Goal: Transaction & Acquisition: Purchase product/service

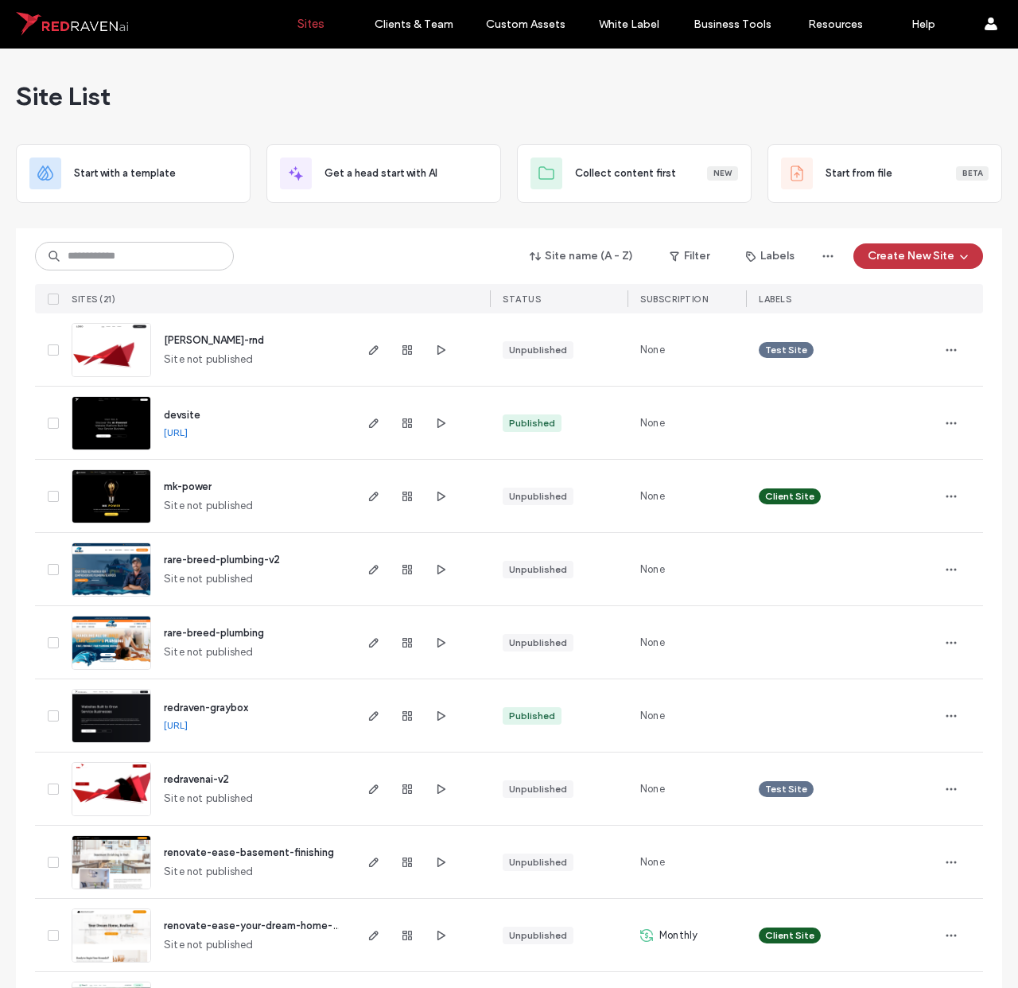
click at [129, 485] on img at bounding box center [111, 524] width 78 height 108
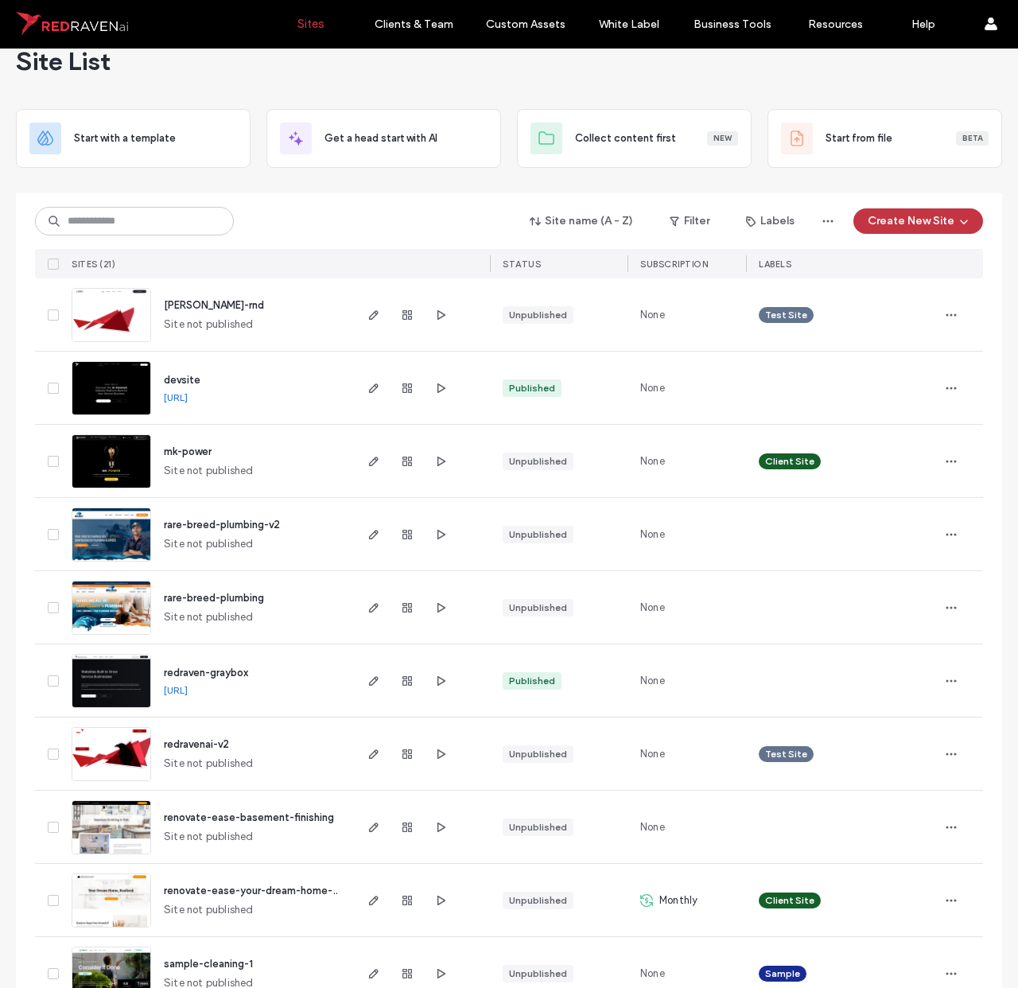
click at [112, 460] on img at bounding box center [111, 489] width 78 height 108
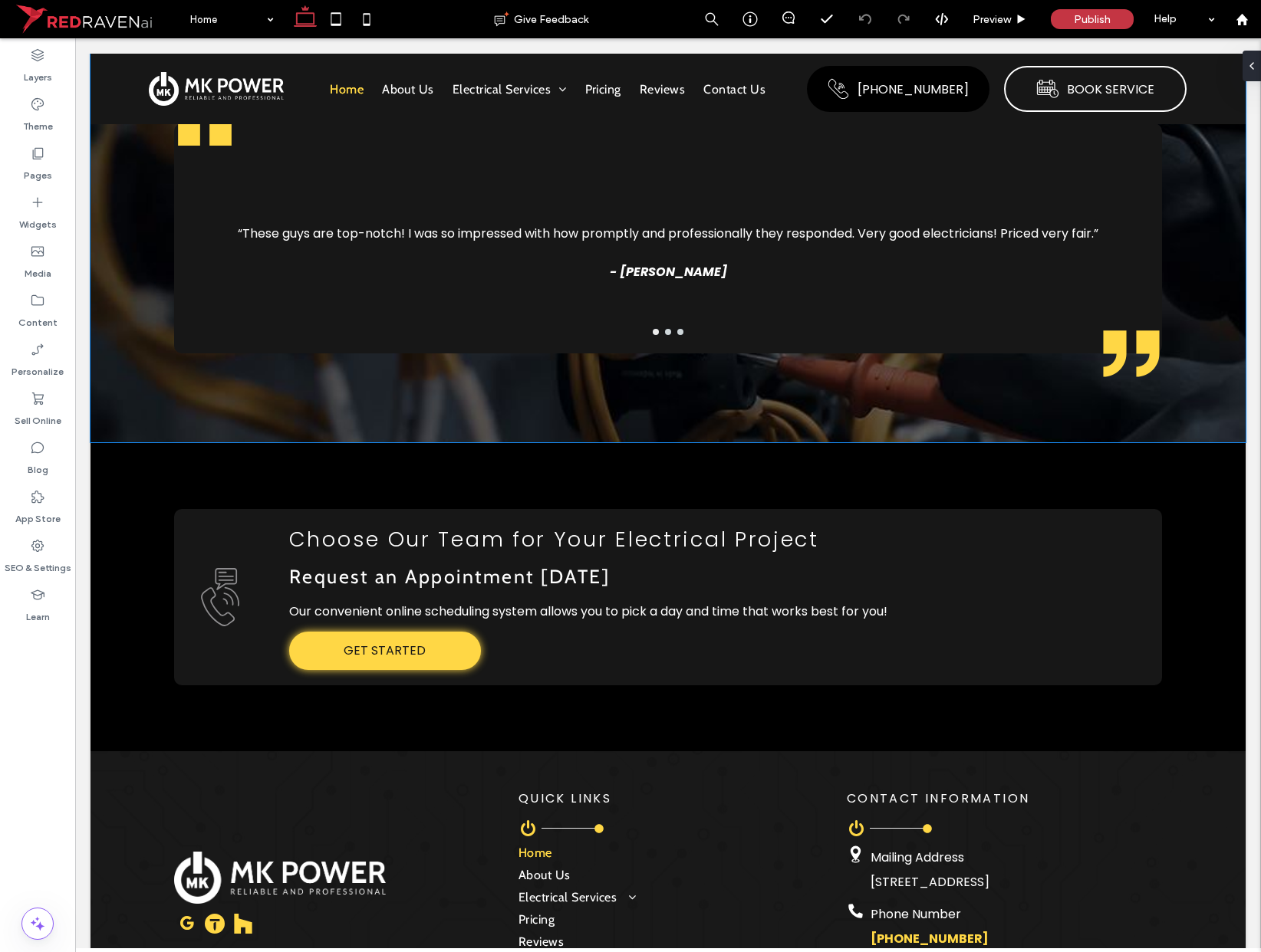
scroll to position [3288, 0]
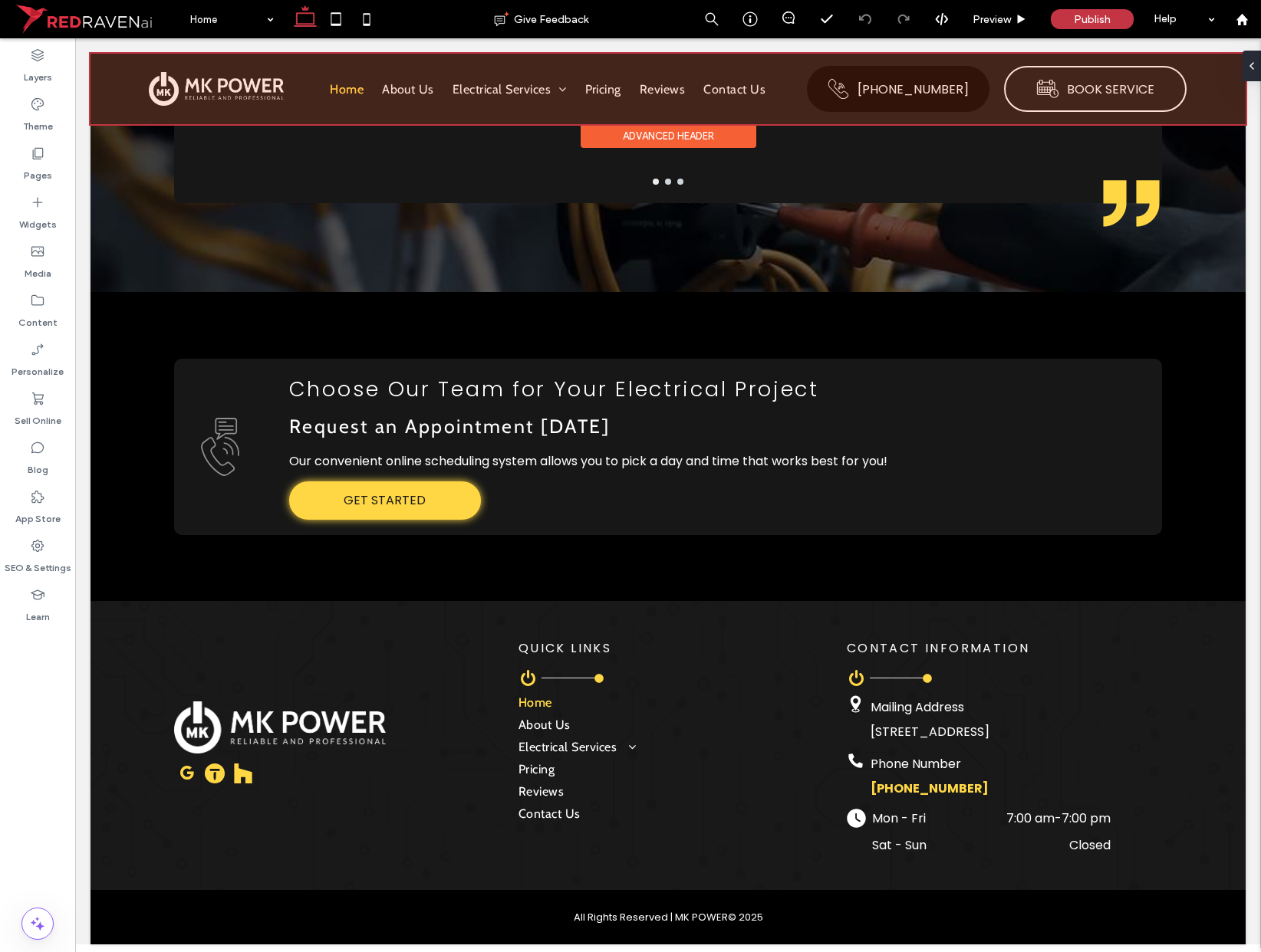
click at [1063, 92] on div at bounding box center [668, 89] width 1155 height 70
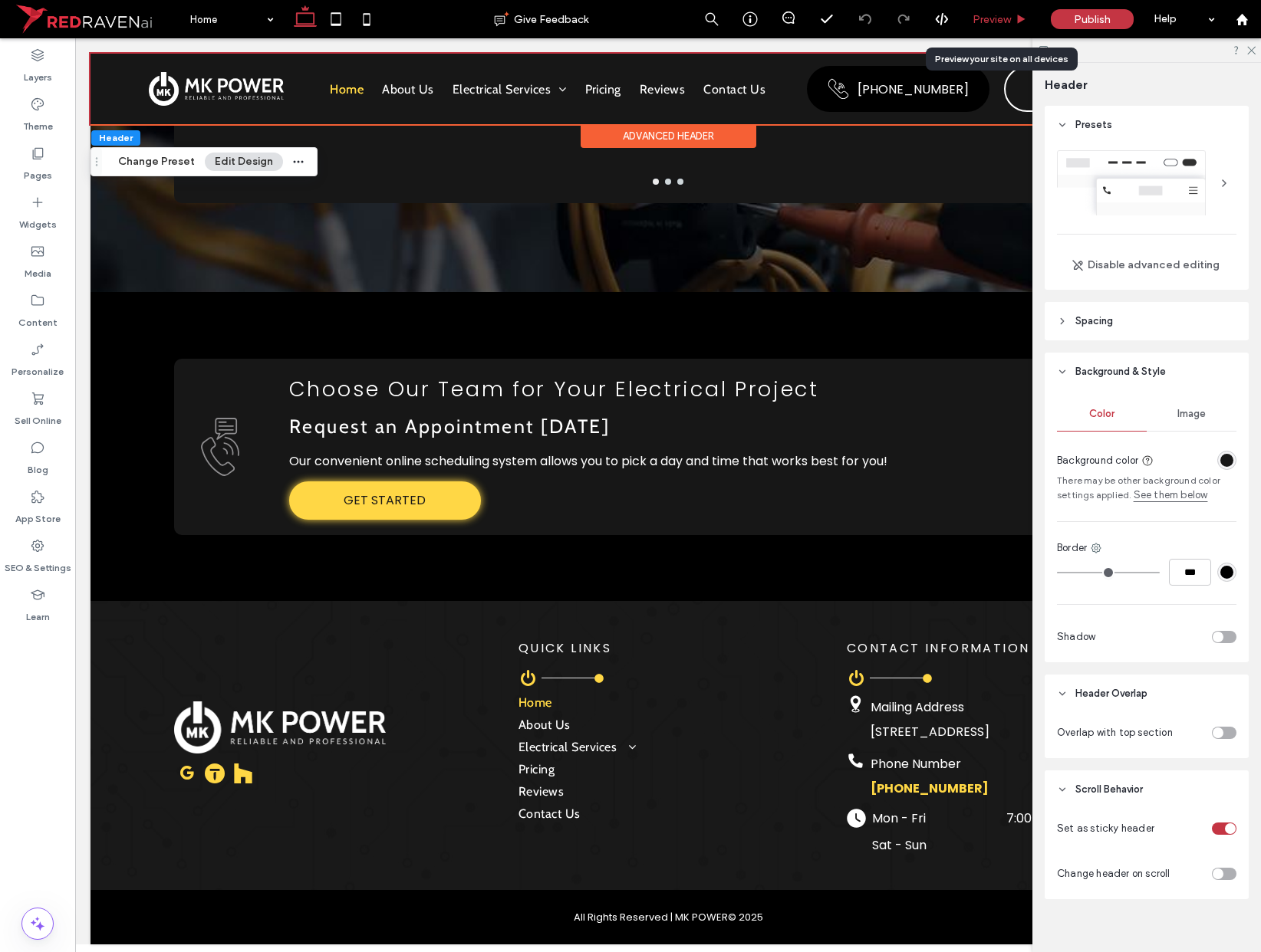
click at [983, 24] on span "Preview" at bounding box center [992, 20] width 39 height 13
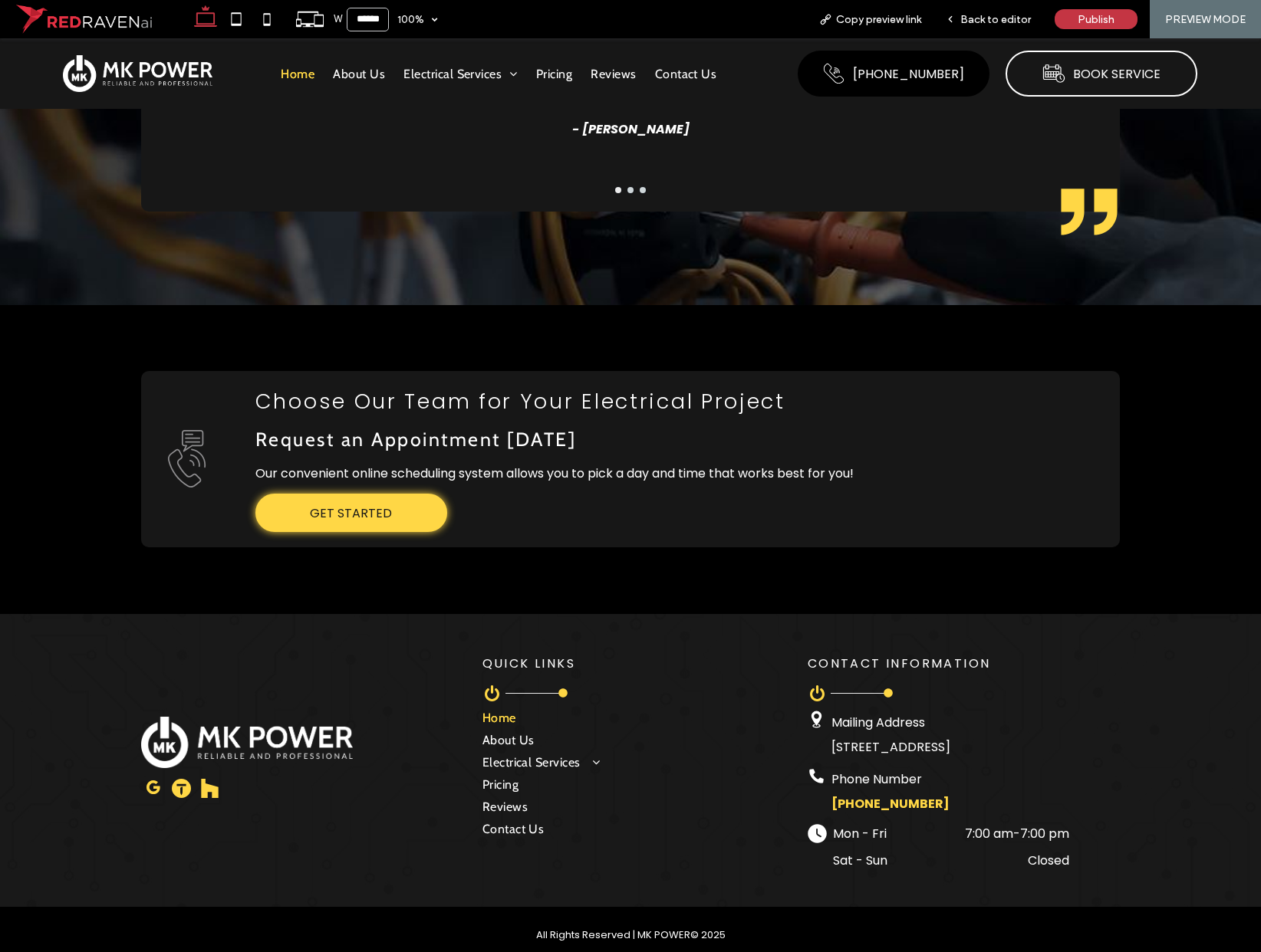
scroll to position [3319, 0]
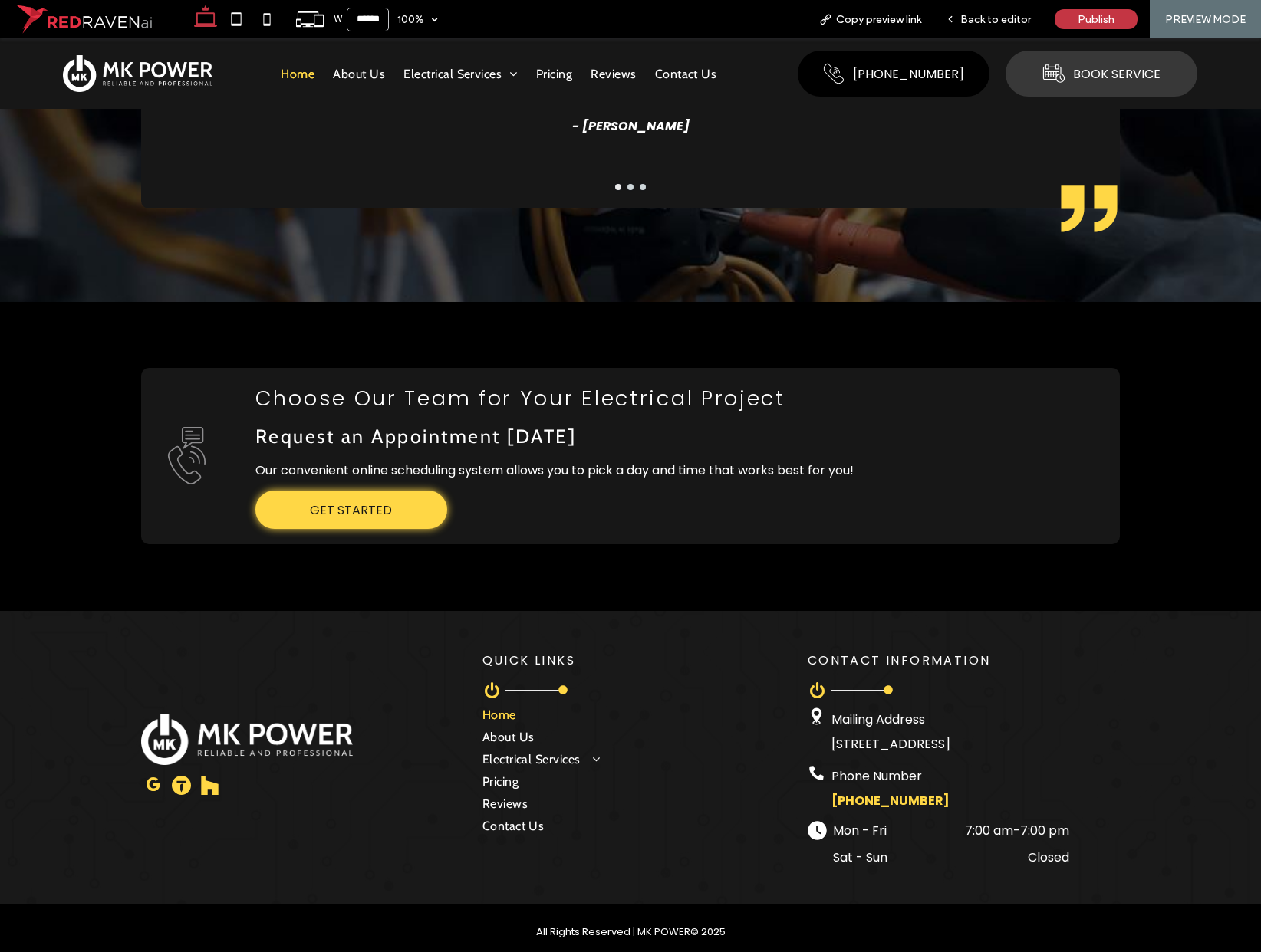
click at [1100, 66] on span "BOOK SERVICE" at bounding box center [1116, 74] width 88 height 19
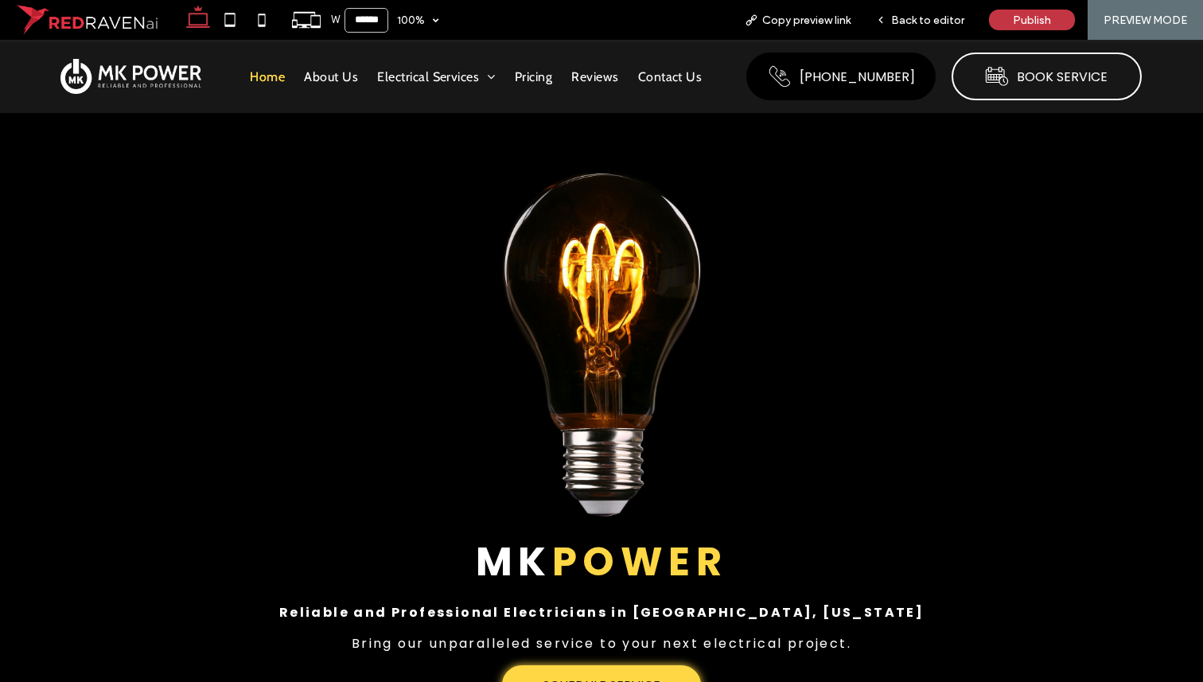
scroll to position [0, 0]
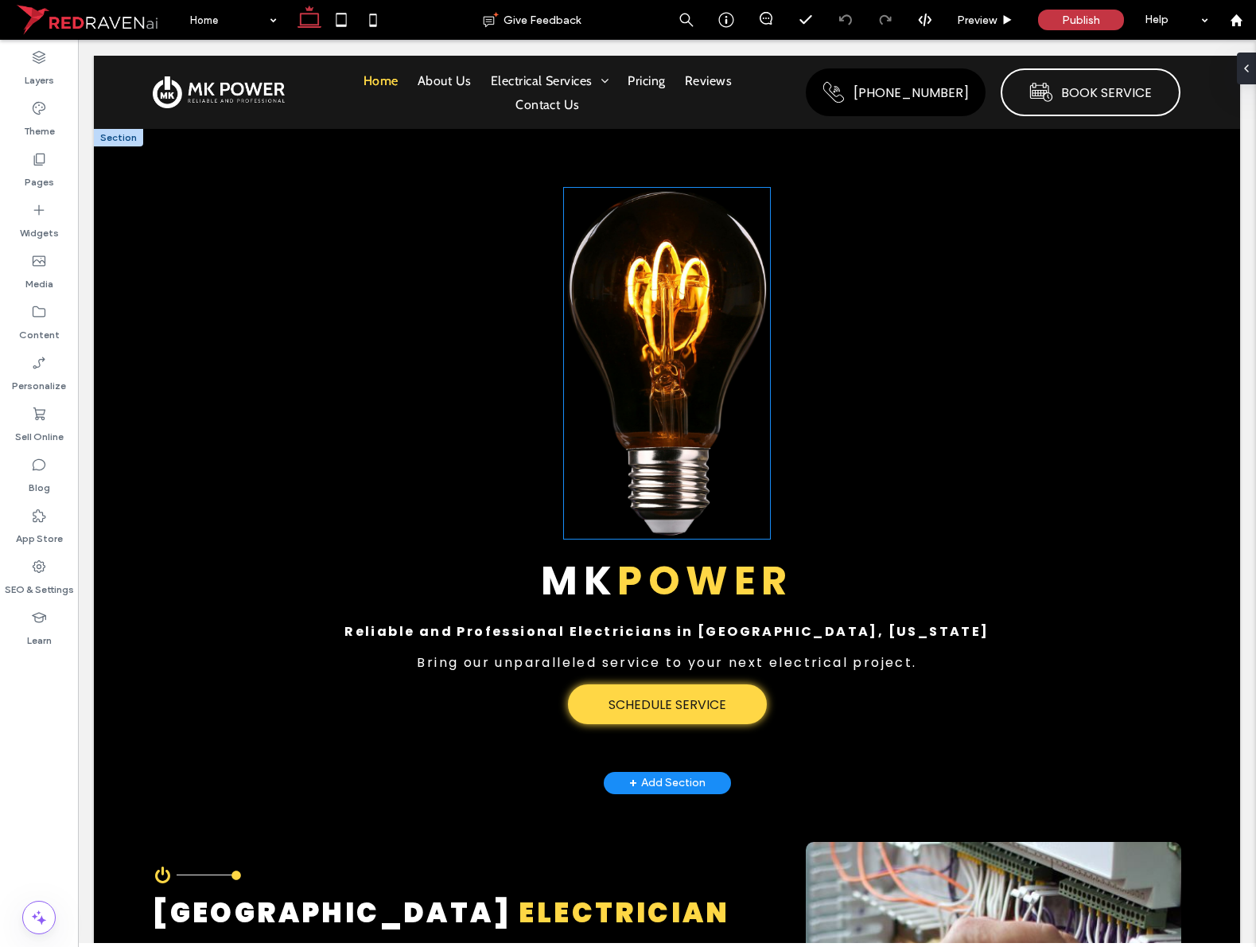
click at [729, 294] on img at bounding box center [667, 364] width 206 height 352
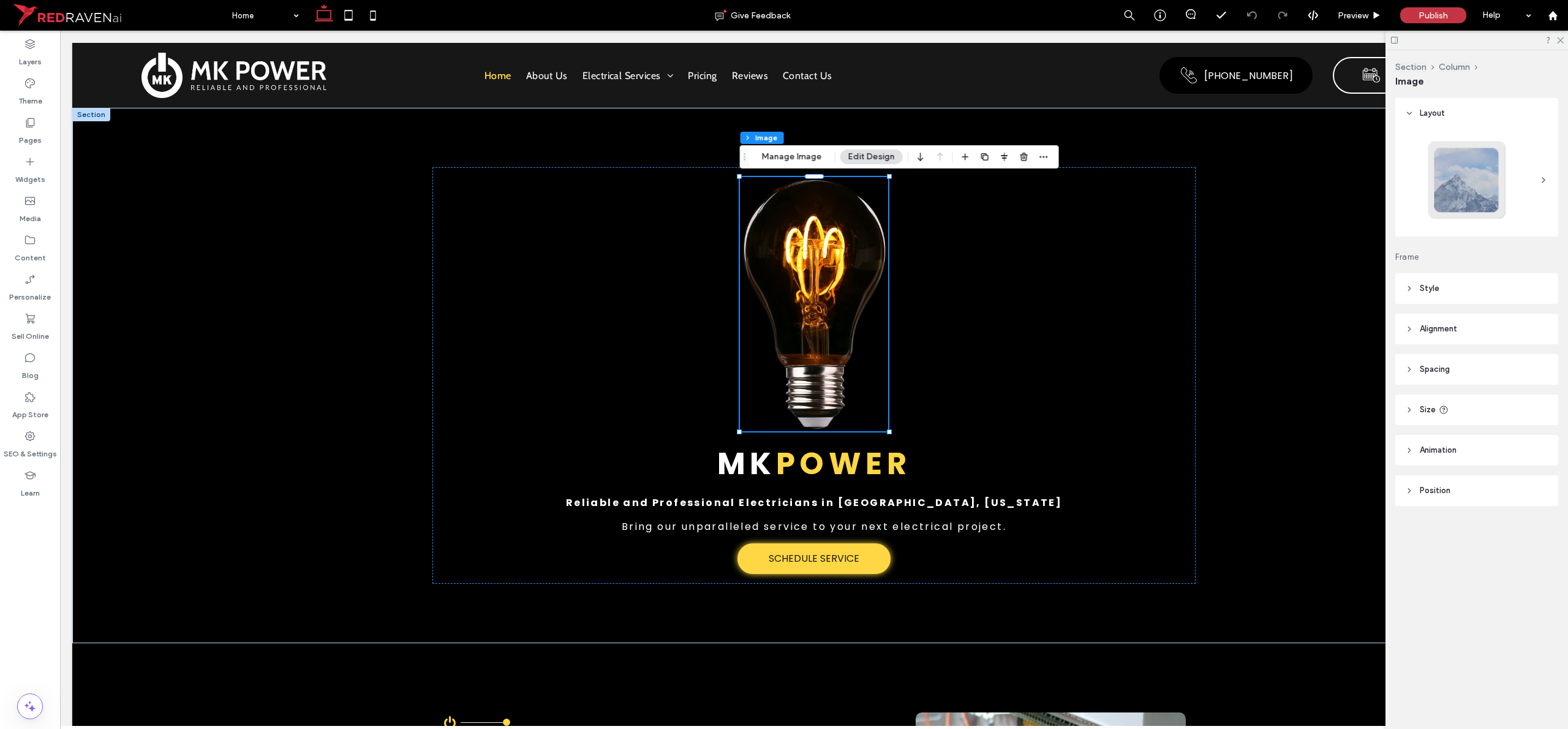
drag, startPoint x: 1563, startPoint y: 238, endPoint x: 1395, endPoint y: 236, distance: 168.0
click at [784, 236] on div "Section Column Image Layout Frame Style Cover Full image No repeat Position Do …" at bounding box center [1476, 390] width 182 height 679
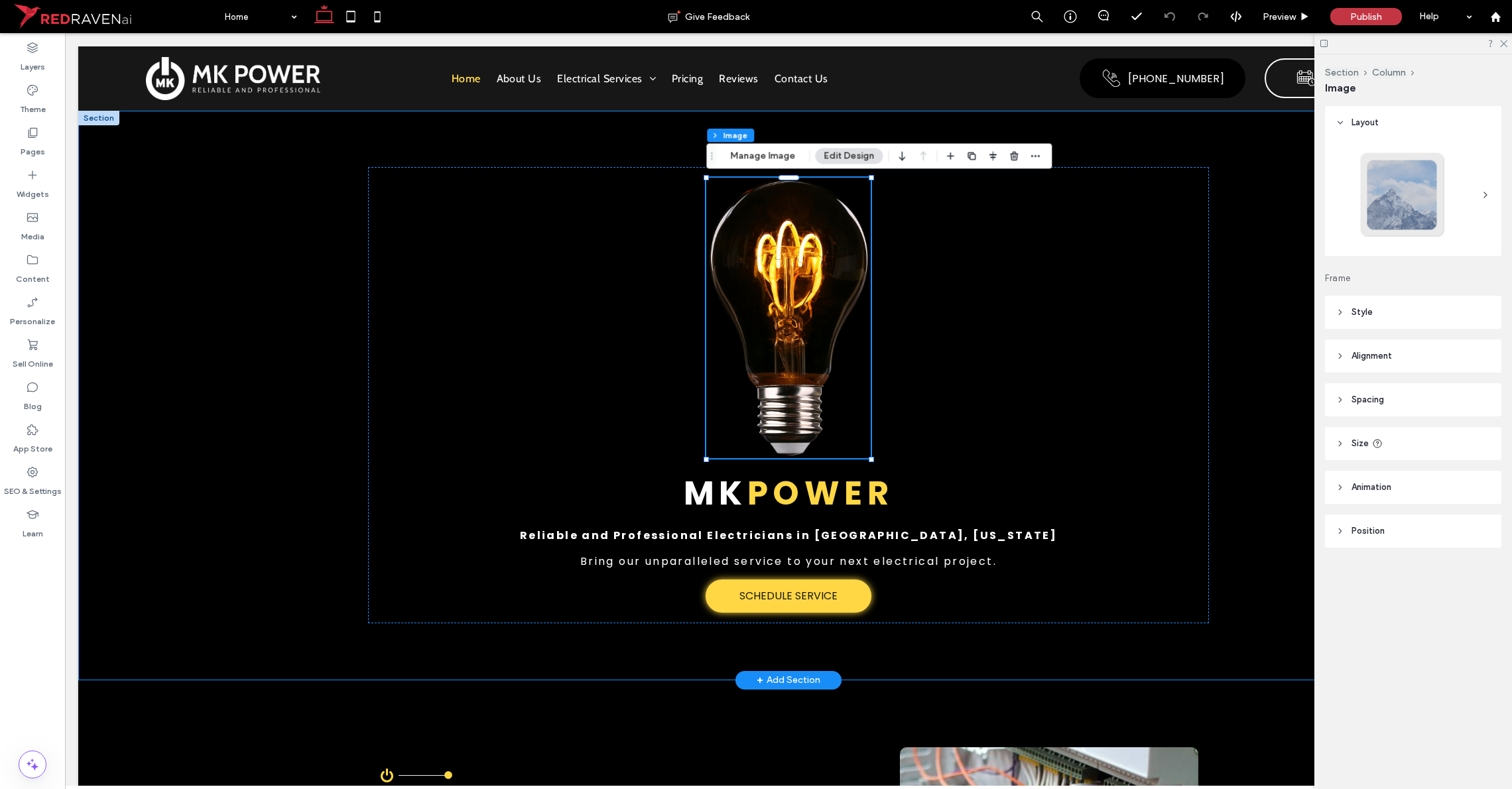
click at [145, 198] on div "MK Power Reliable and Professional Electricians in [GEOGRAPHIC_DATA], [US_STATE…" at bounding box center [789, 395] width 1420 height 569
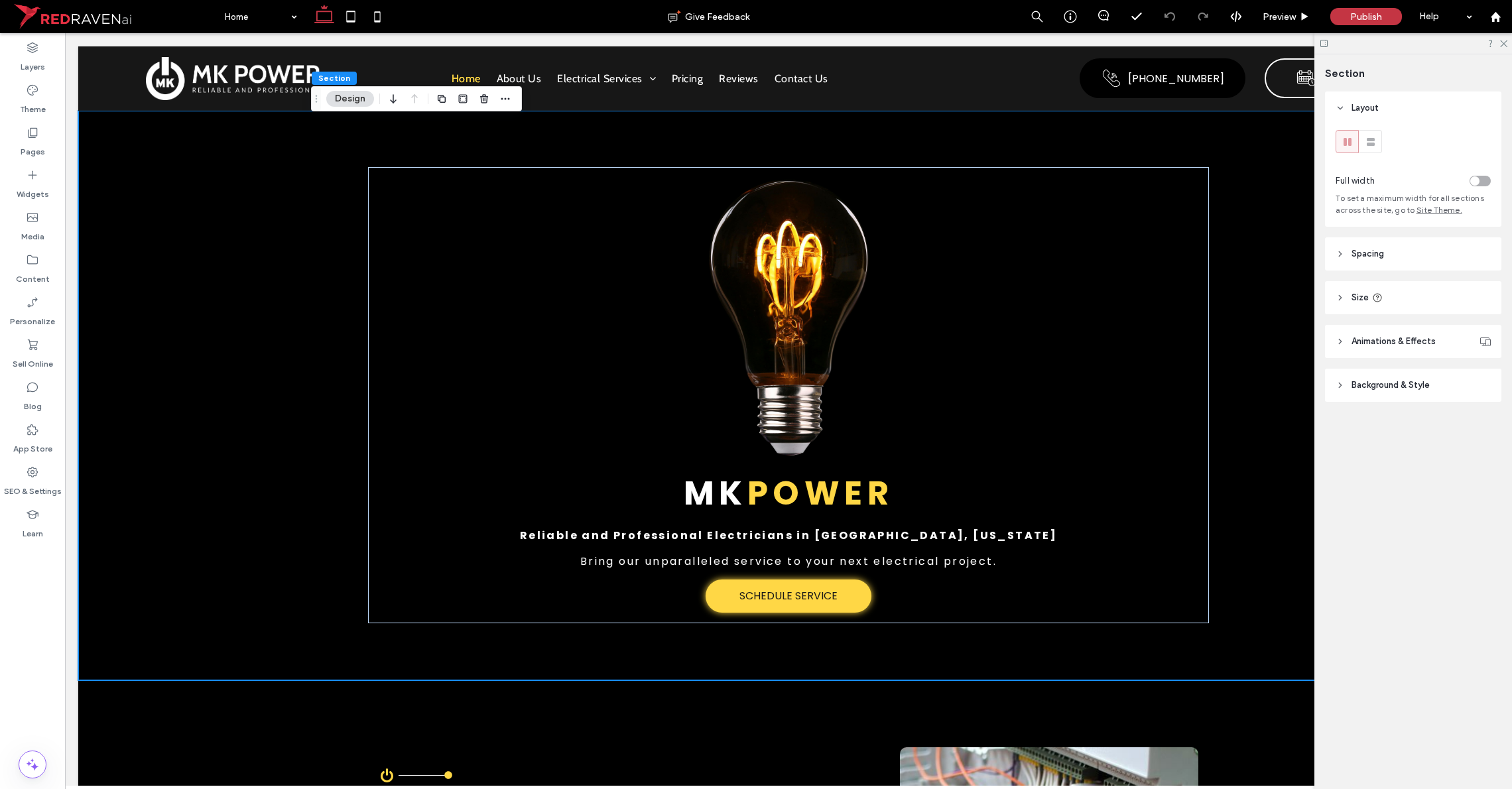
click at [849, 37] on div at bounding box center [1413, 43] width 198 height 21
click at [849, 40] on icon at bounding box center [1503, 42] width 8 height 8
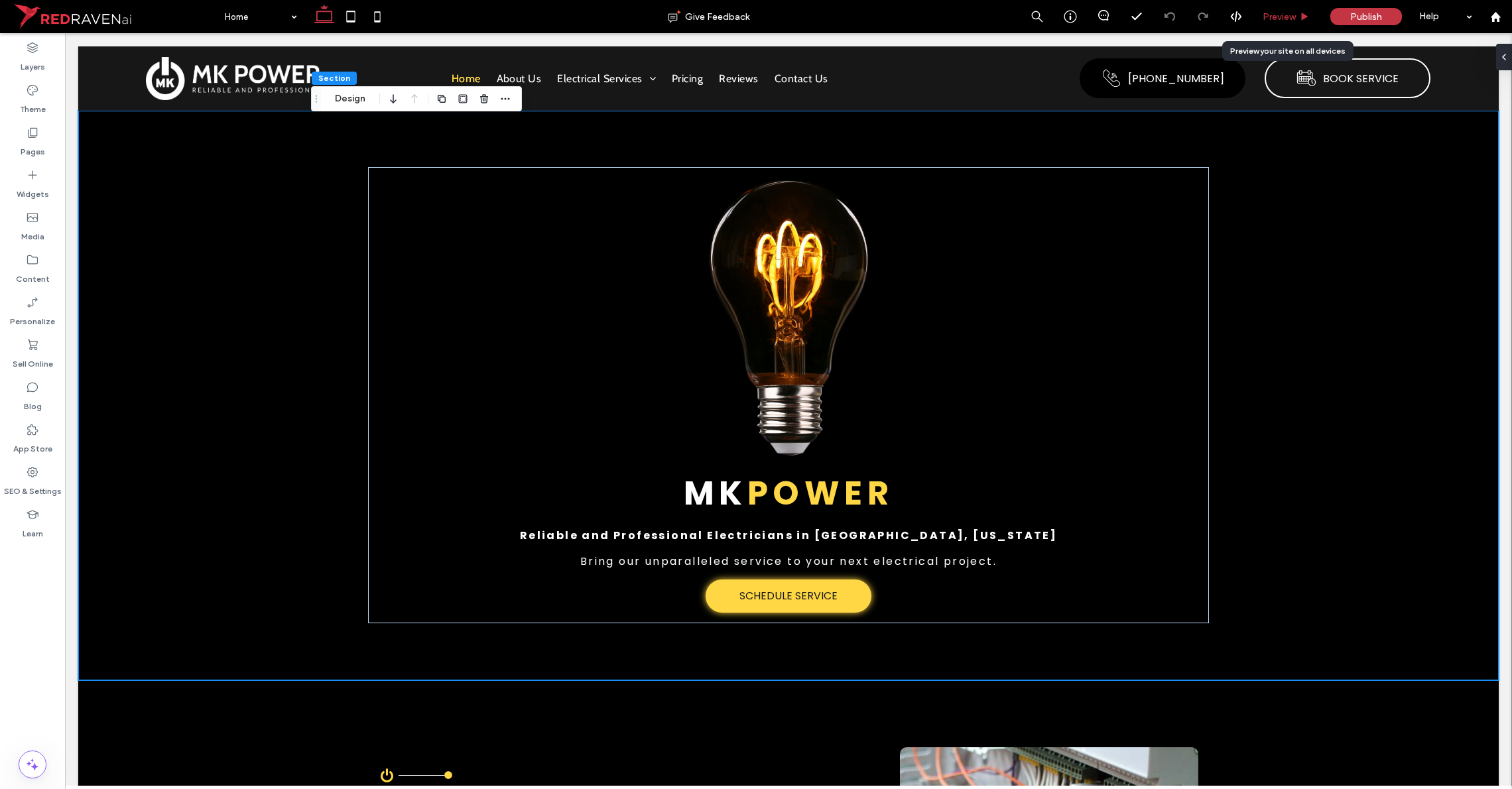
click at [849, 17] on span "Preview" at bounding box center [1279, 17] width 33 height 12
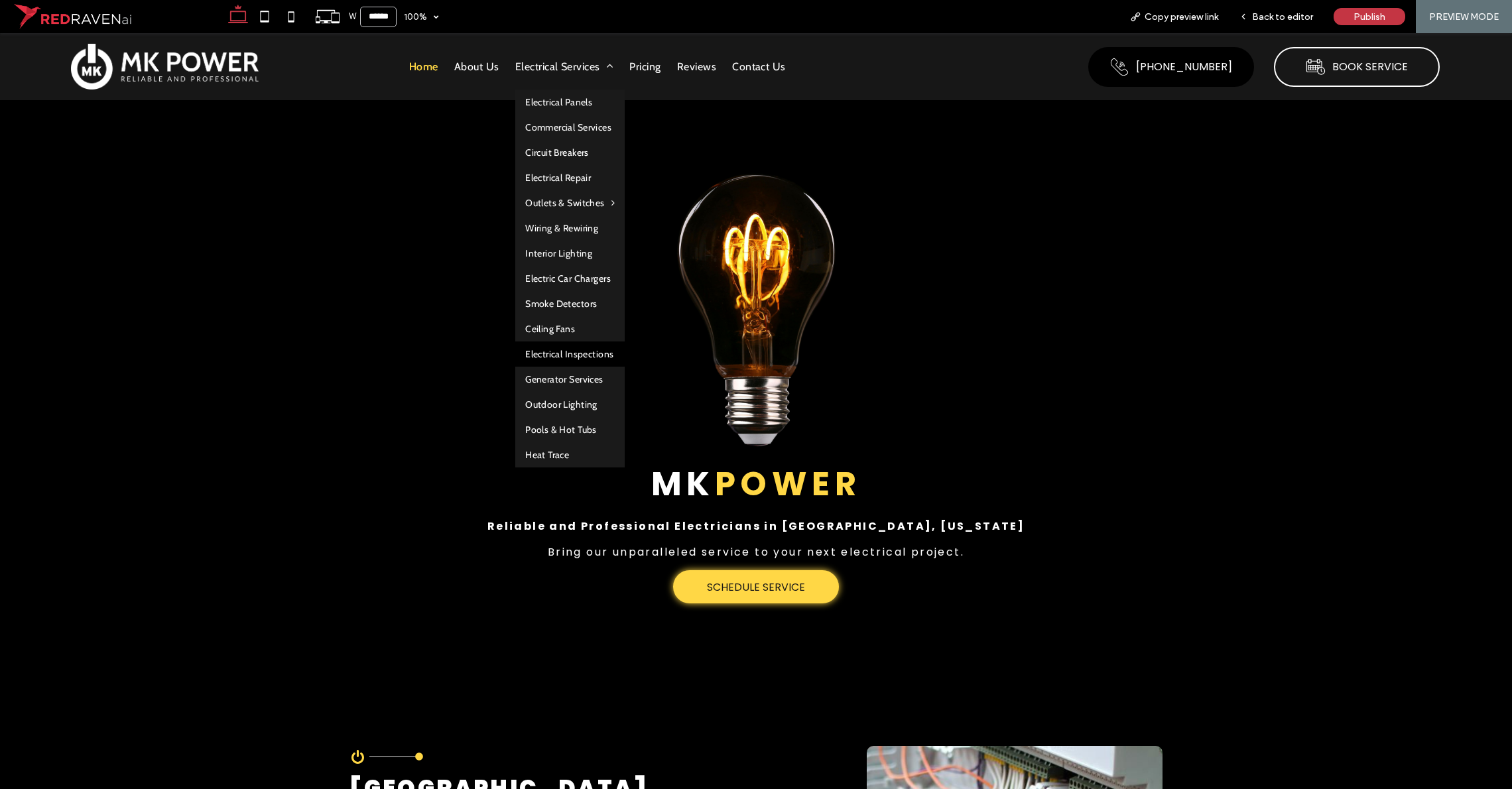
click at [578, 356] on span "Electrical Inspections" at bounding box center [569, 354] width 88 height 12
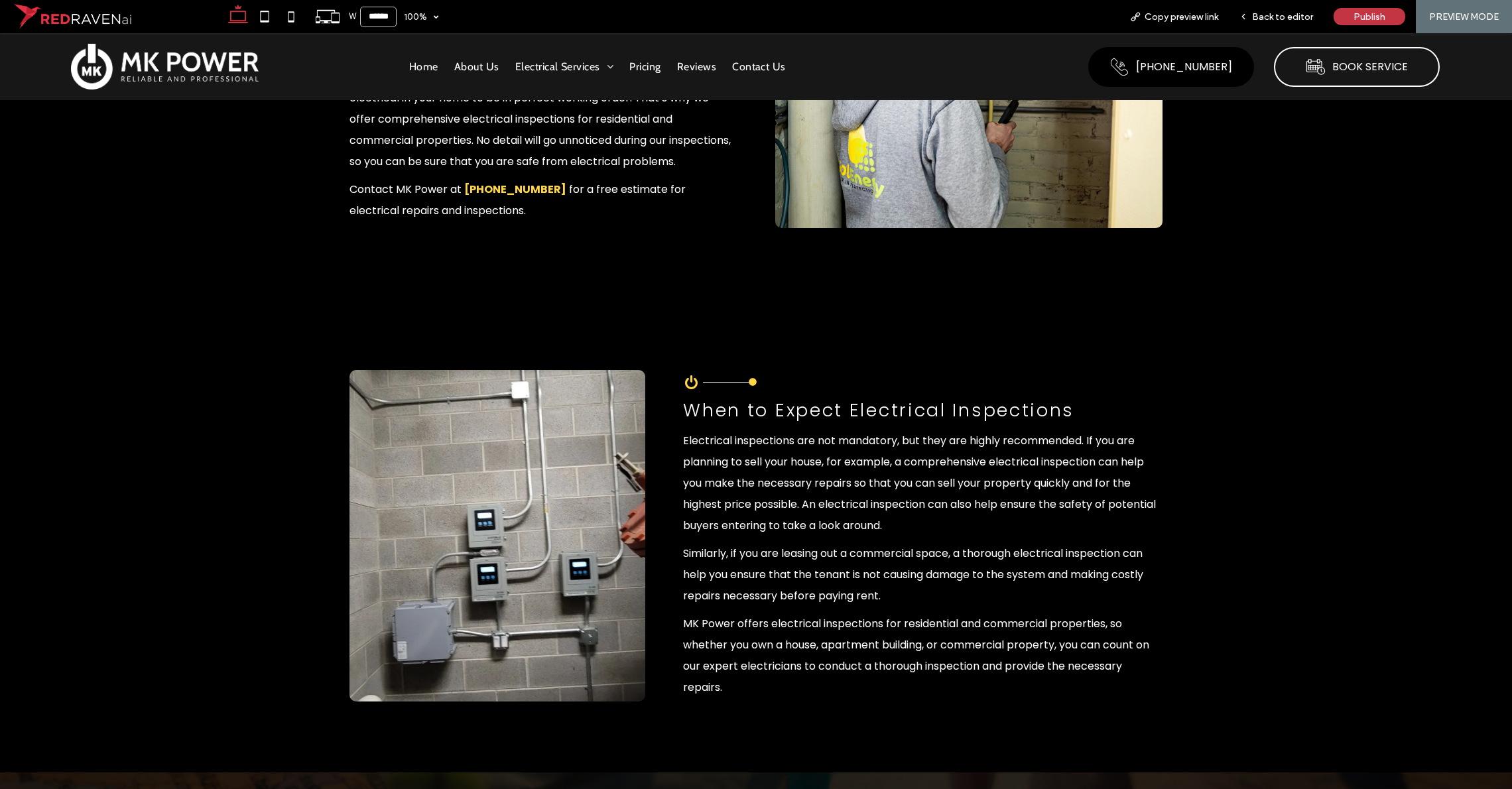
scroll to position [531, 0]
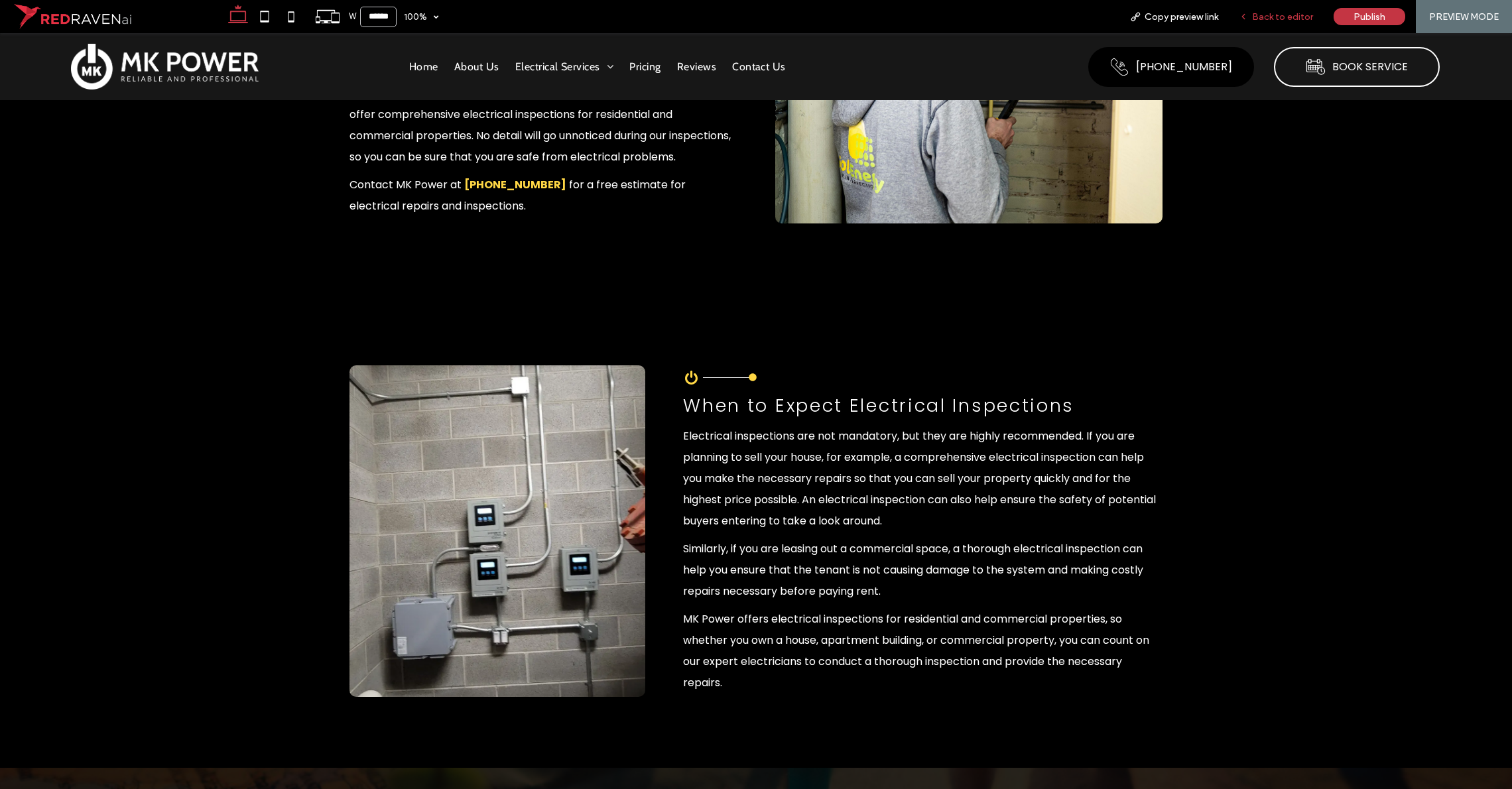
click at [849, 20] on span "Back to editor" at bounding box center [1282, 17] width 61 height 12
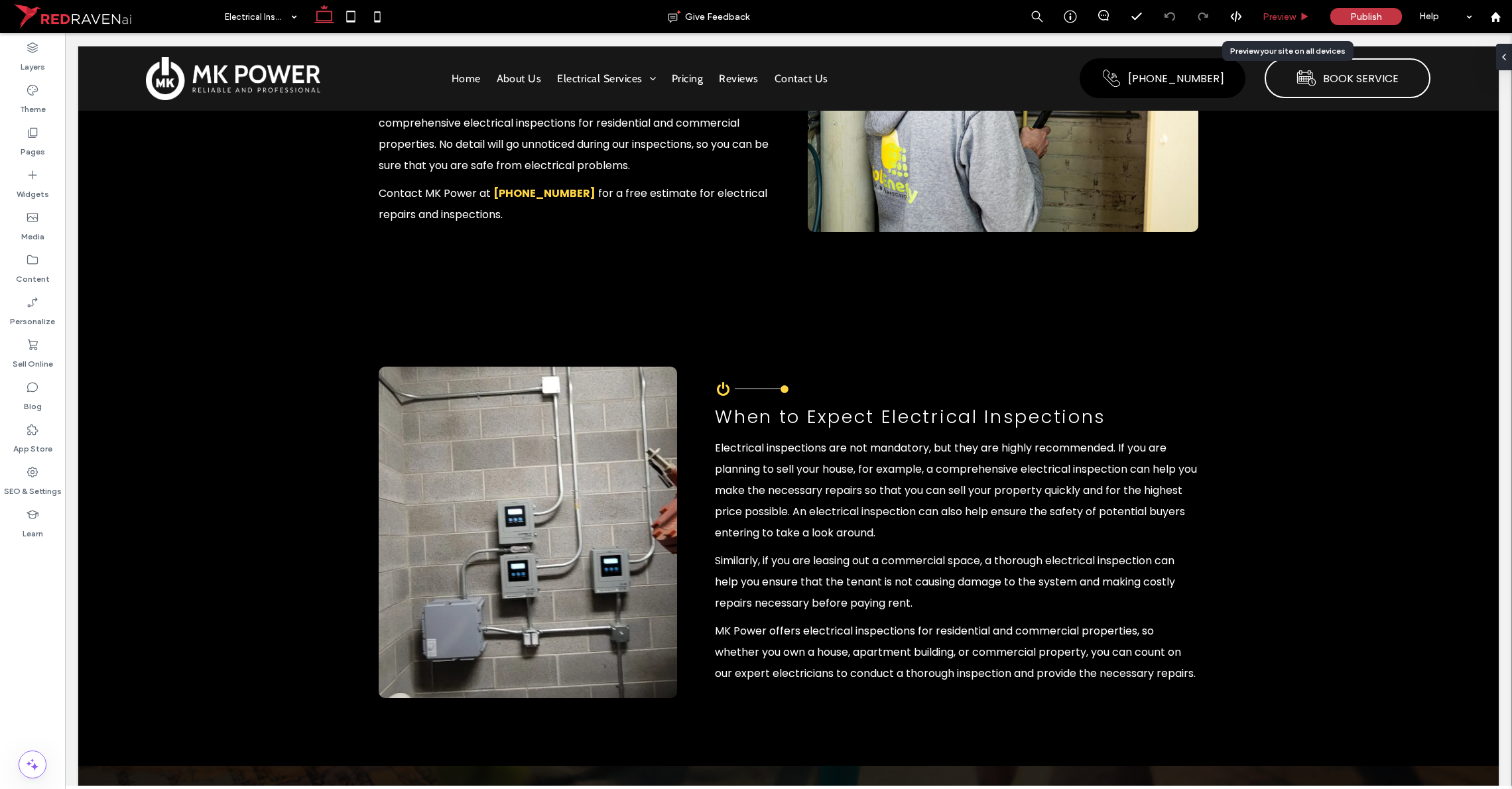
scroll to position [521, 0]
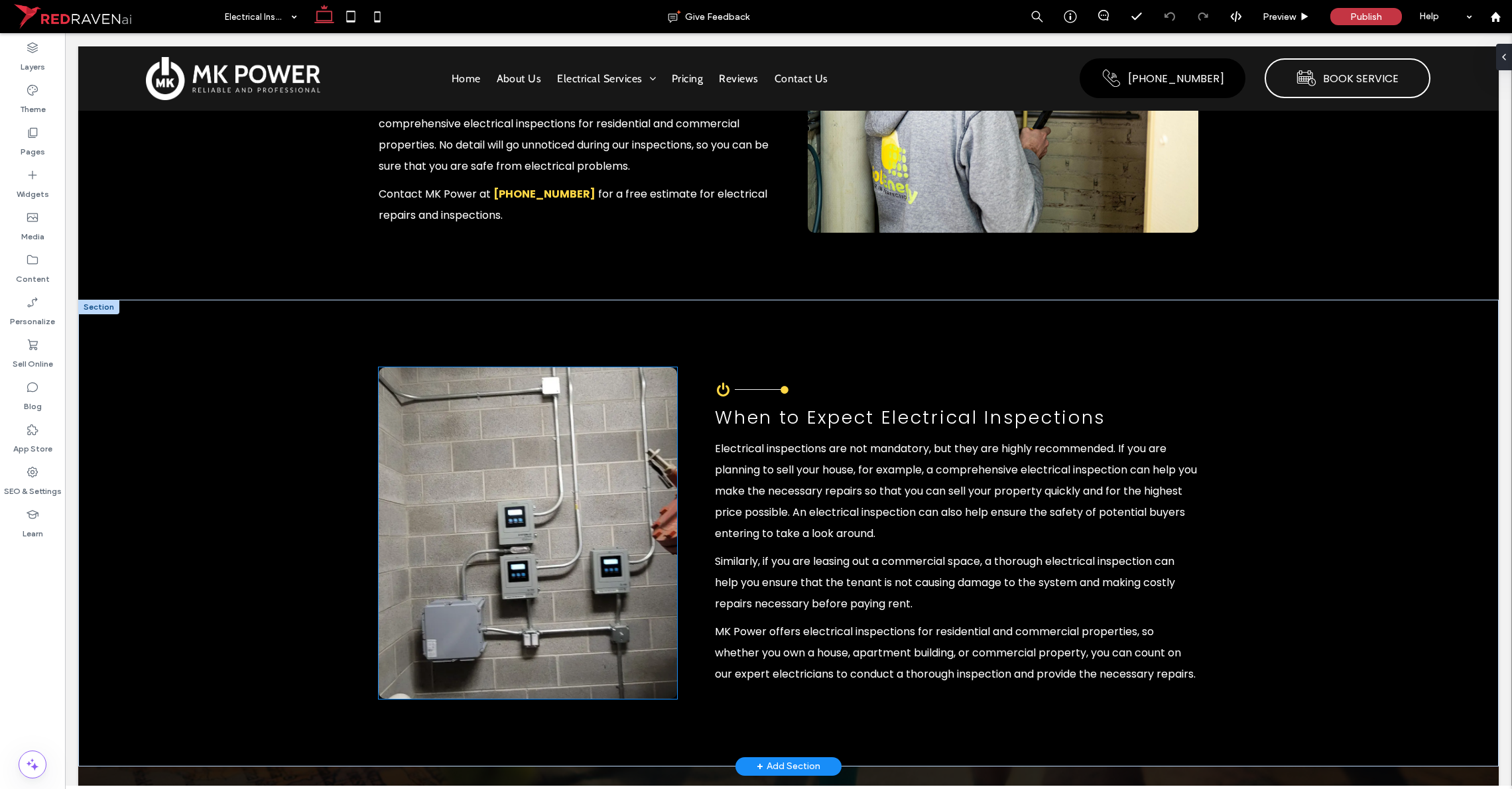
click at [543, 504] on img at bounding box center [528, 533] width 298 height 332
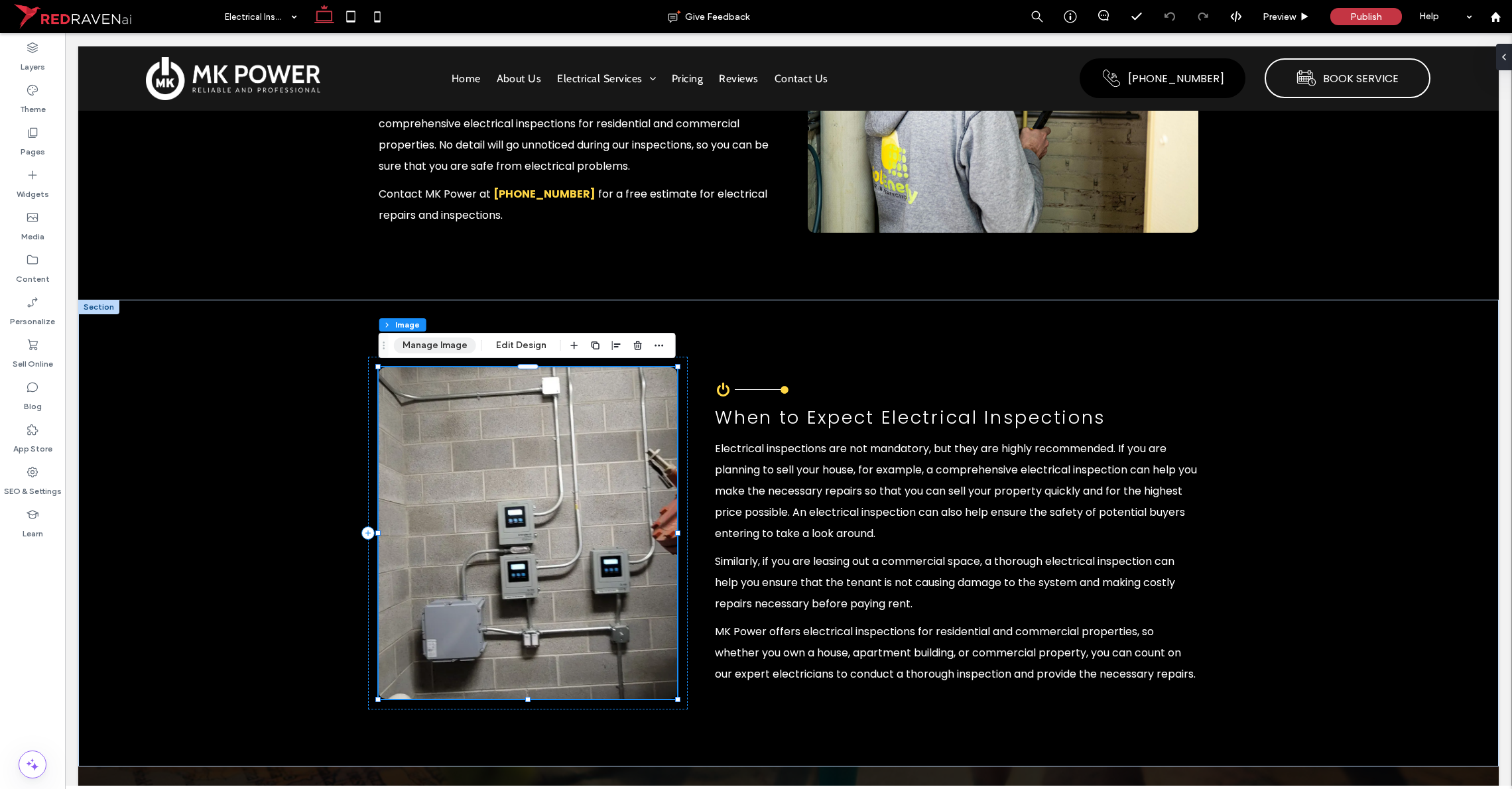
click at [427, 347] on button "Manage Image" at bounding box center [435, 345] width 83 height 16
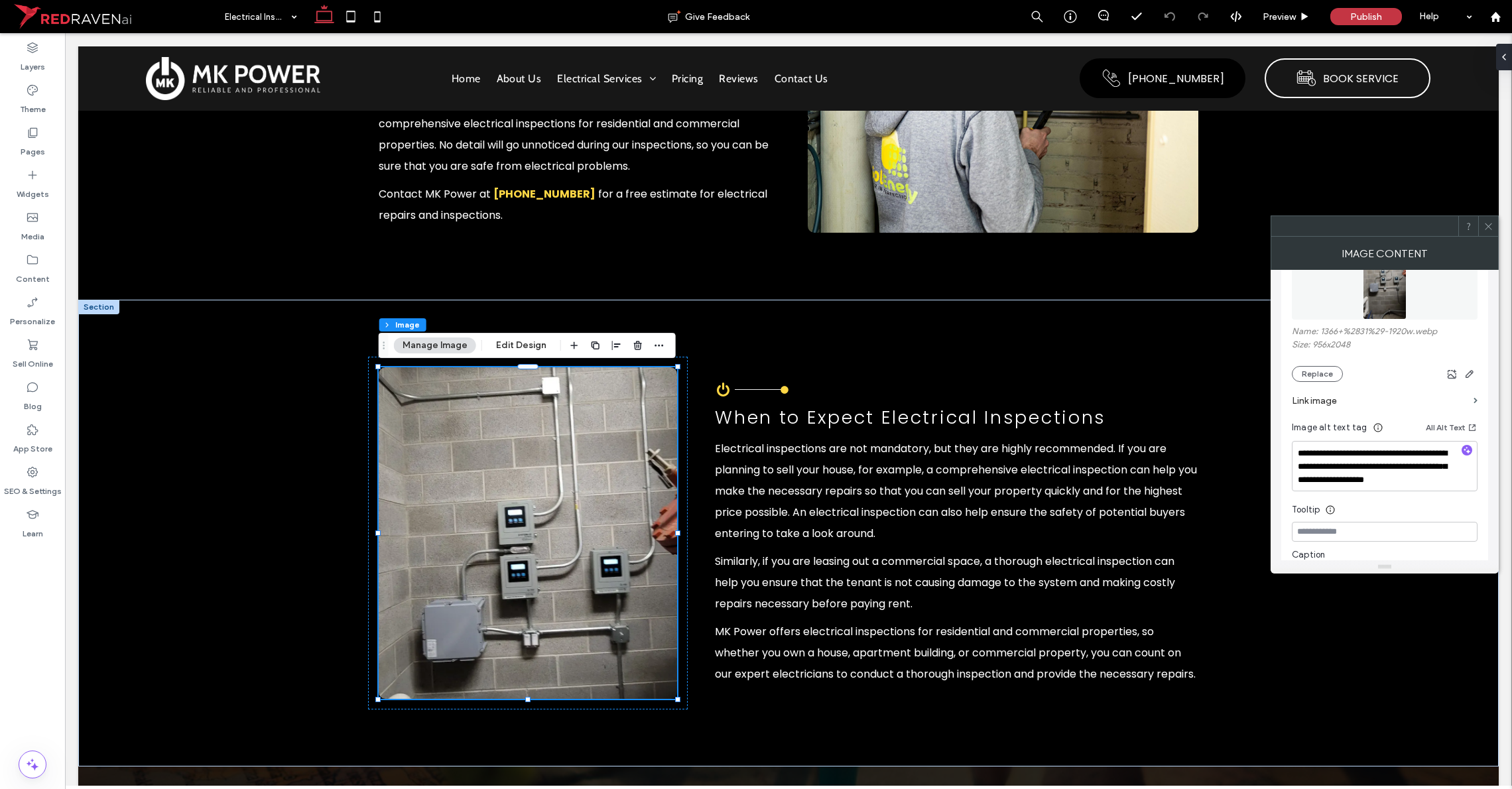
scroll to position [176, 0]
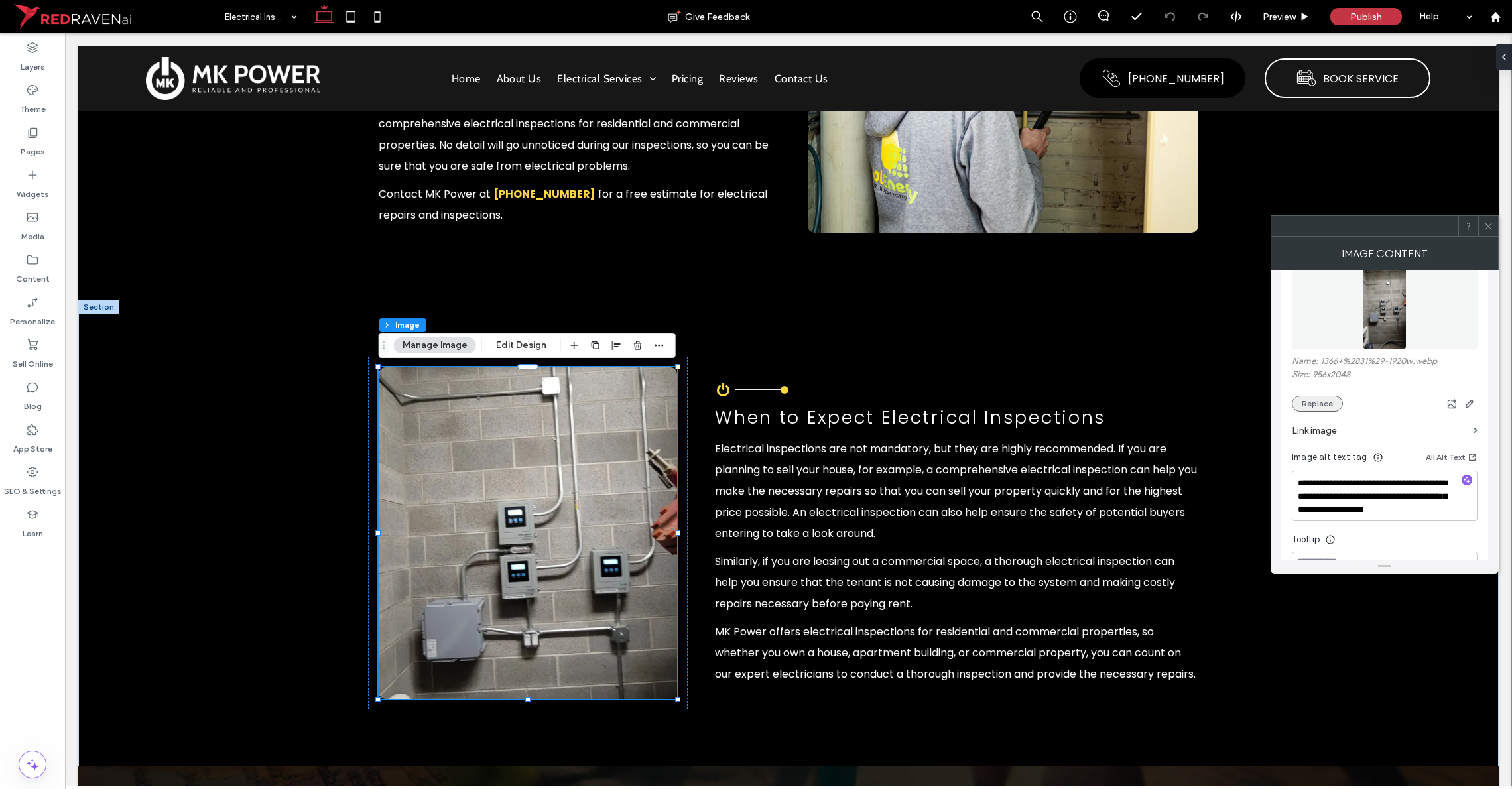
click at [849, 402] on button "Replace" at bounding box center [1317, 403] width 51 height 16
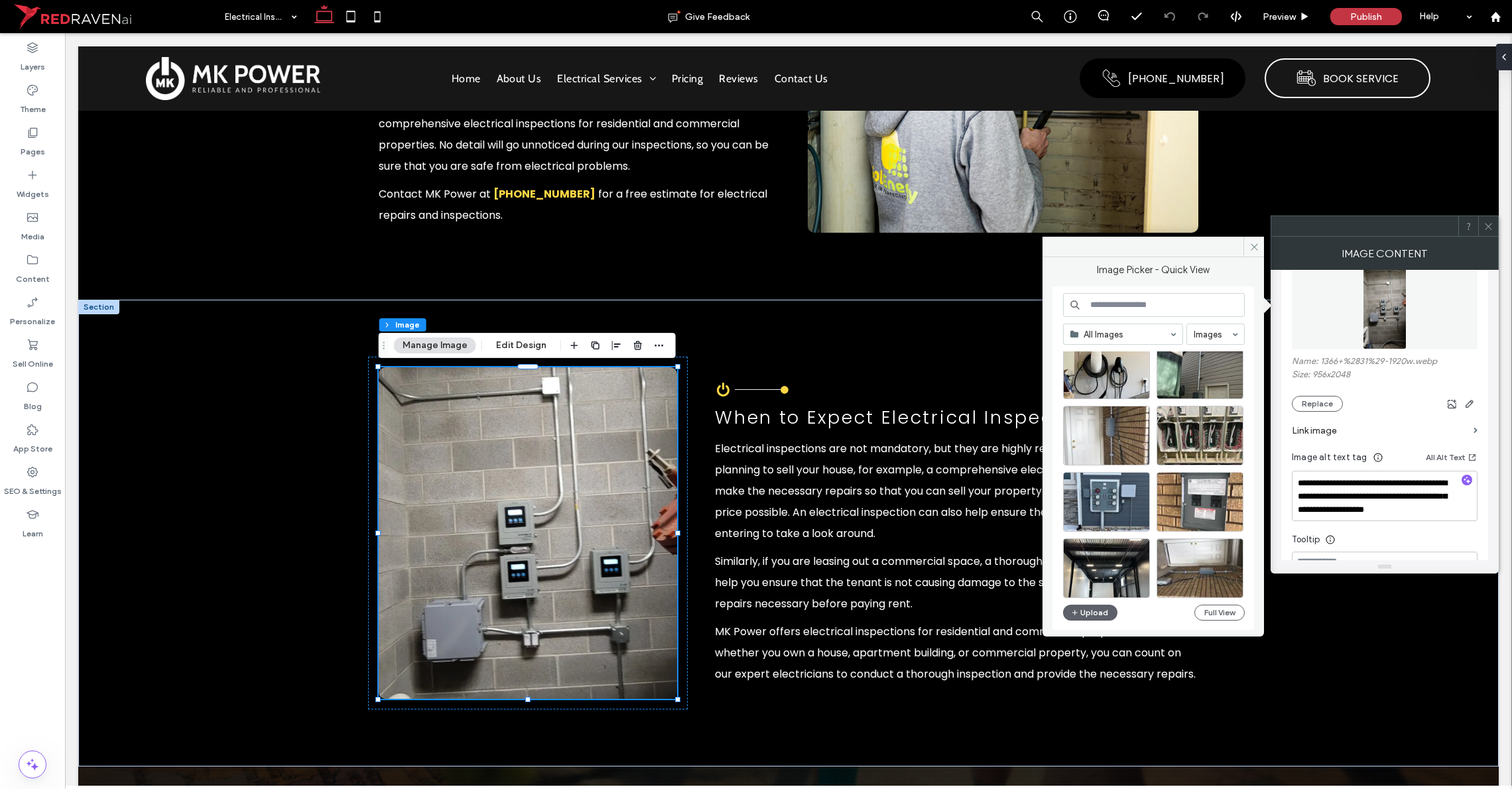
scroll to position [1026, 0]
click at [849, 500] on div "Select" at bounding box center [1106, 502] width 87 height 60
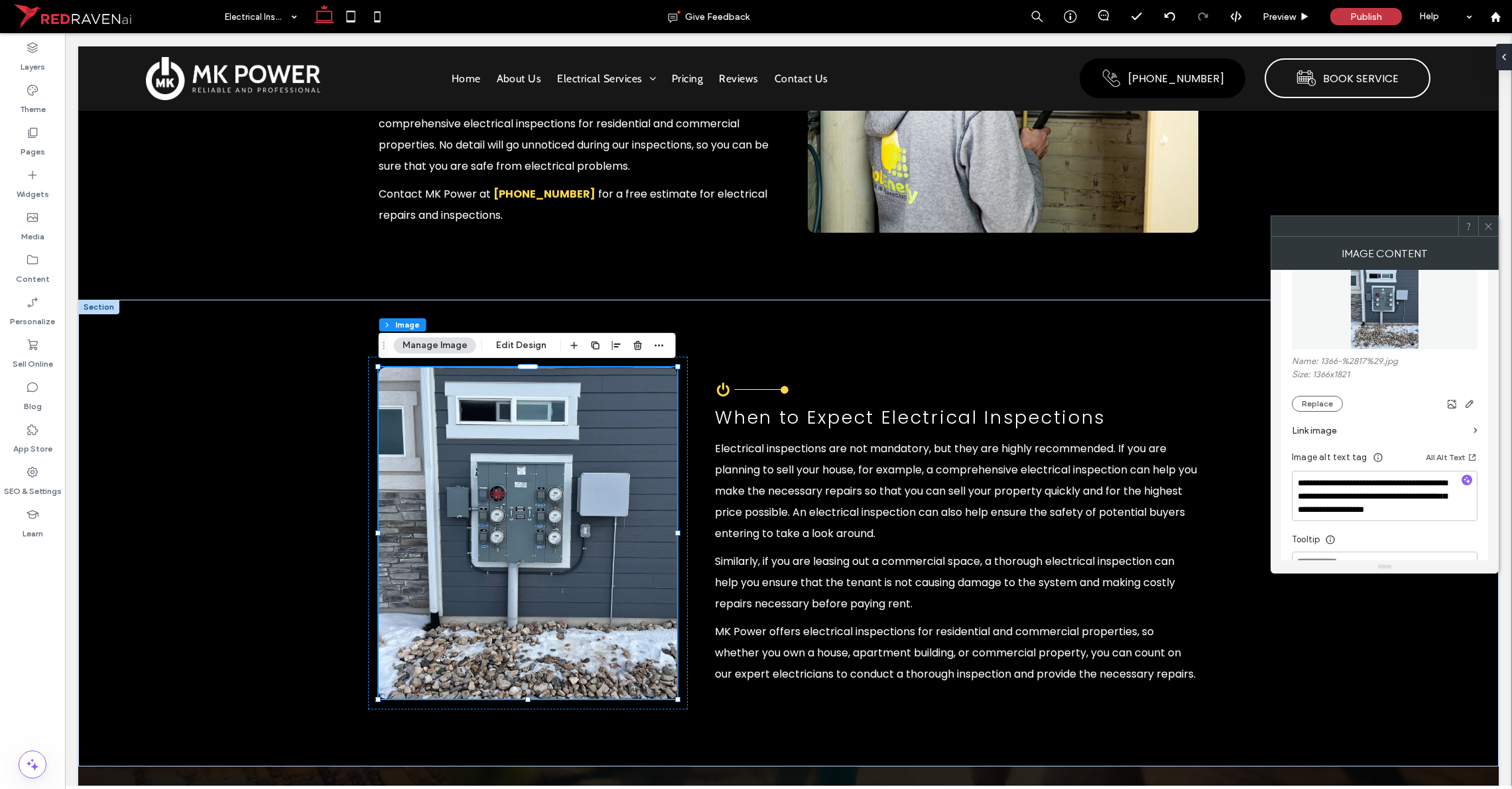
click at [849, 227] on use at bounding box center [1488, 226] width 7 height 7
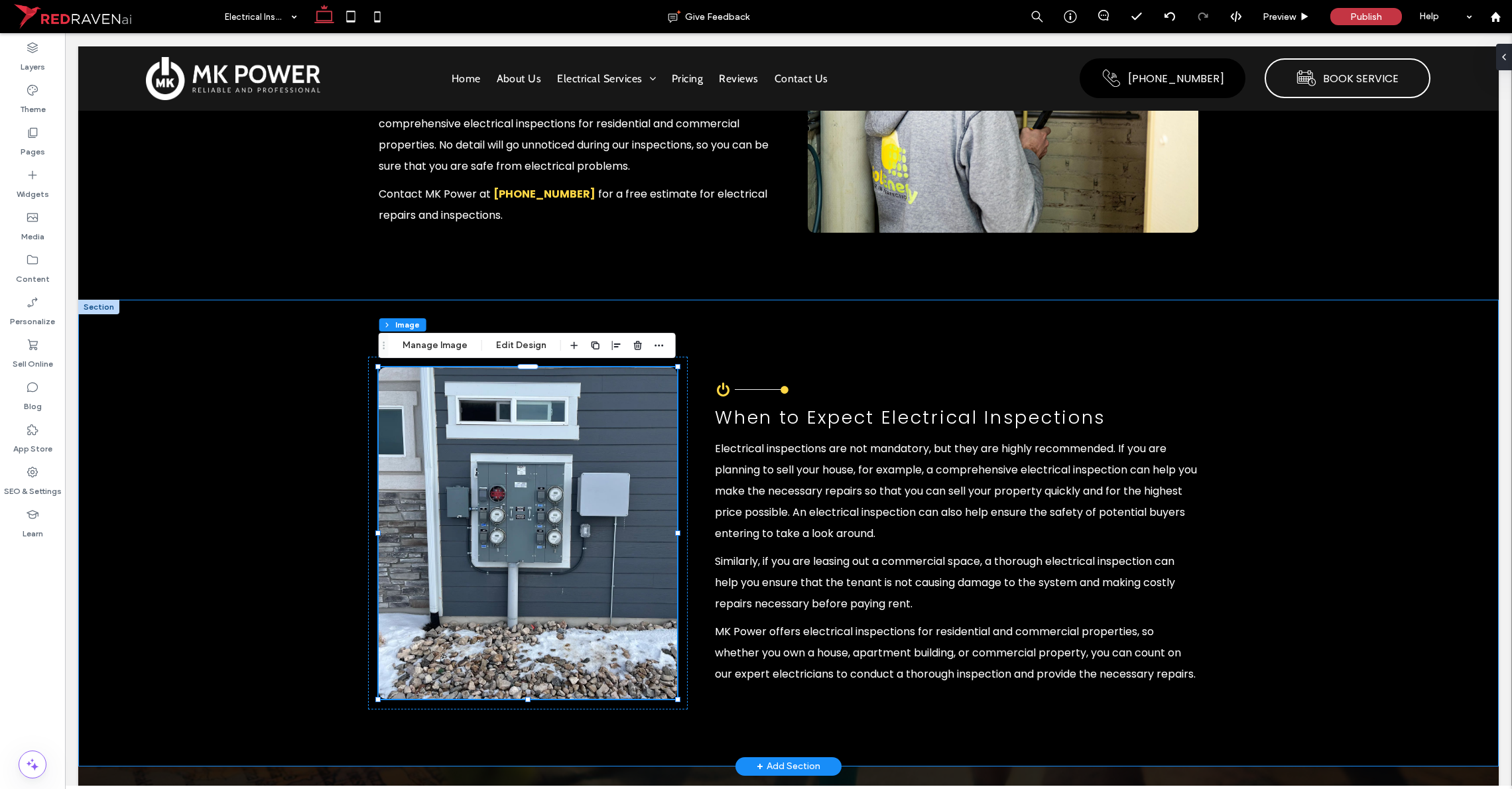
click at [287, 384] on div "Power button icon. A black circle on a white background. When to Expect Electri…" at bounding box center [789, 532] width 1420 height 466
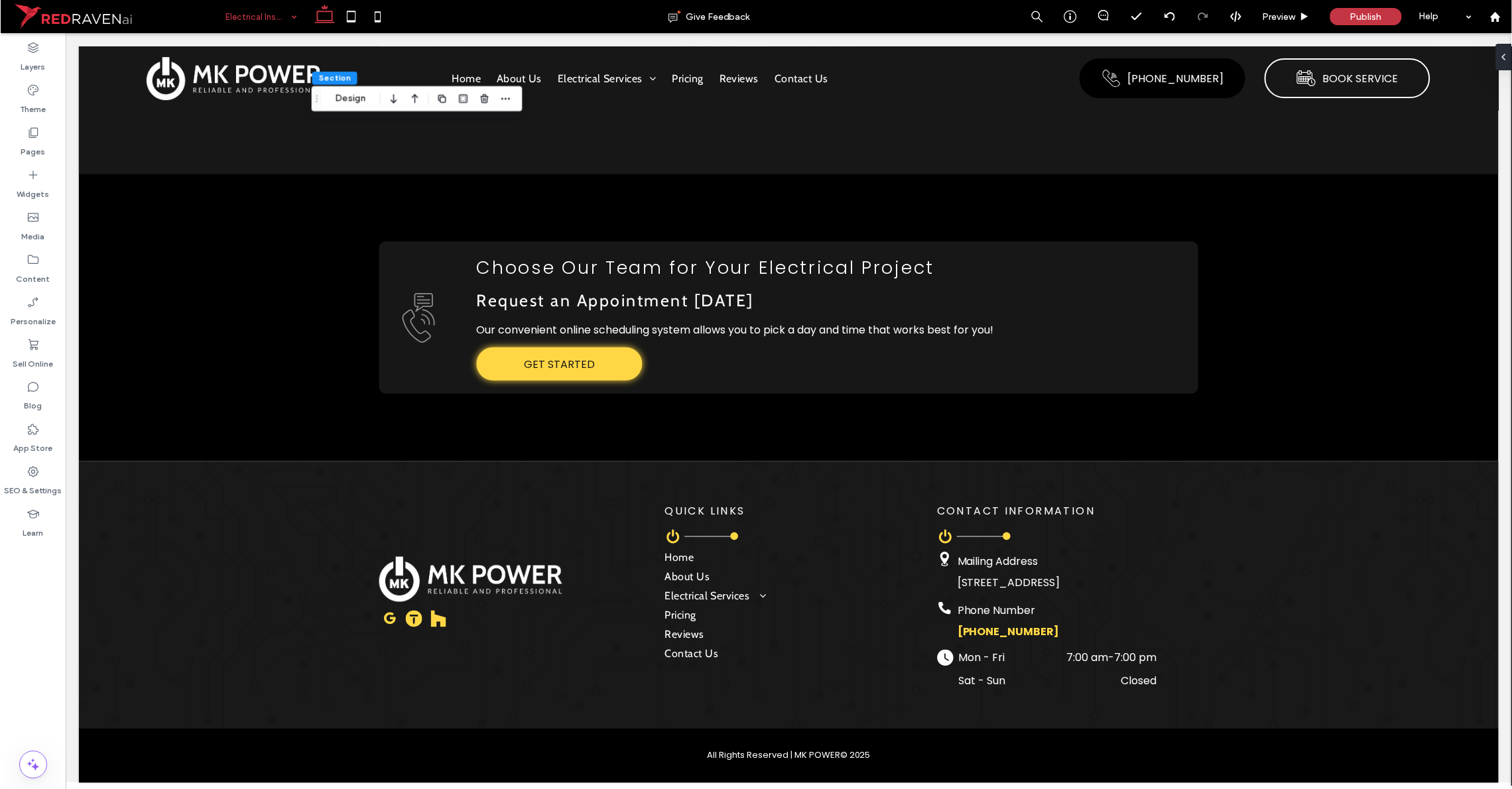
scroll to position [3024, 0]
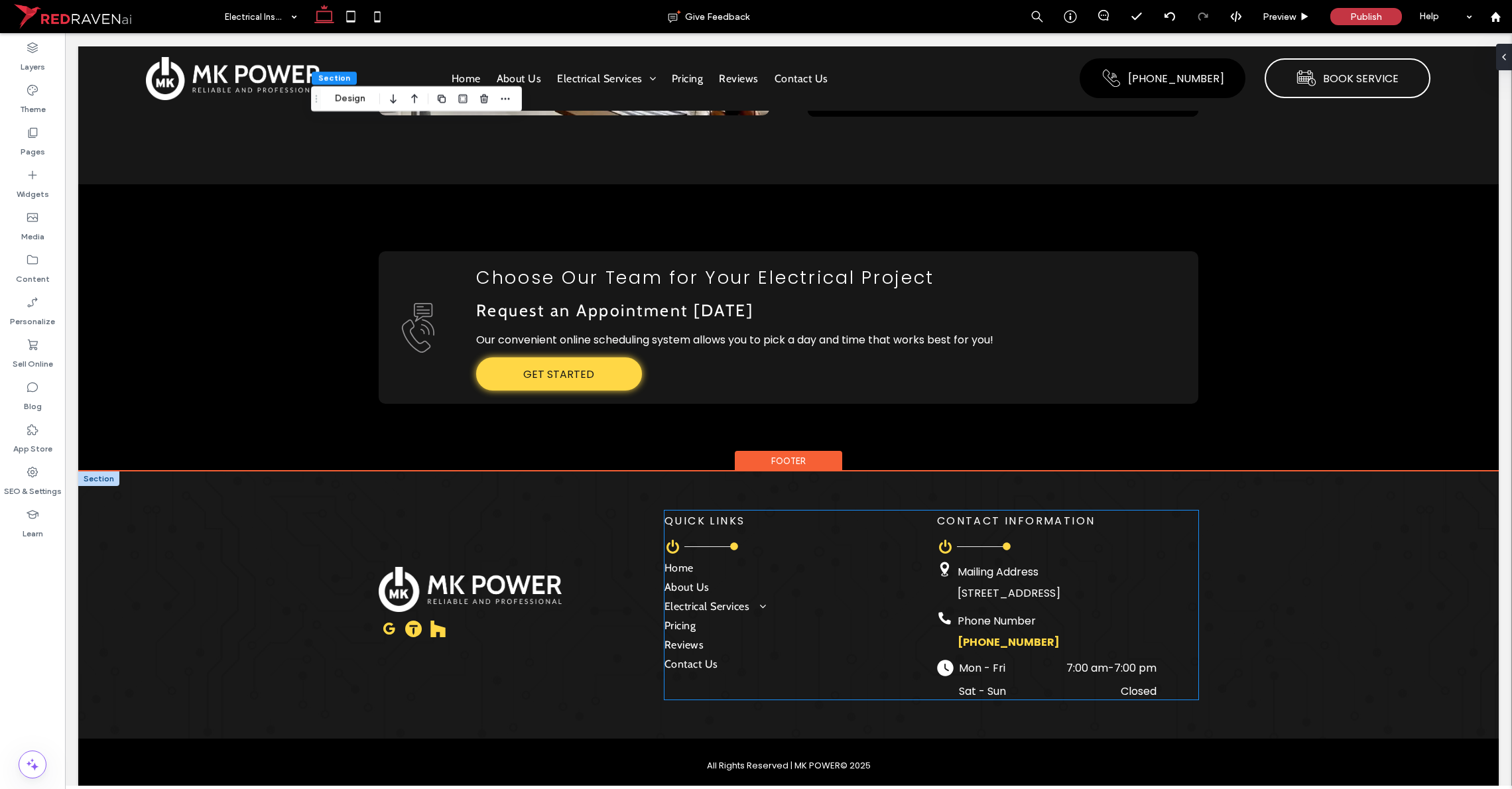
click at [849, 592] on span "﻿ [STREET_ADDRESS]" at bounding box center [1009, 593] width 103 height 15
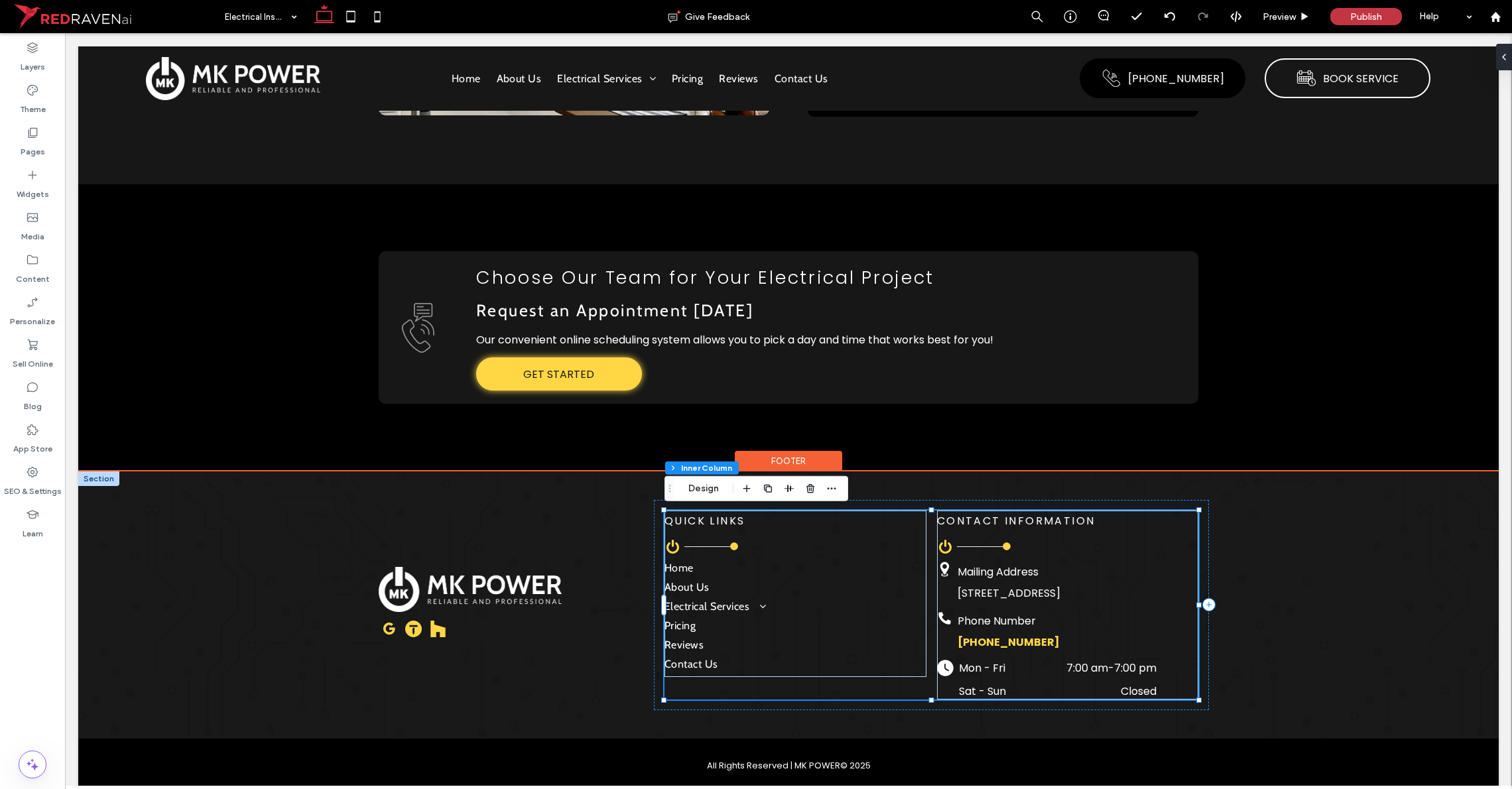
click at [849, 589] on span "﻿ [STREET_ADDRESS]" at bounding box center [1009, 593] width 103 height 15
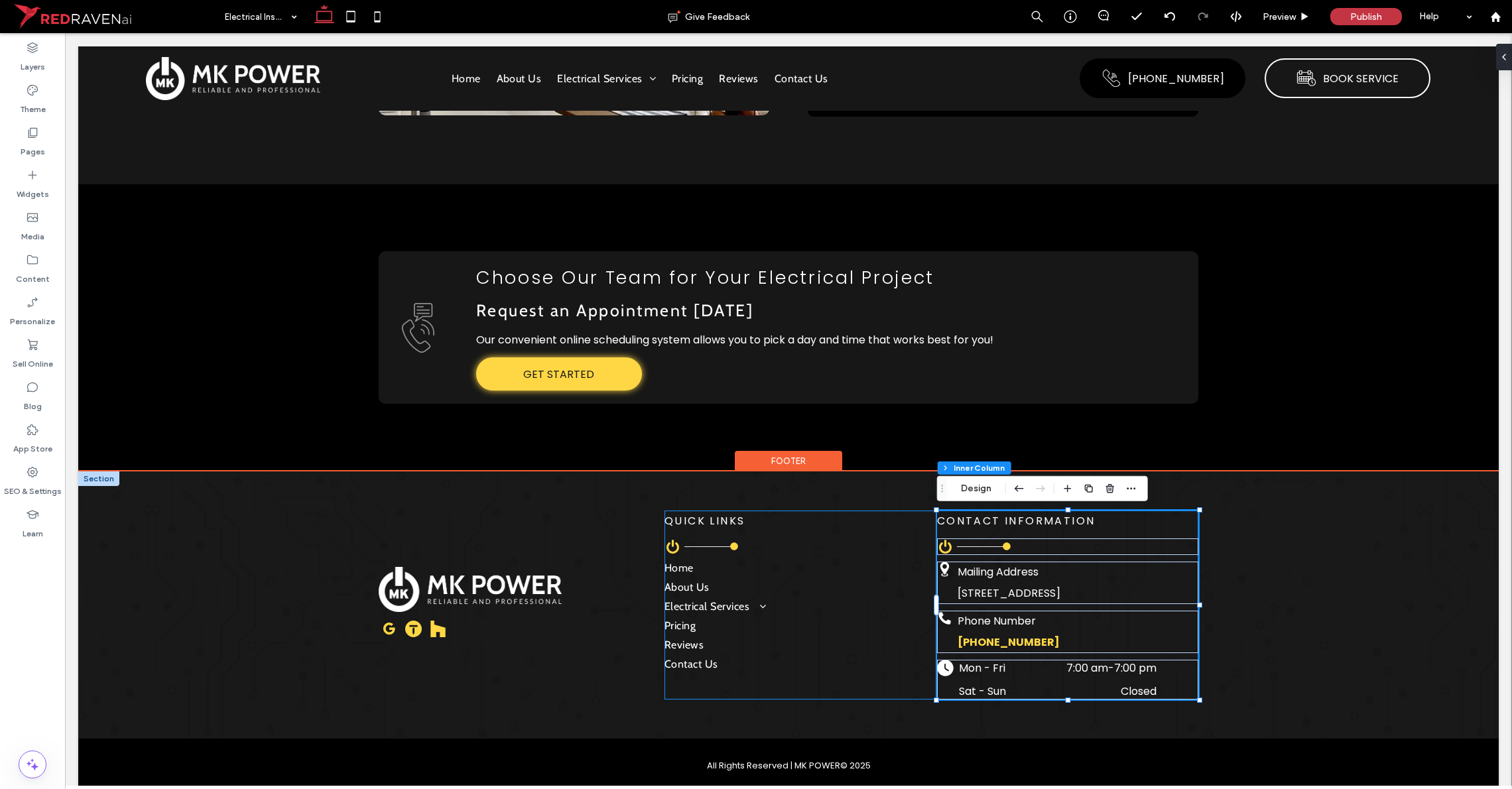
click at [849, 589] on span "﻿ [STREET_ADDRESS]" at bounding box center [1009, 593] width 103 height 15
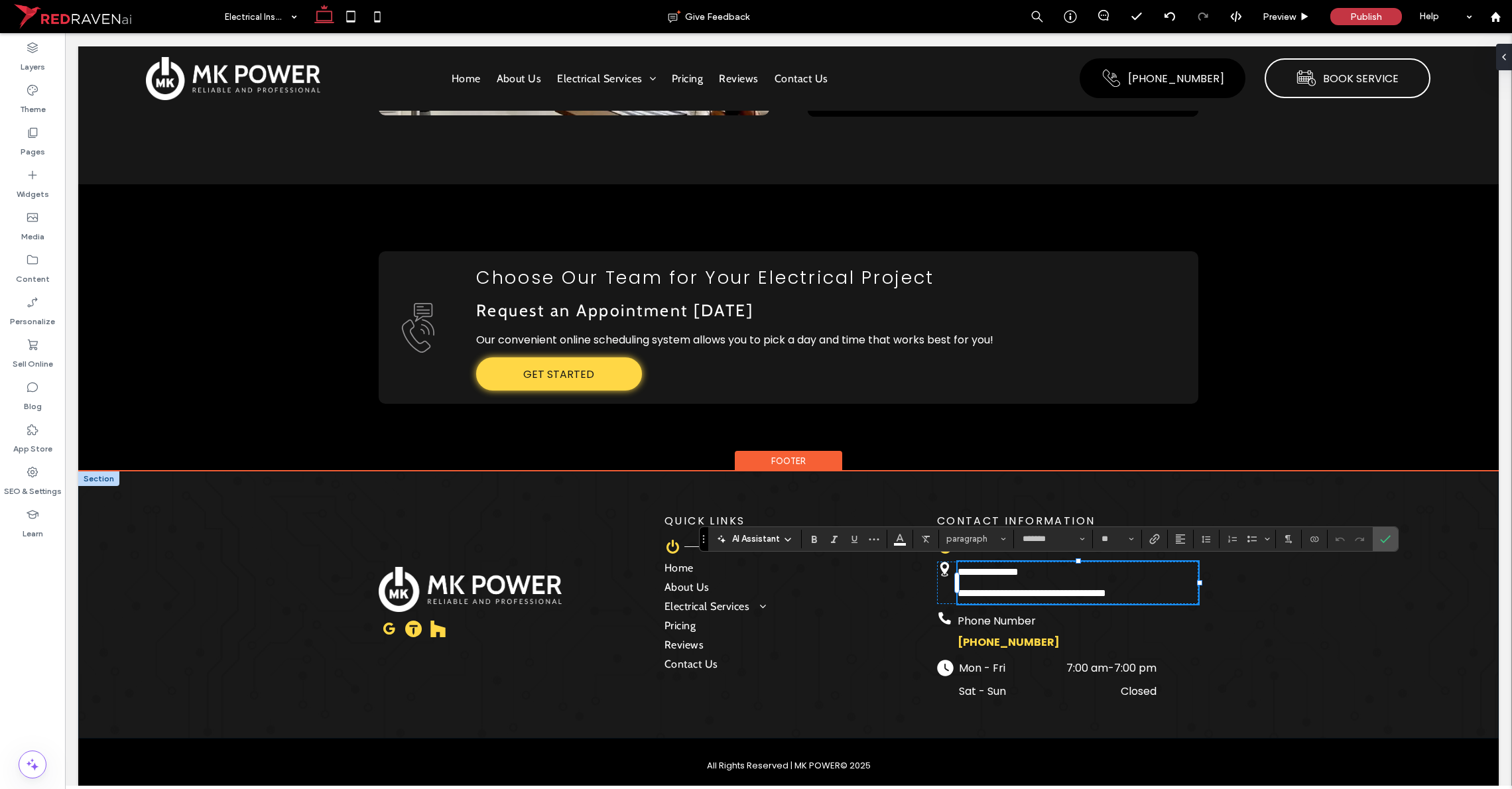
click at [271, 540] on div "Thumbtack Houzz icon QUICK LINKS Black power button symbol on white background.…" at bounding box center [789, 605] width 1420 height 267
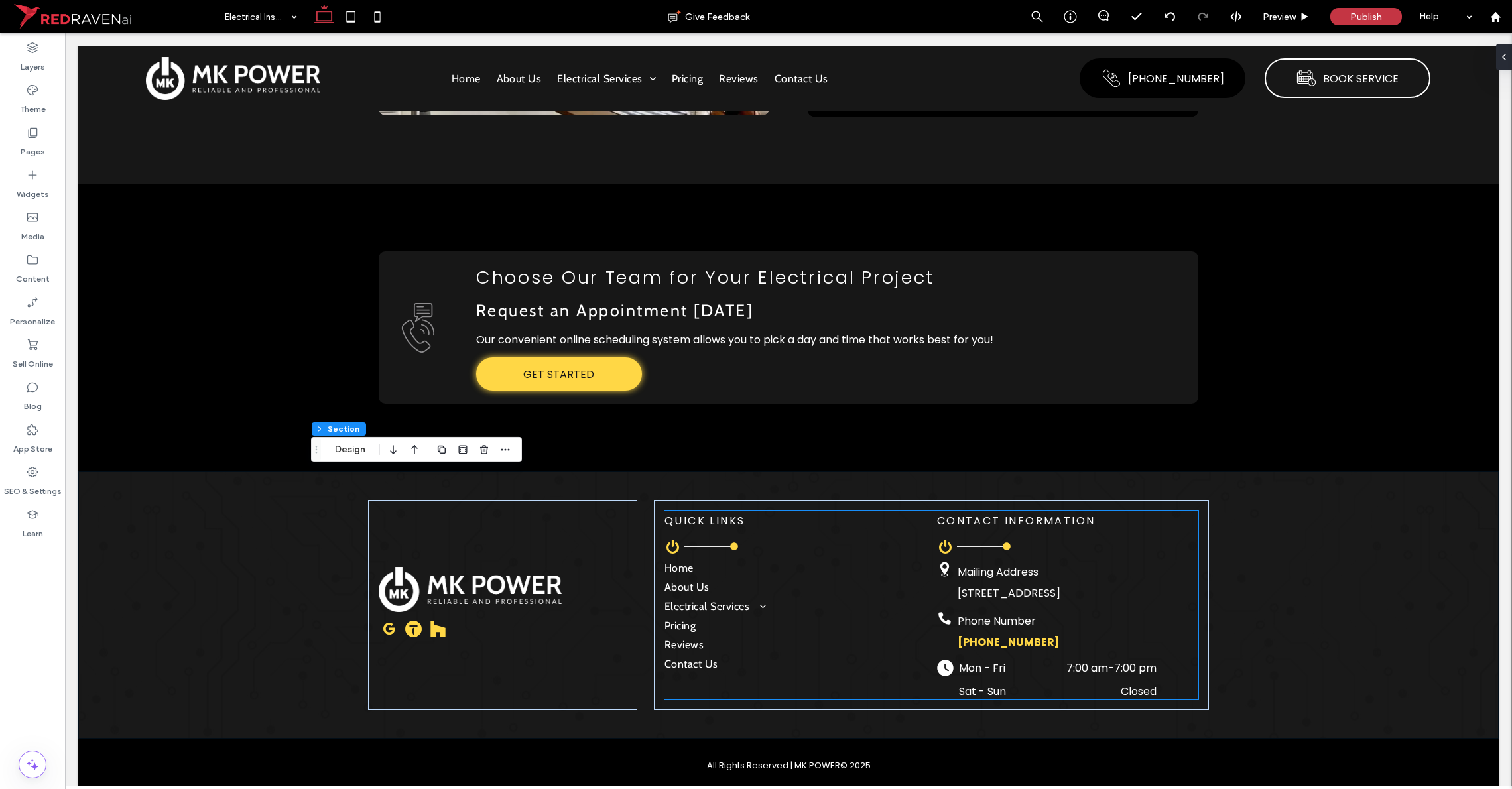
click at [849, 666] on time "7:00 pm" at bounding box center [1135, 667] width 43 height 15
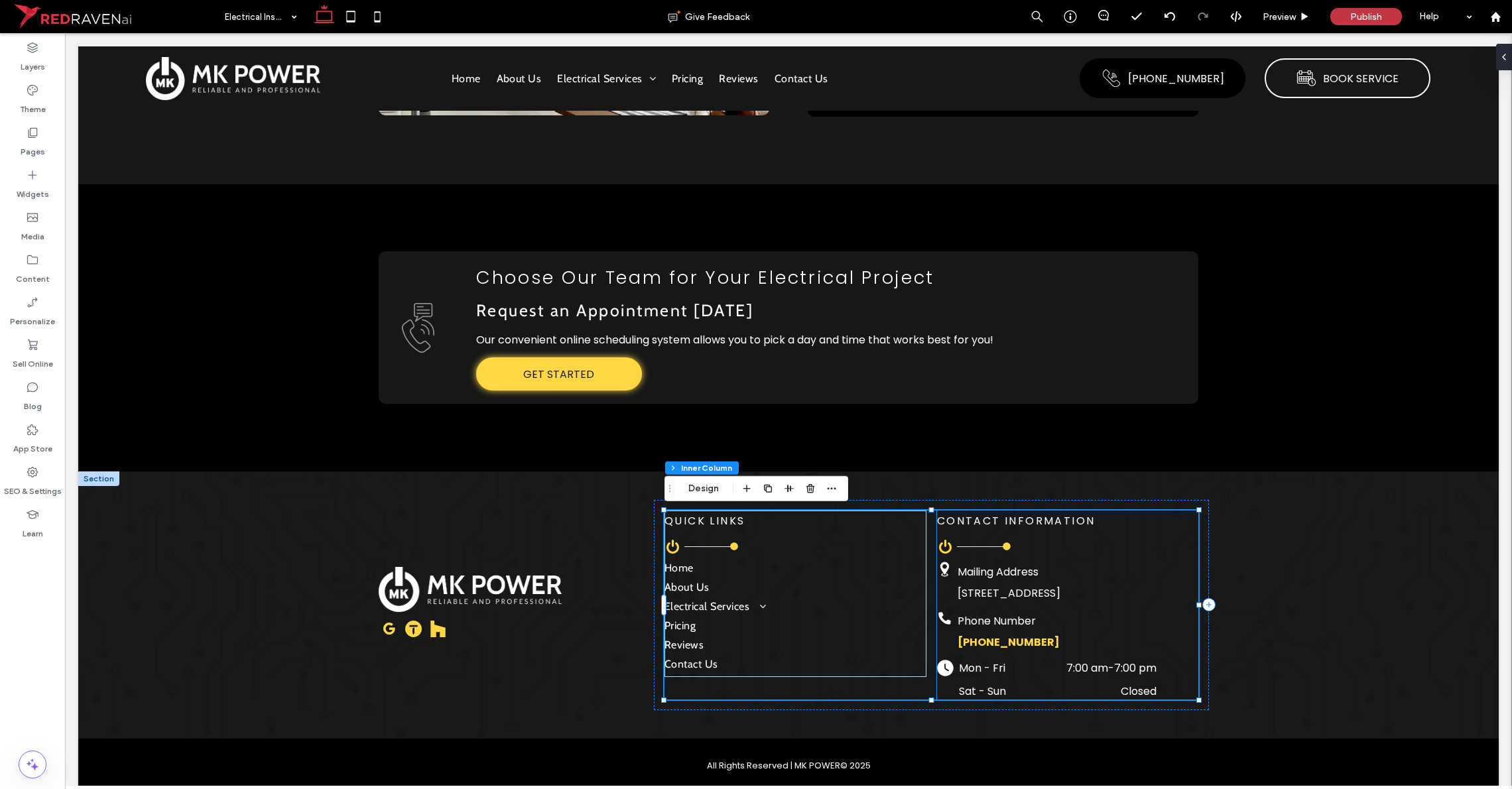
click at [849, 667] on dt "Mon - Fri" at bounding box center [998, 668] width 79 height 17
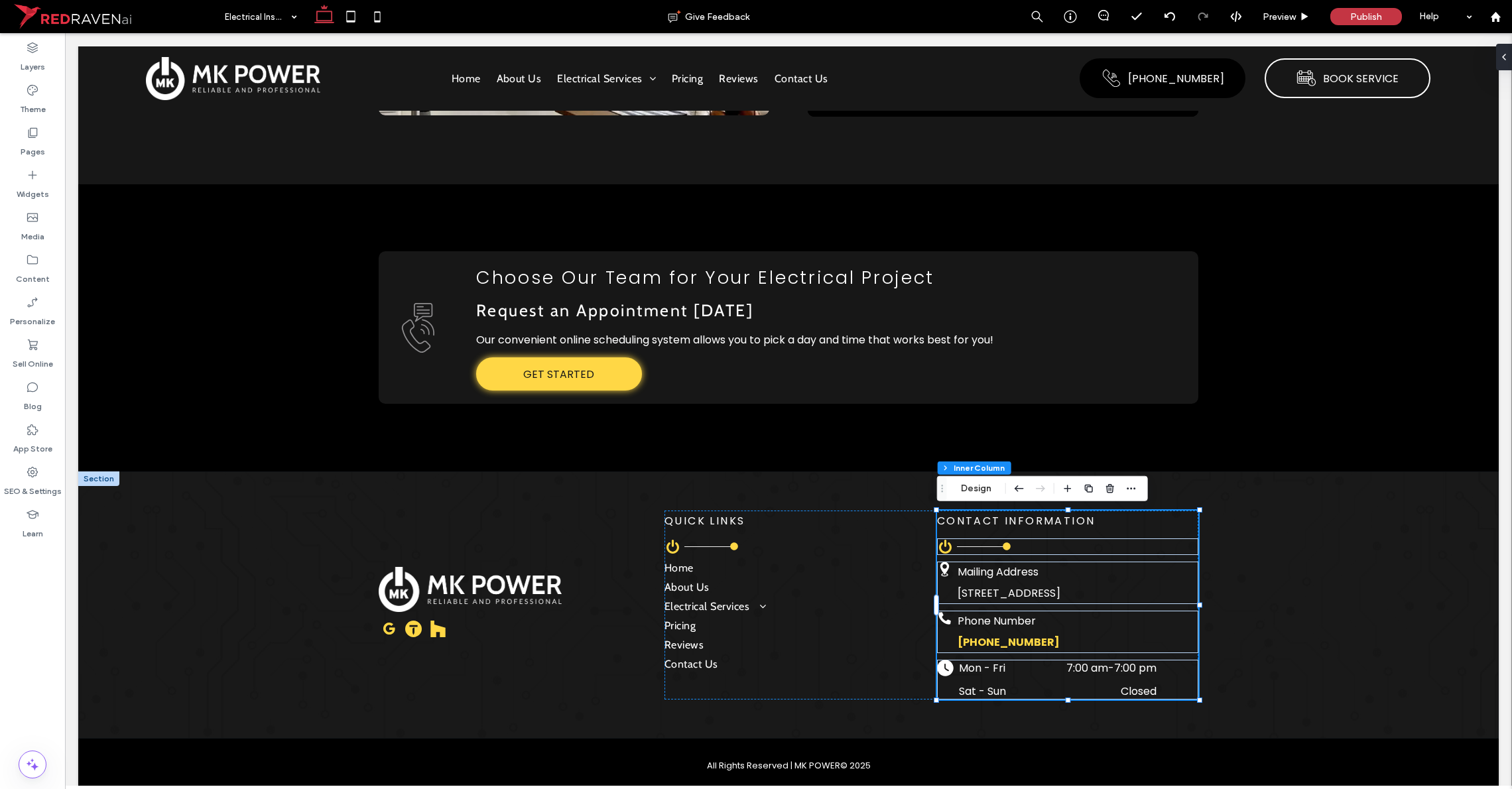
click at [849, 667] on dt "Mon - Fri" at bounding box center [998, 668] width 79 height 17
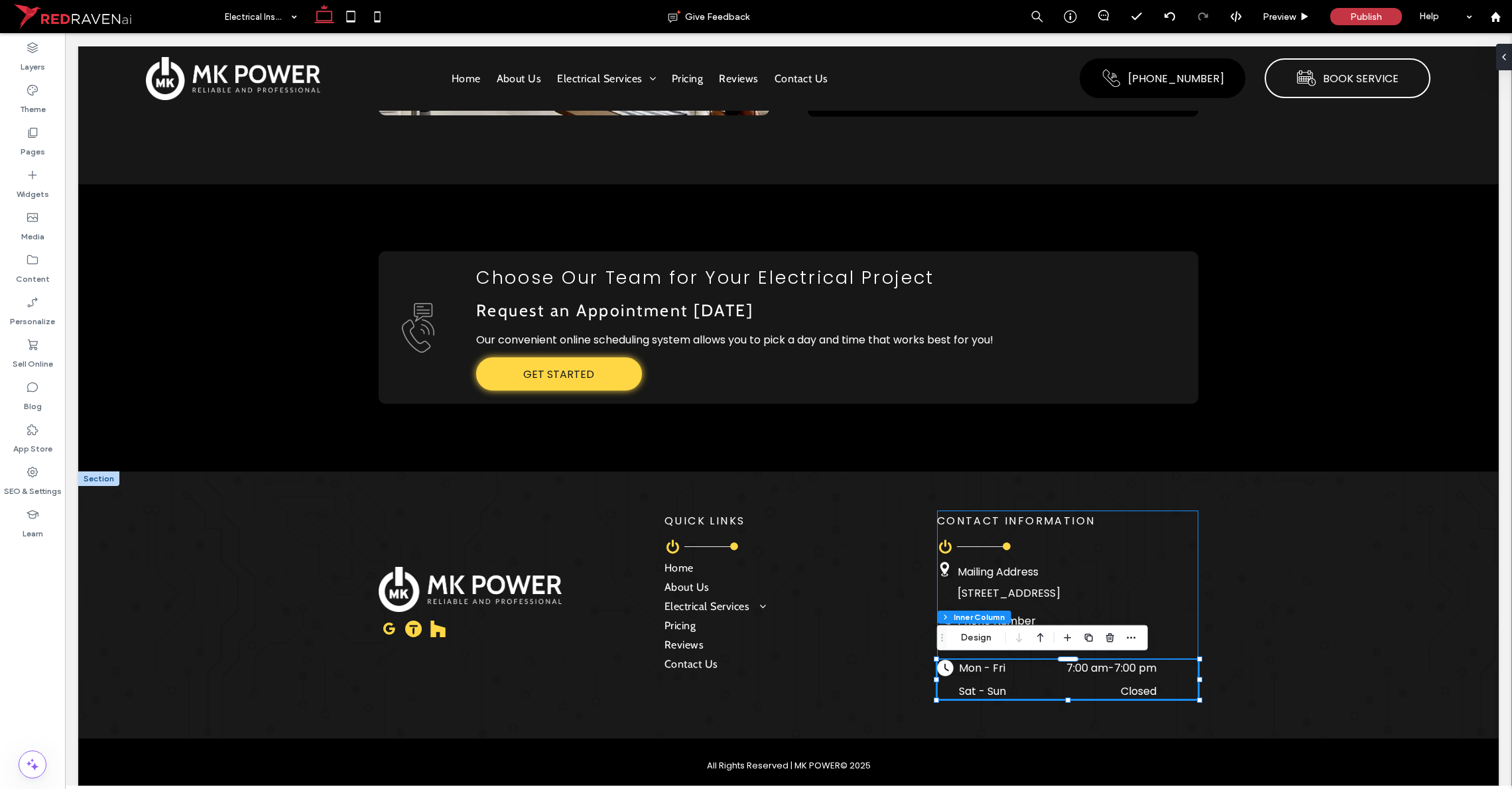
click at [849, 668] on dt "Mon - Fri" at bounding box center [998, 668] width 79 height 17
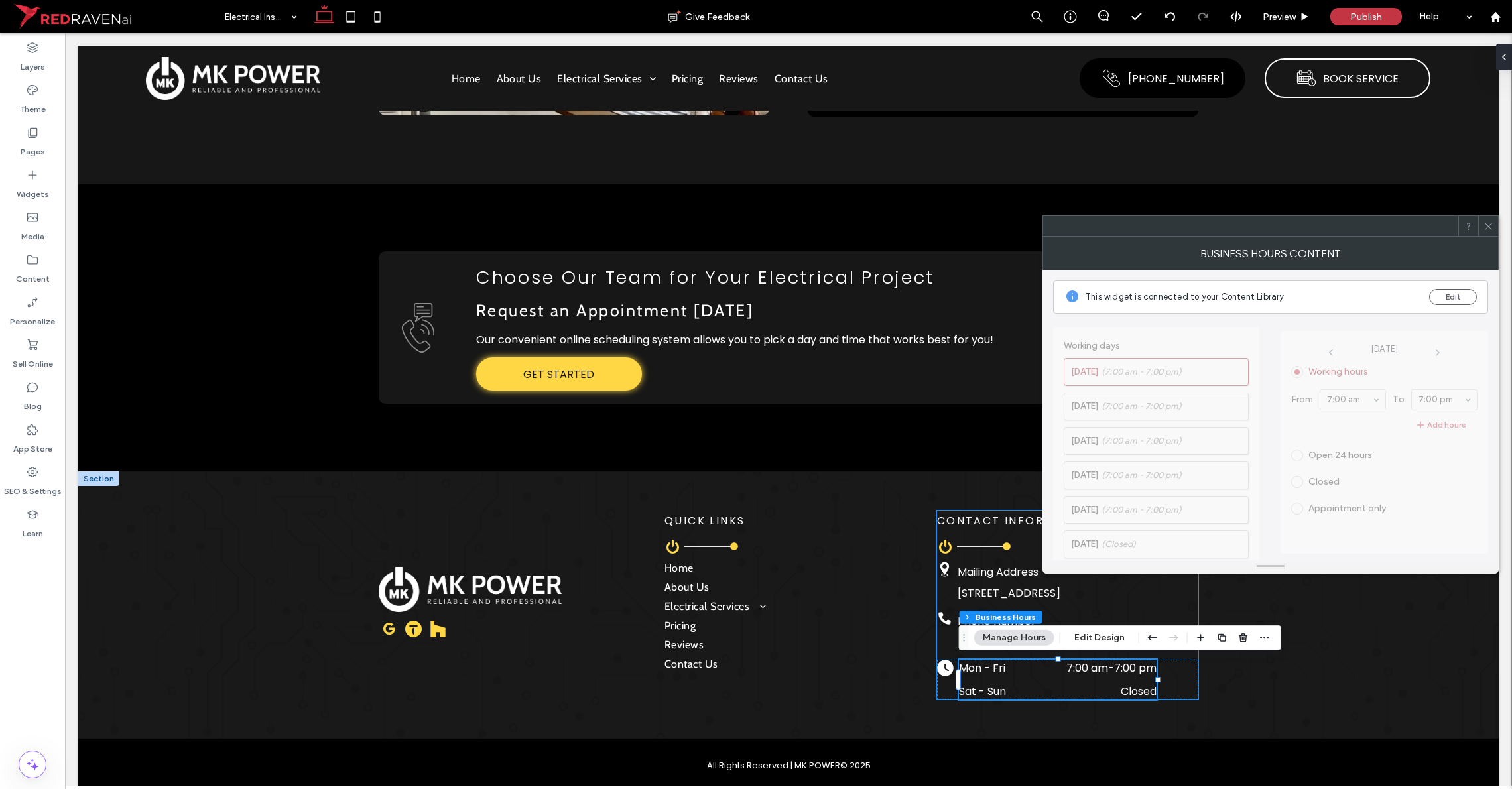
click at [849, 668] on dt "Mon - Fri" at bounding box center [998, 668] width 79 height 17
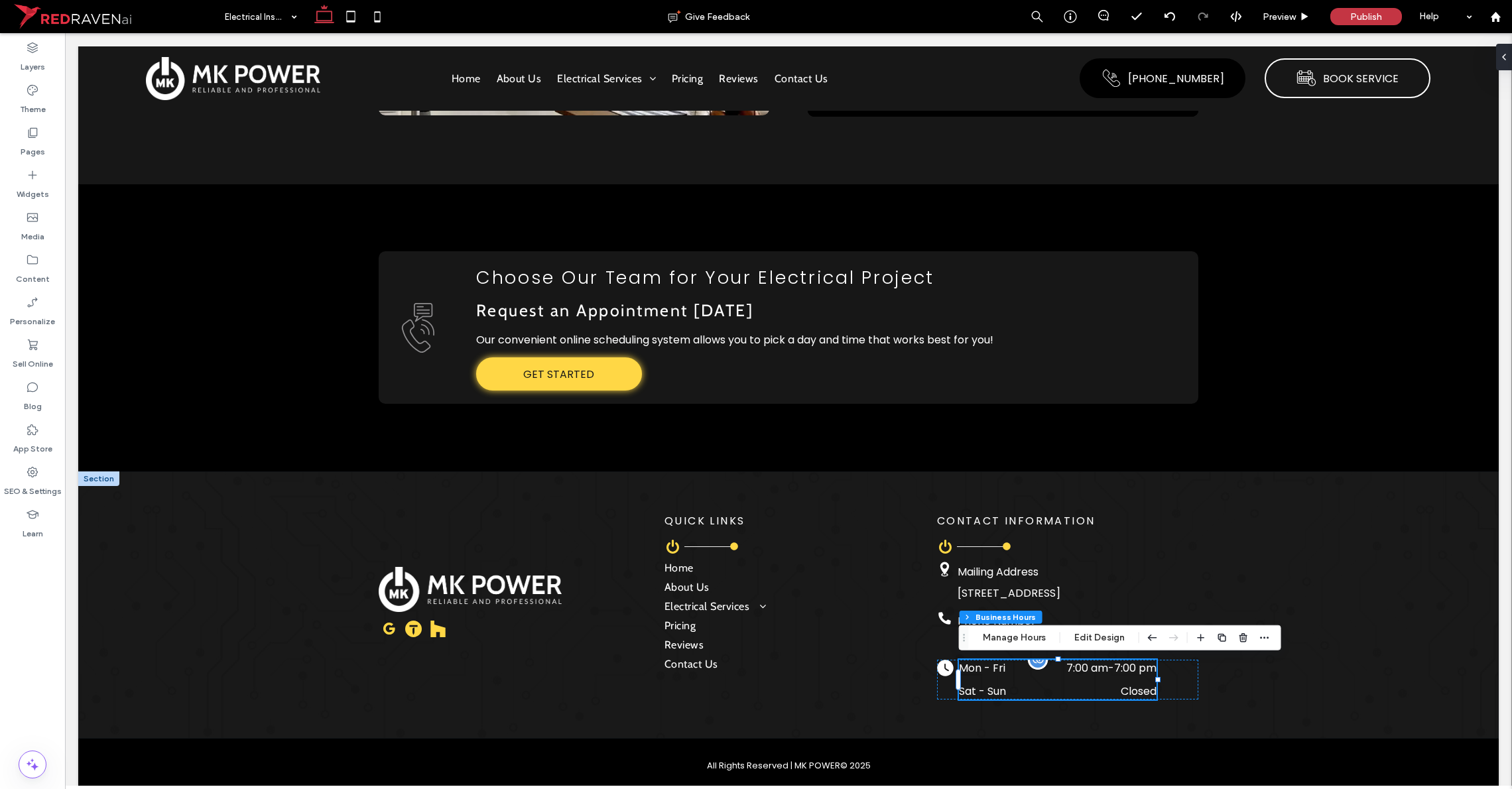
click at [849, 665] on dt "Mon - Fri" at bounding box center [998, 668] width 79 height 17
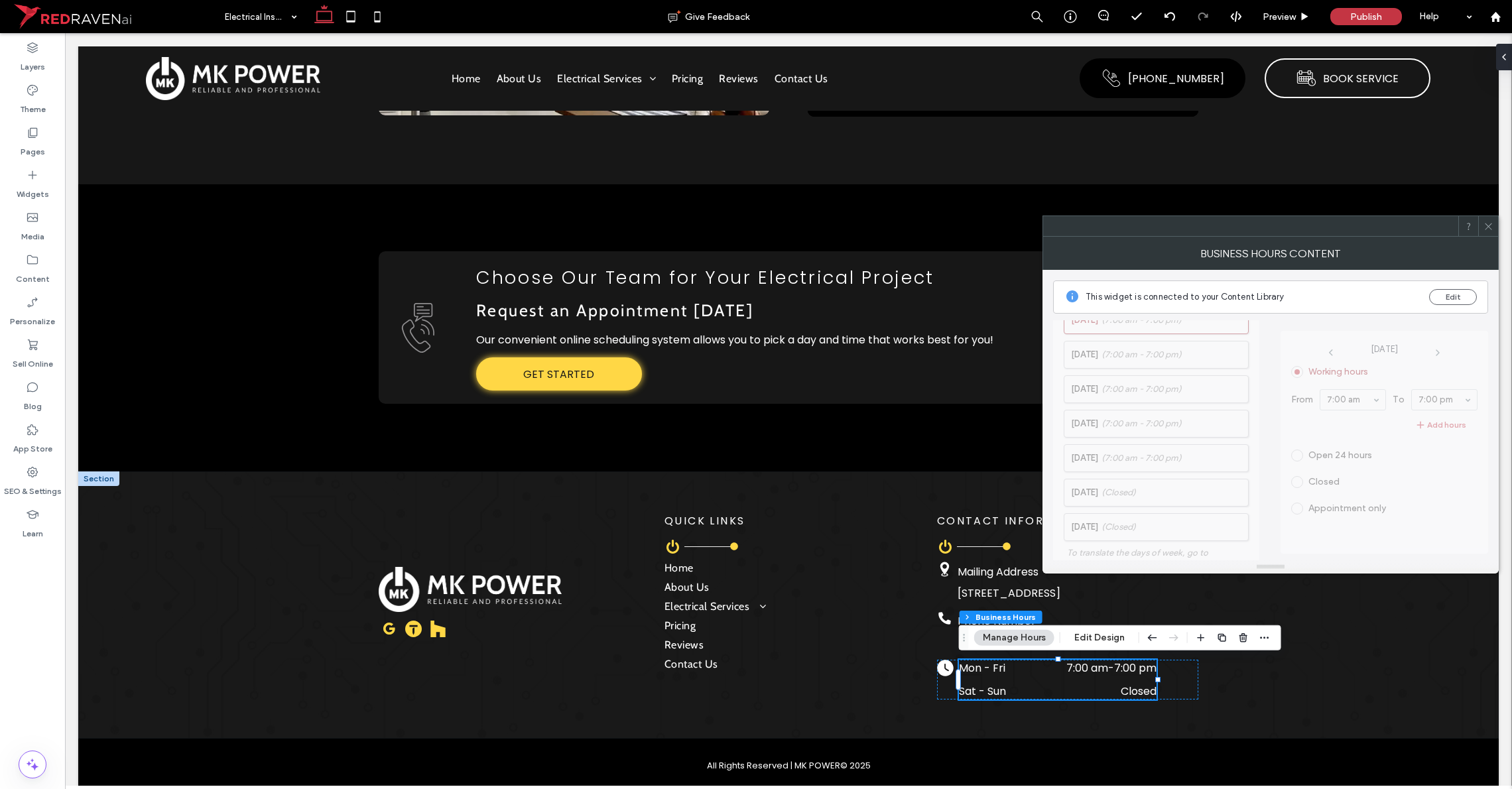
scroll to position [53, 0]
click at [849, 491] on span "Working days [DATE] (7:00 am - 7:00 pm) [DATE] (7:00 am - 7:00 pm) [DATE] (7:00…" at bounding box center [1155, 445] width 206 height 355
click at [849, 298] on button "Edit" at bounding box center [1453, 297] width 48 height 16
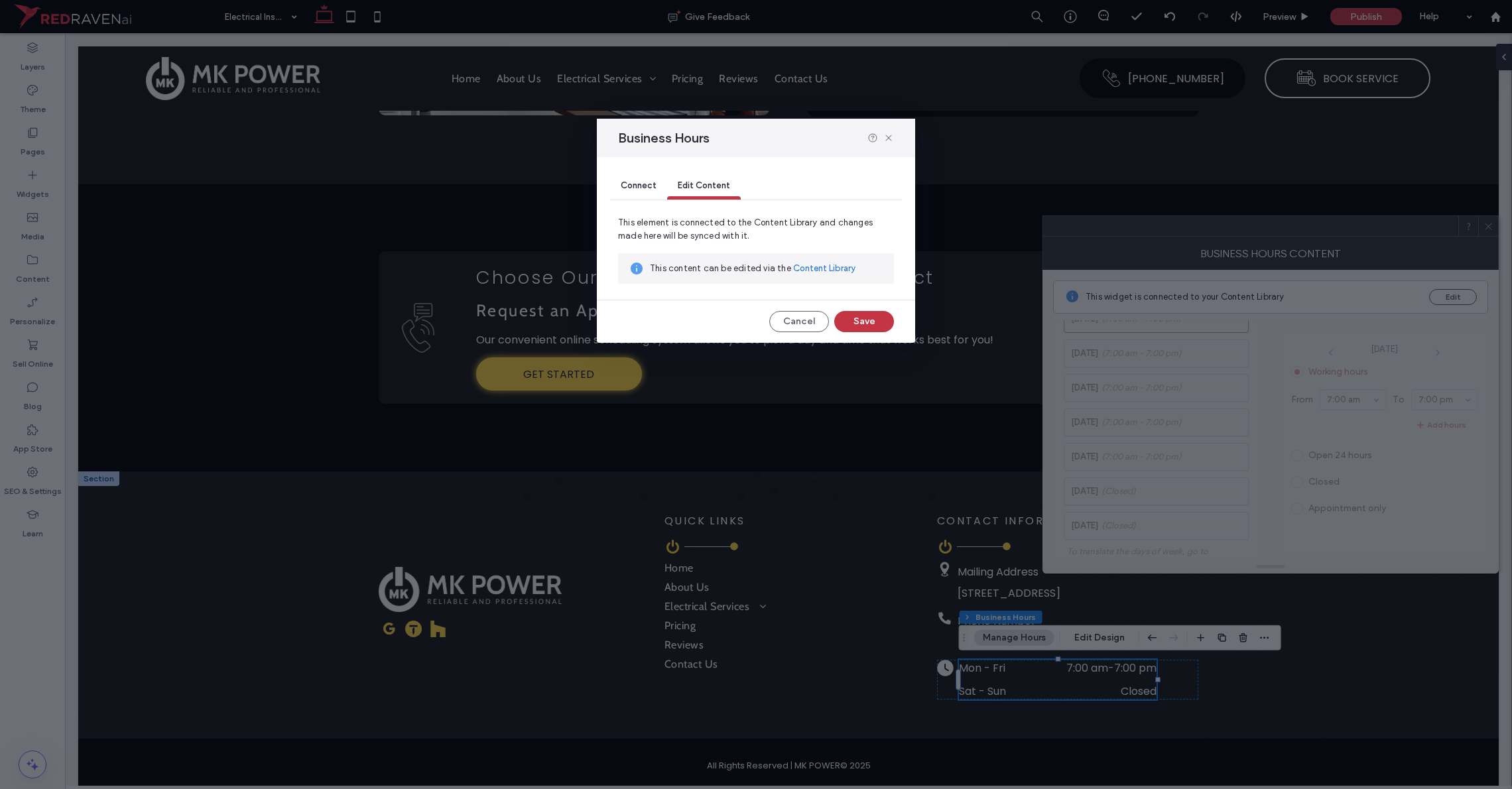
click at [821, 264] on link "Content Library" at bounding box center [824, 268] width 63 height 13
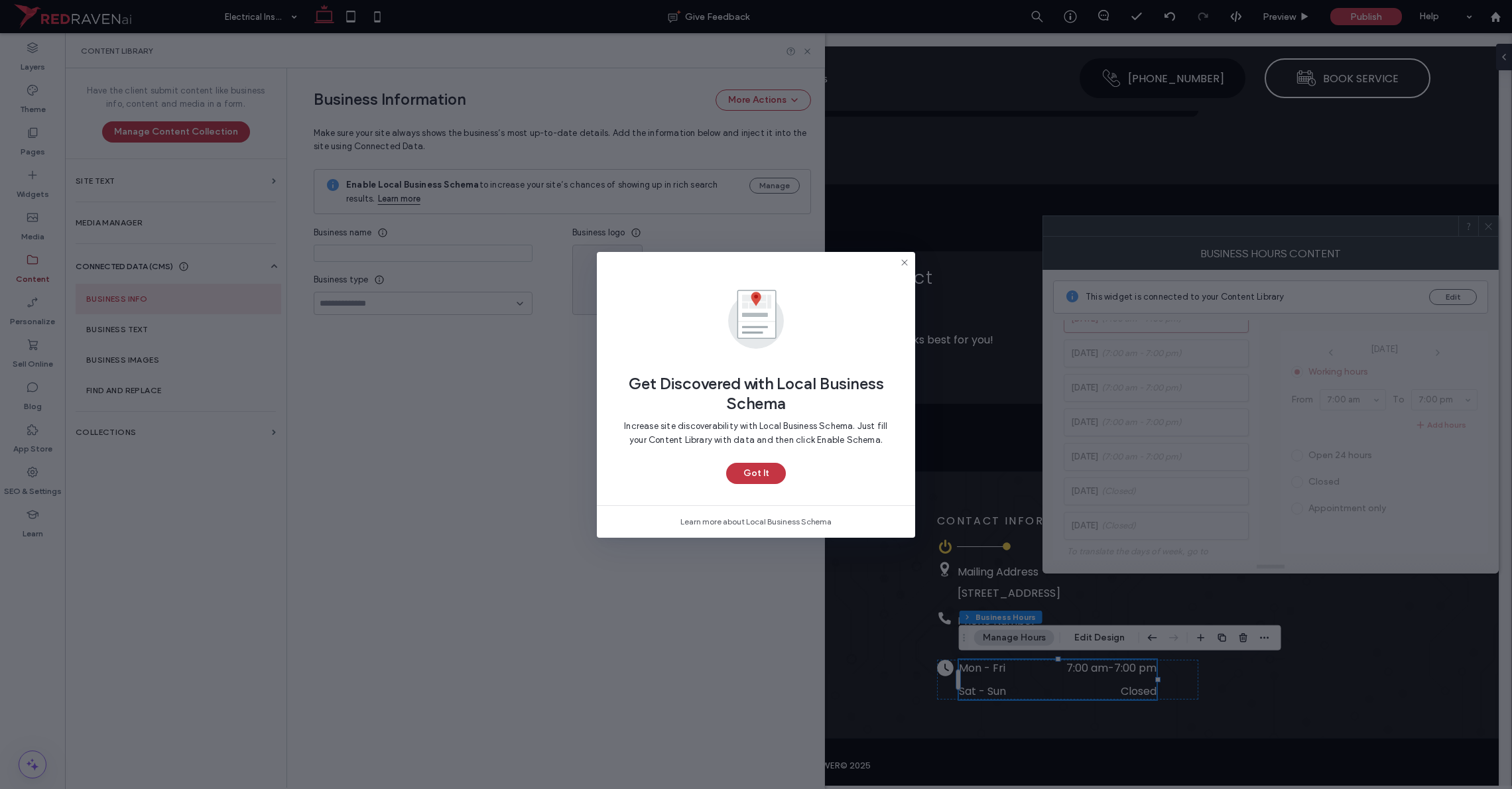
type input "********"
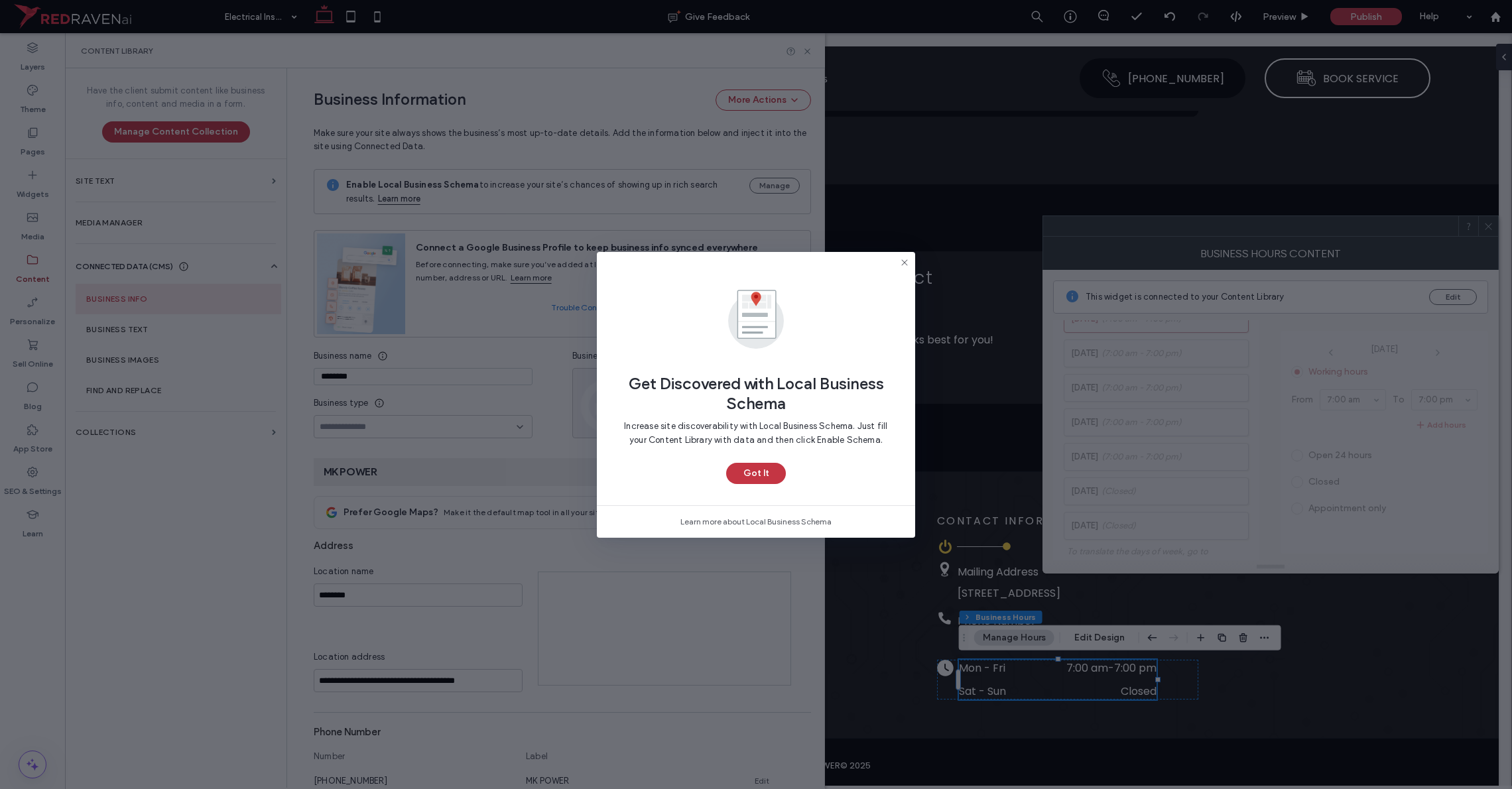
scroll to position [43, 0]
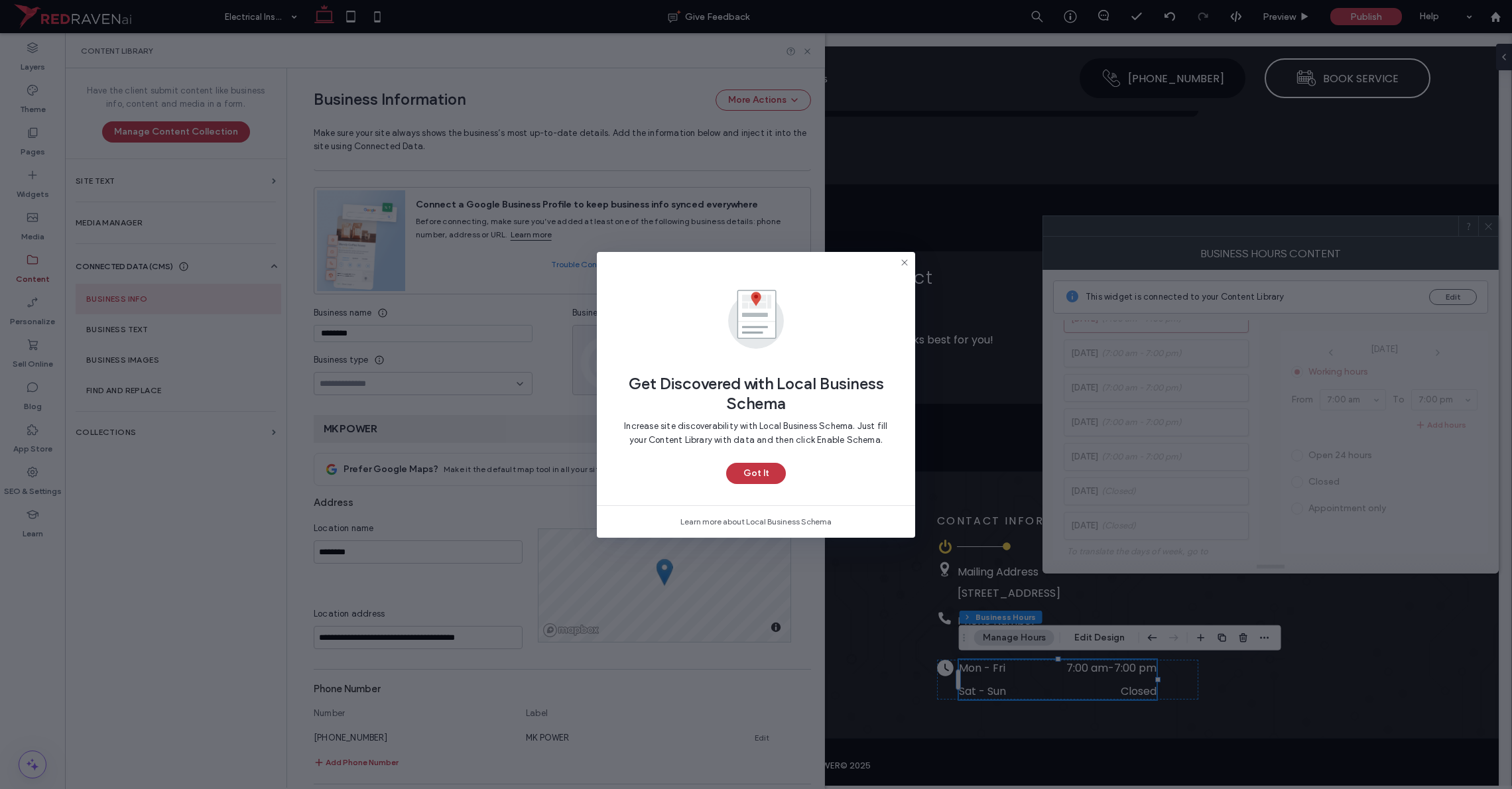
click at [849, 259] on icon at bounding box center [904, 262] width 11 height 11
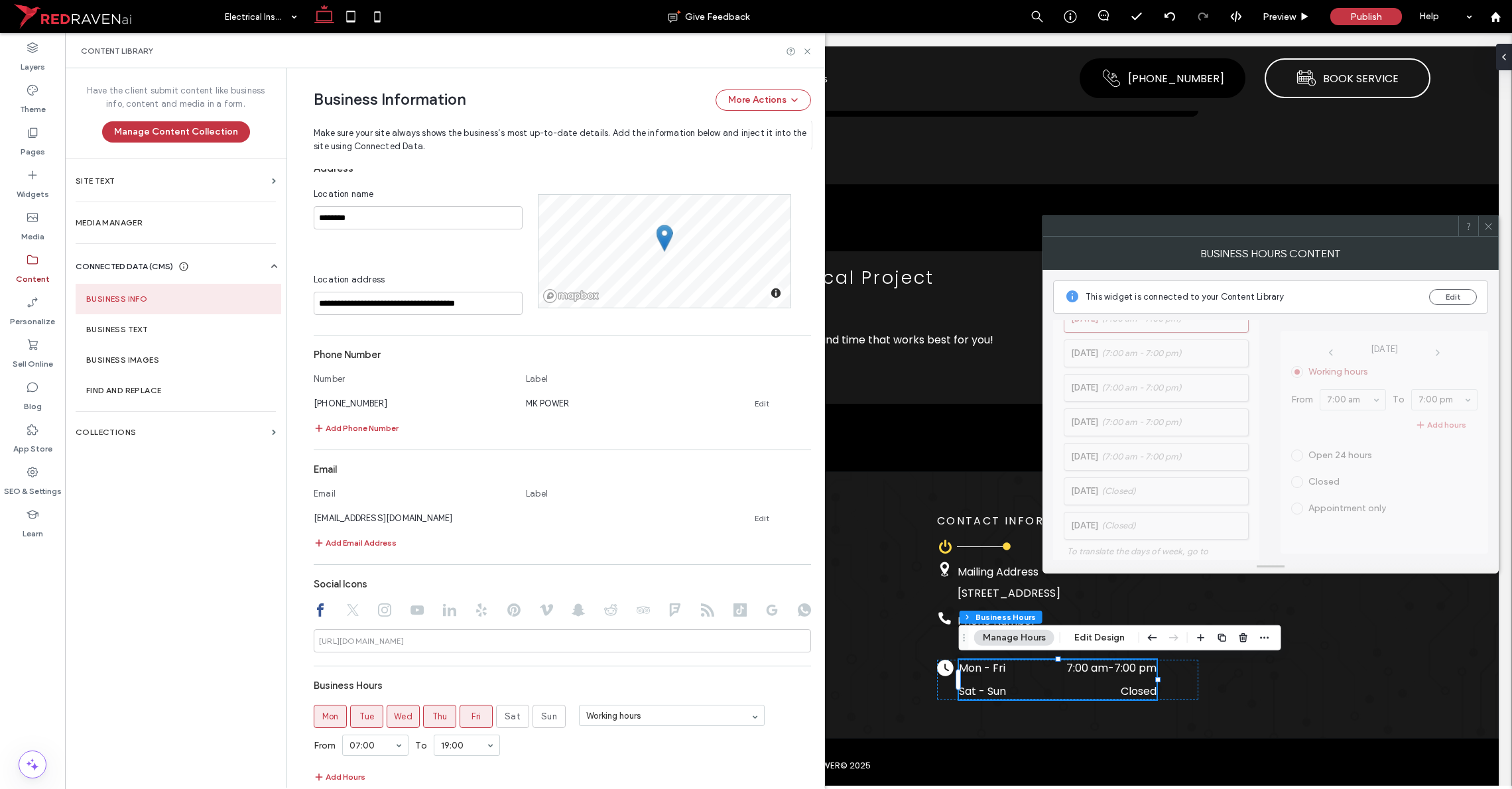
scroll to position [499, 0]
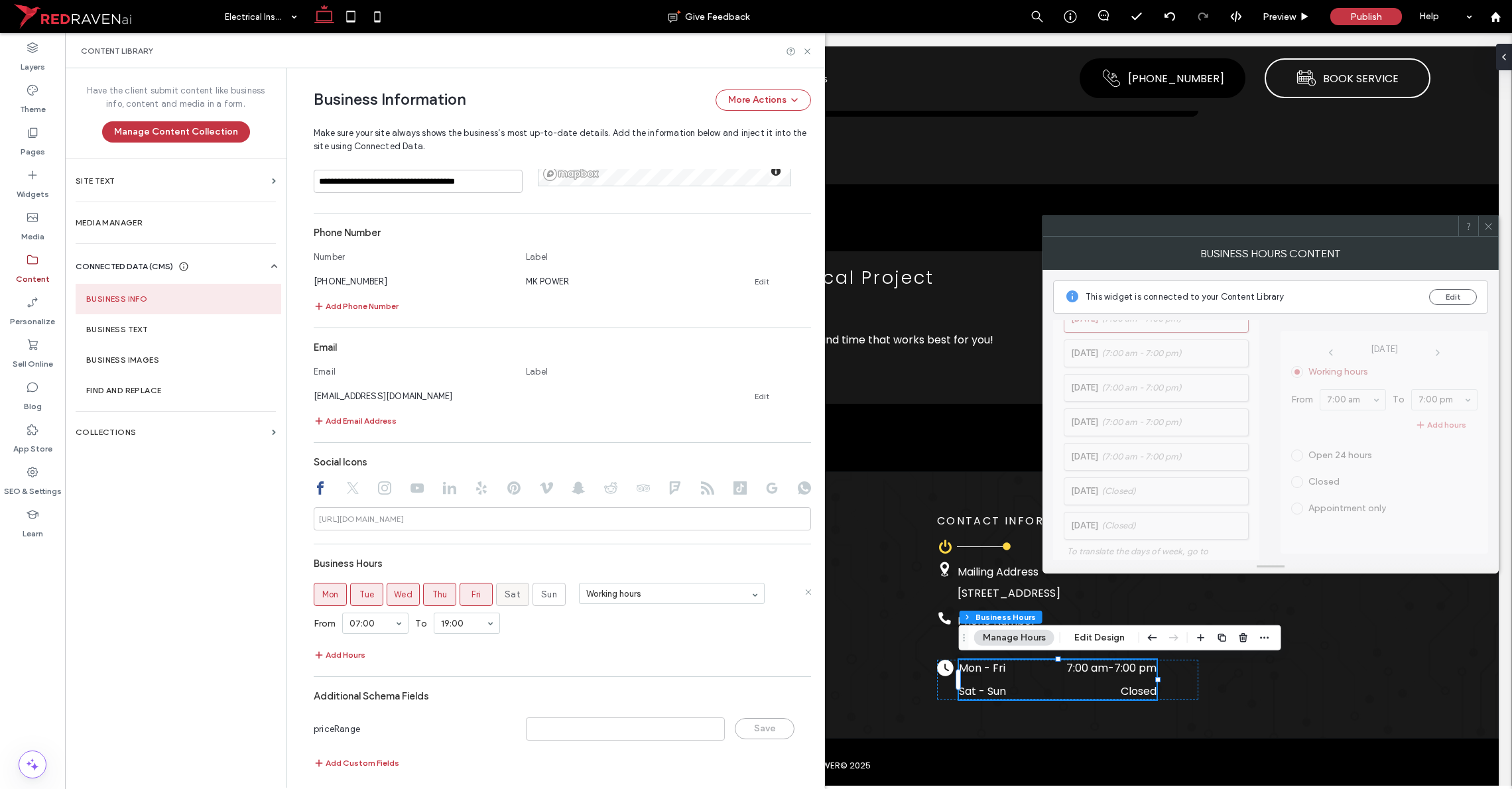
click at [497, 601] on label "Sat" at bounding box center [513, 594] width 33 height 23
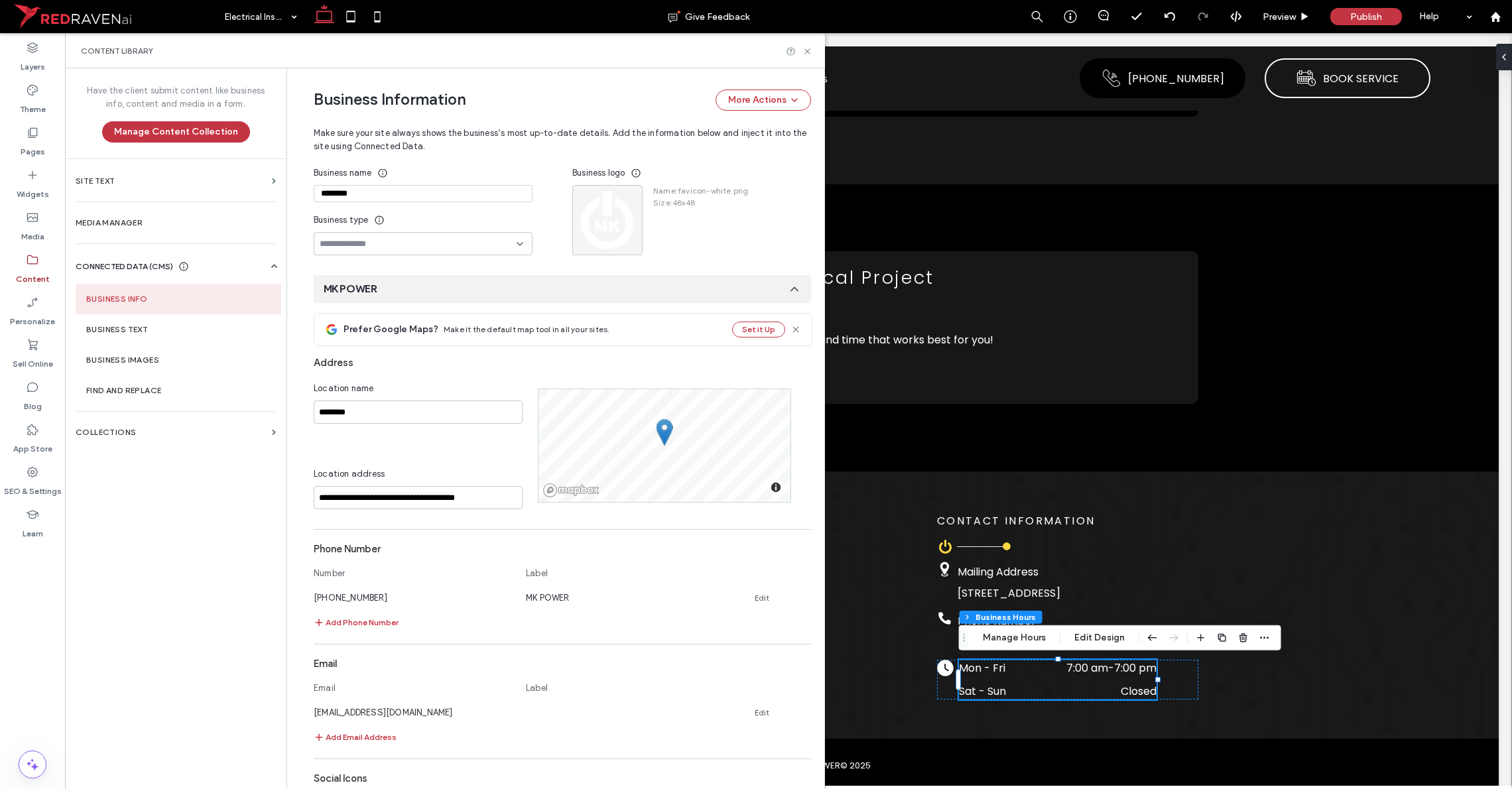
scroll to position [0, 0]
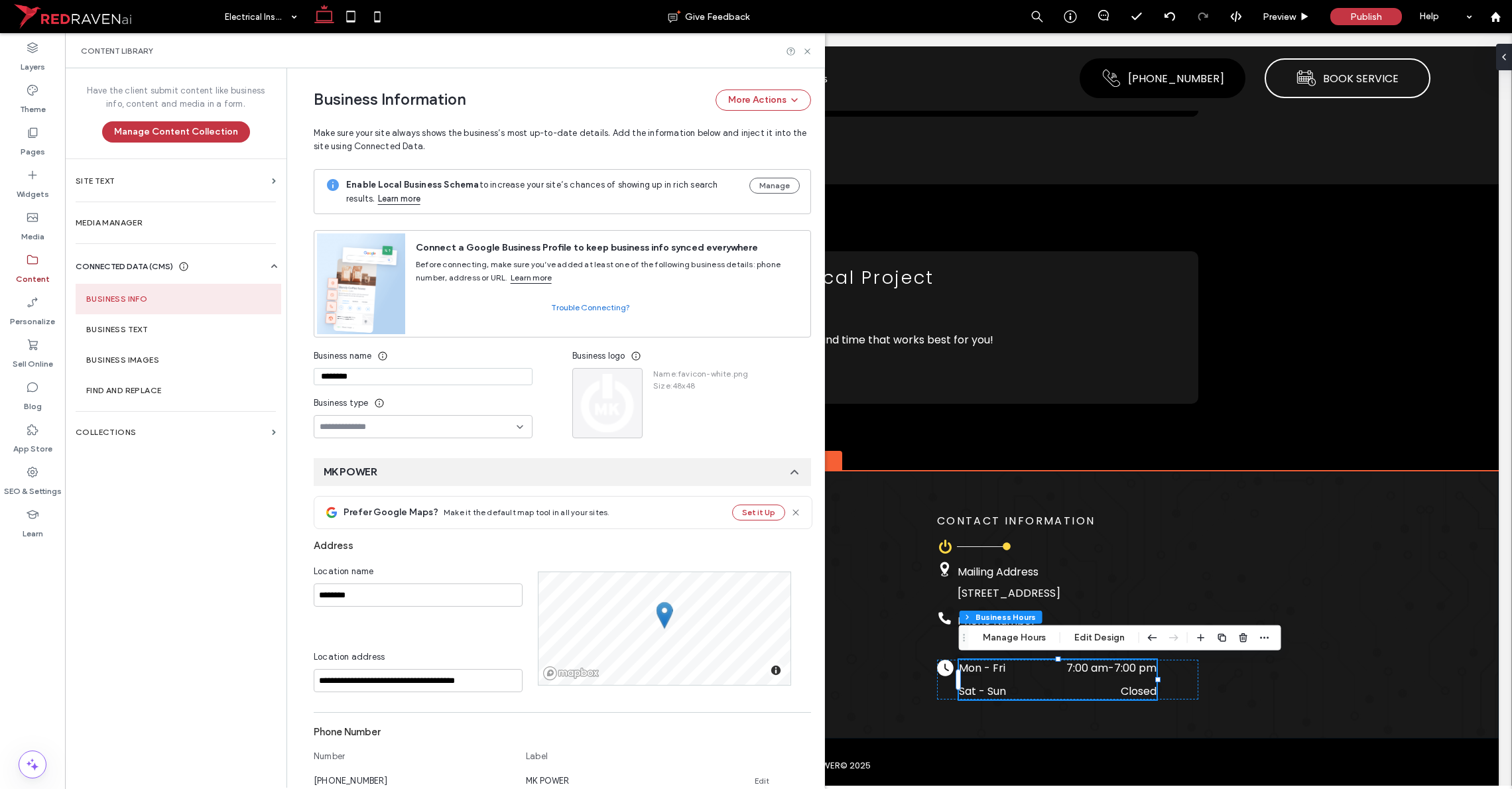
click at [849, 516] on div "Thumbtack Houzz icon QUICK LINKS Black power button symbol on white background.…" at bounding box center [789, 605] width 1420 height 267
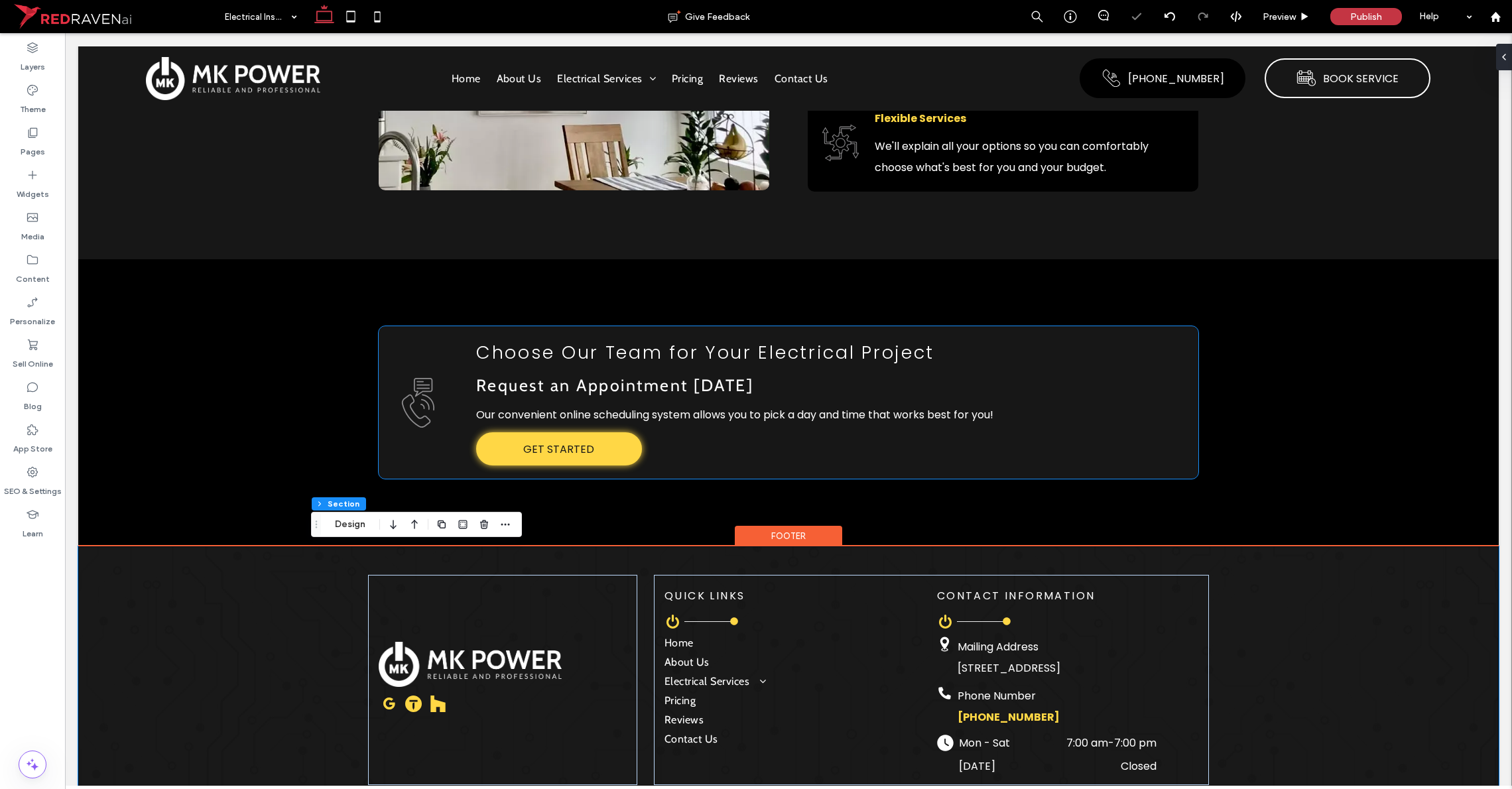
scroll to position [3035, 0]
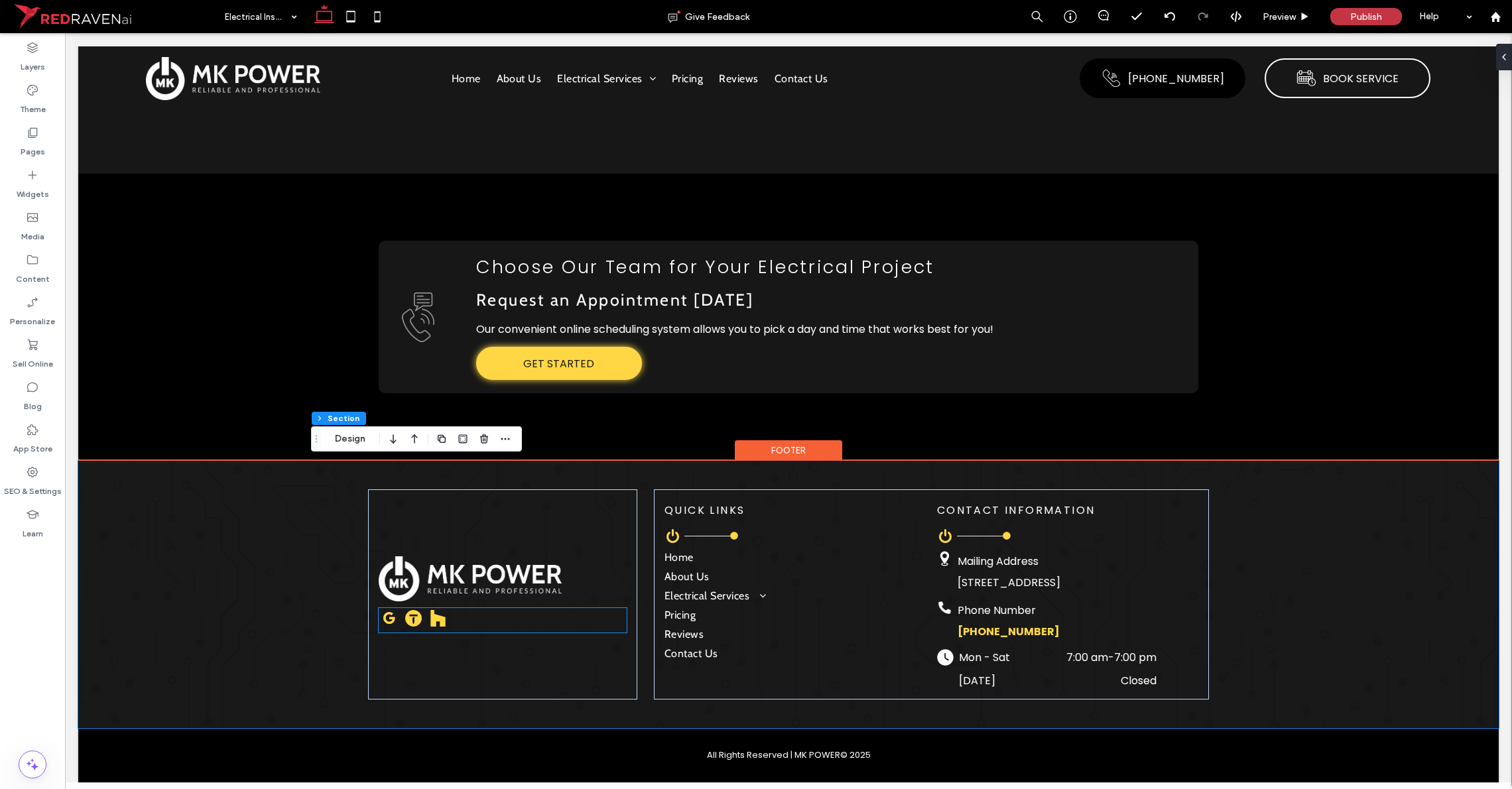
click at [388, 617] on span "google_my_business" at bounding box center [388, 618] width 21 height 21
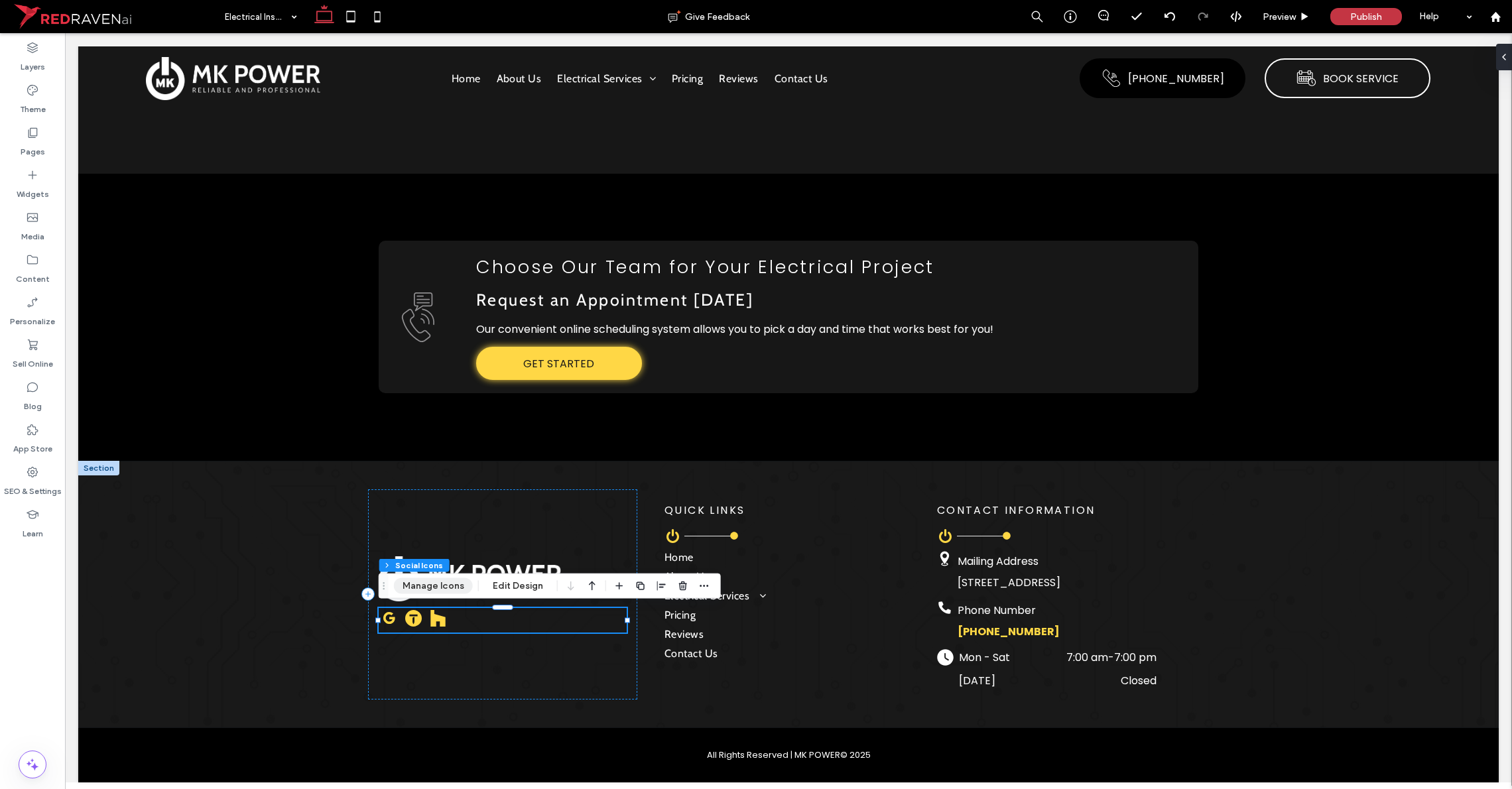
click at [440, 584] on button "Manage Icons" at bounding box center [433, 586] width 79 height 16
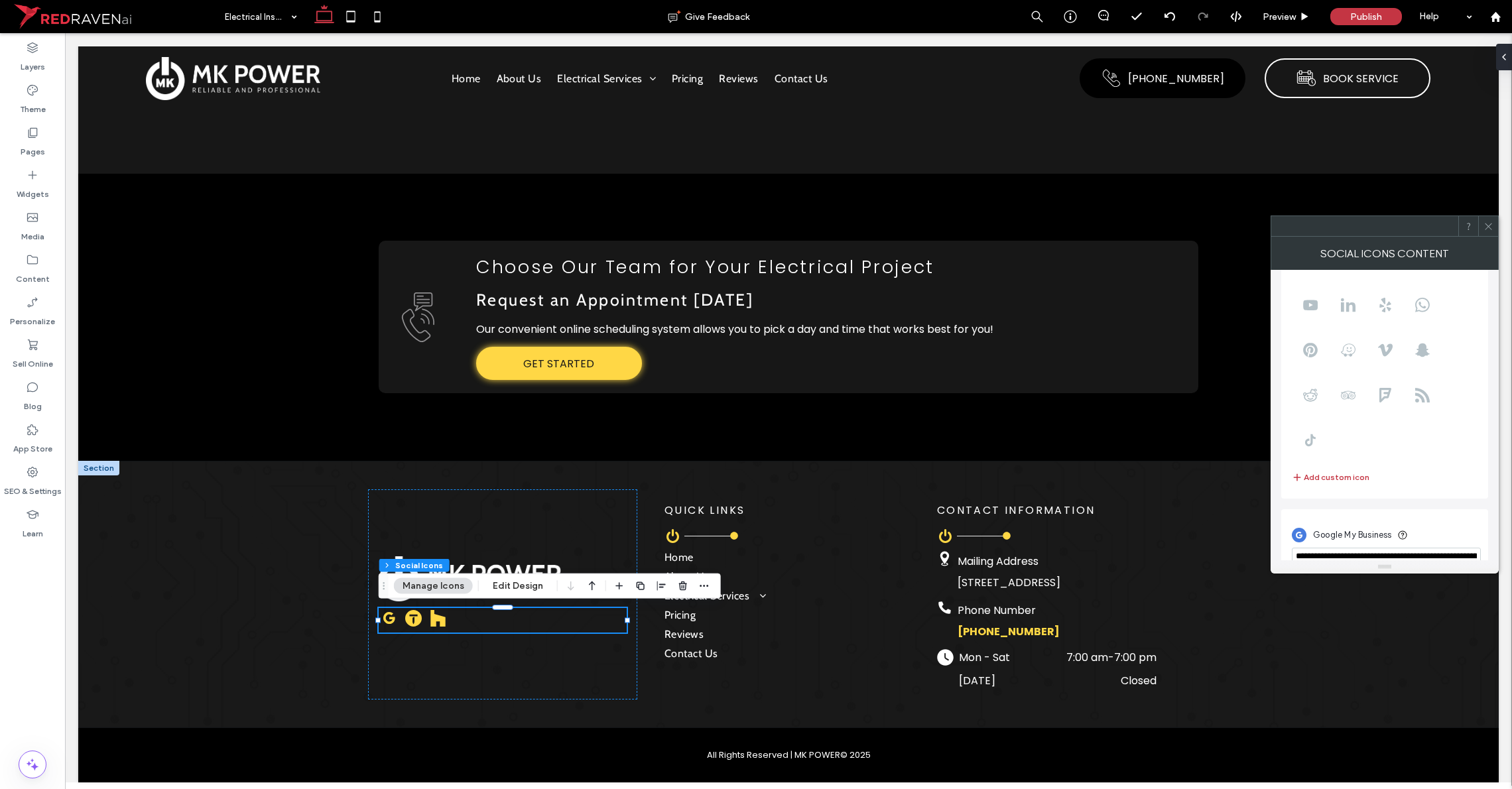
scroll to position [0, 0]
click at [849, 375] on icon at bounding box center [1423, 377] width 15 height 15
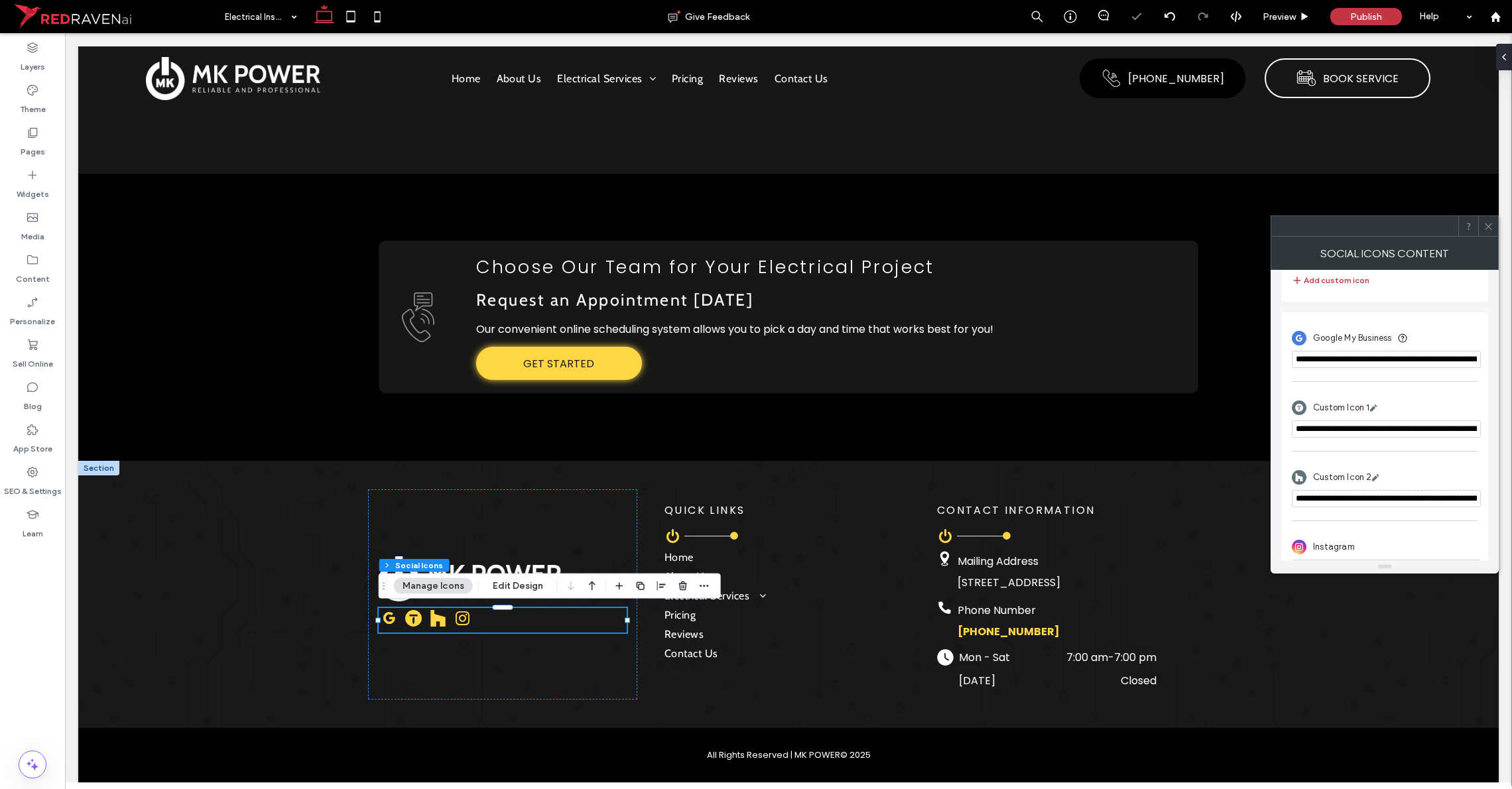
scroll to position [347, 0]
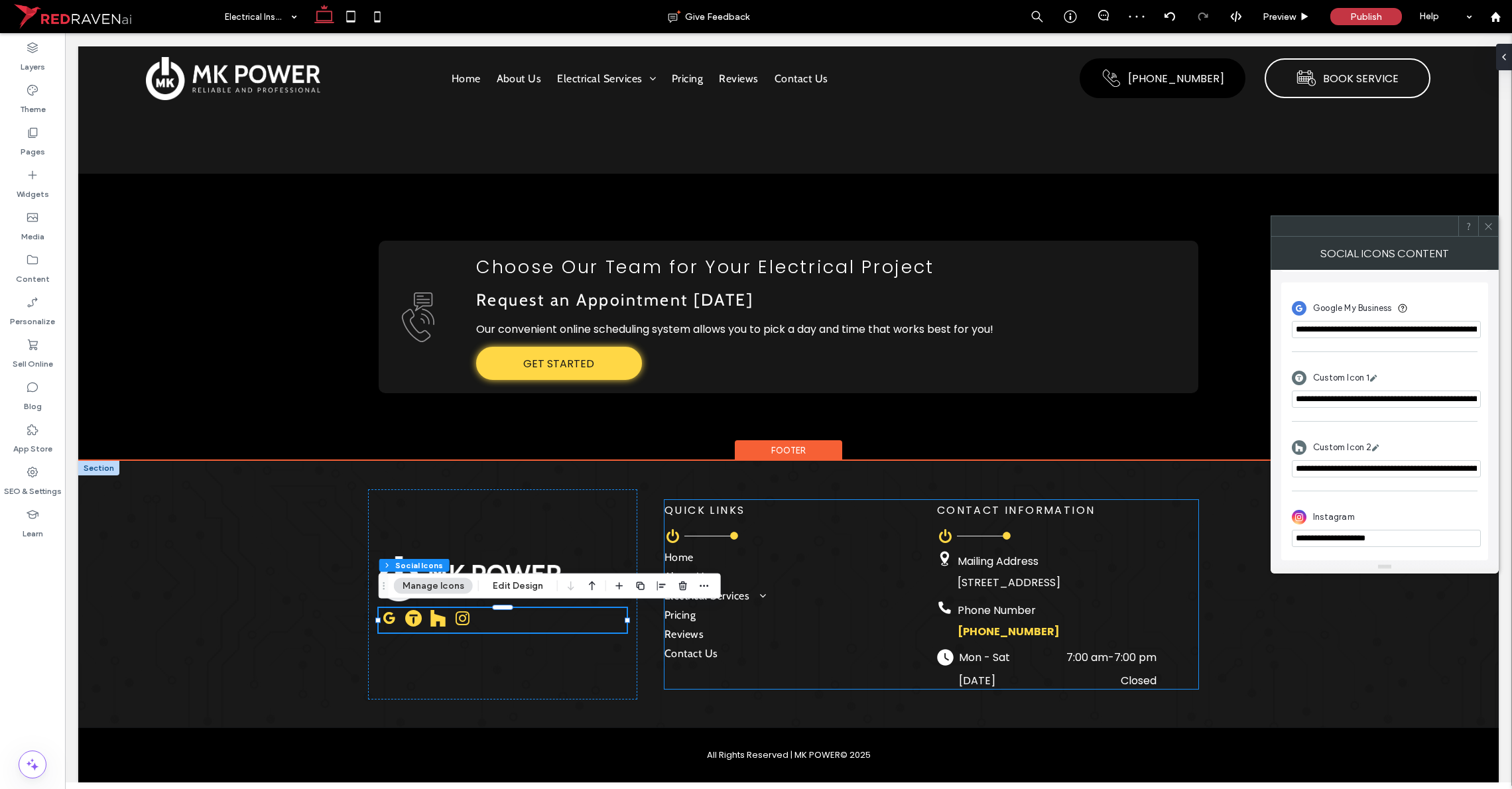
drag, startPoint x: 1461, startPoint y: 572, endPoint x: 1189, endPoint y: 541, distance: 273.8
paste input "**********"
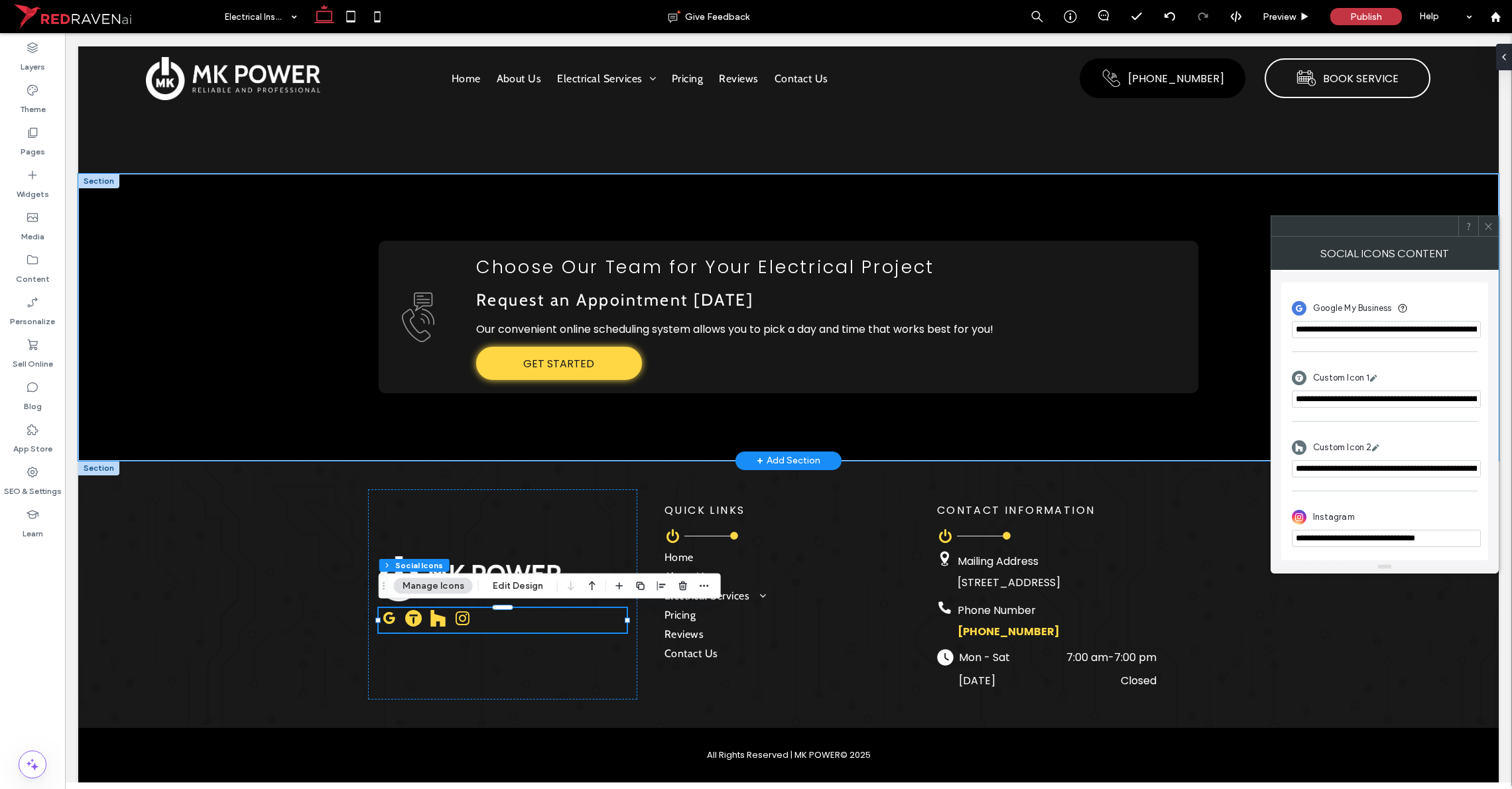
type input "**********"
click at [317, 396] on div "Line art of a telephone handset with sound waves, a speech bubble with lines in…" at bounding box center [789, 317] width 955 height 287
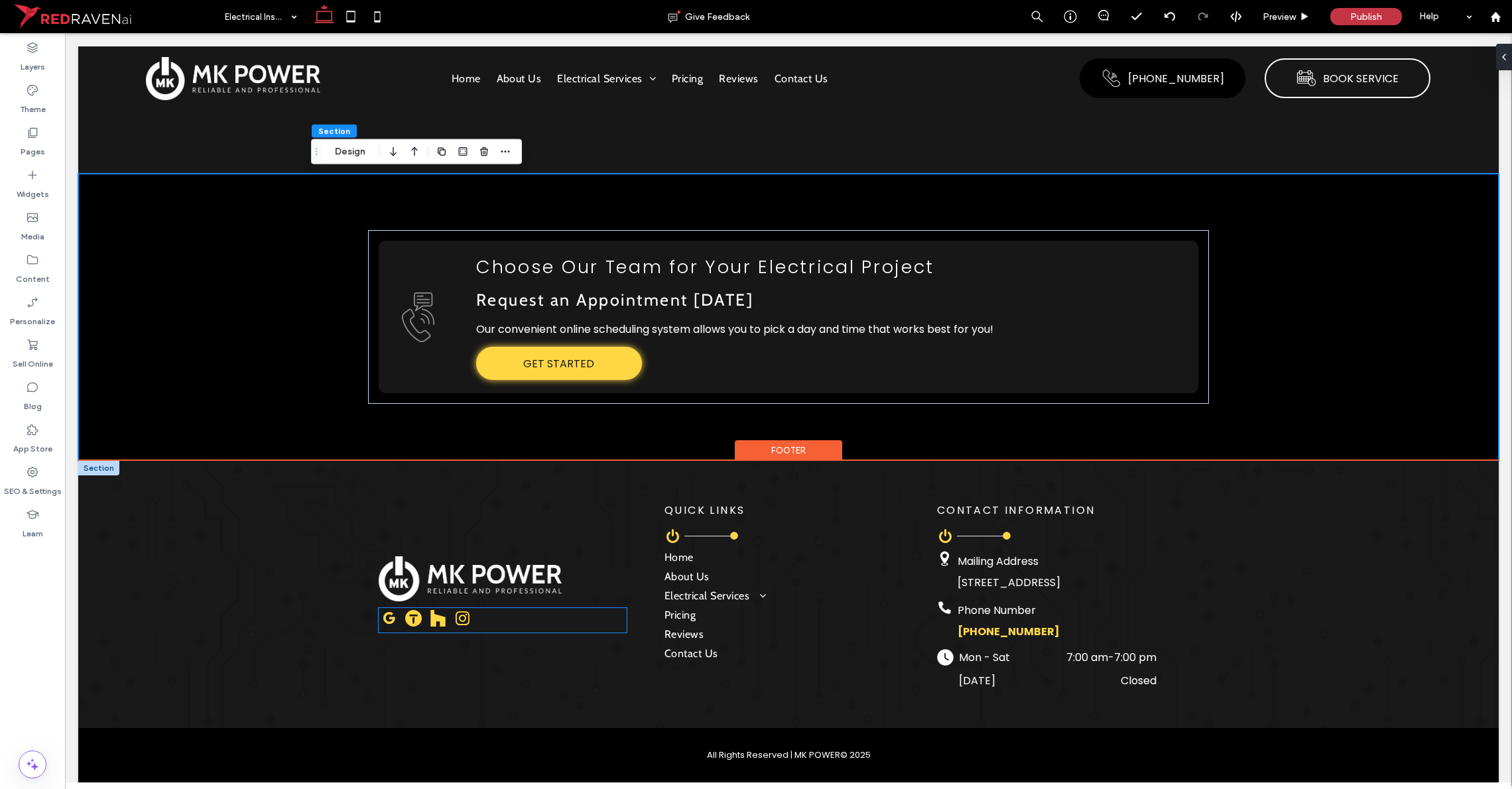
click at [439, 618] on icon "Social network" at bounding box center [438, 618] width 15 height 17
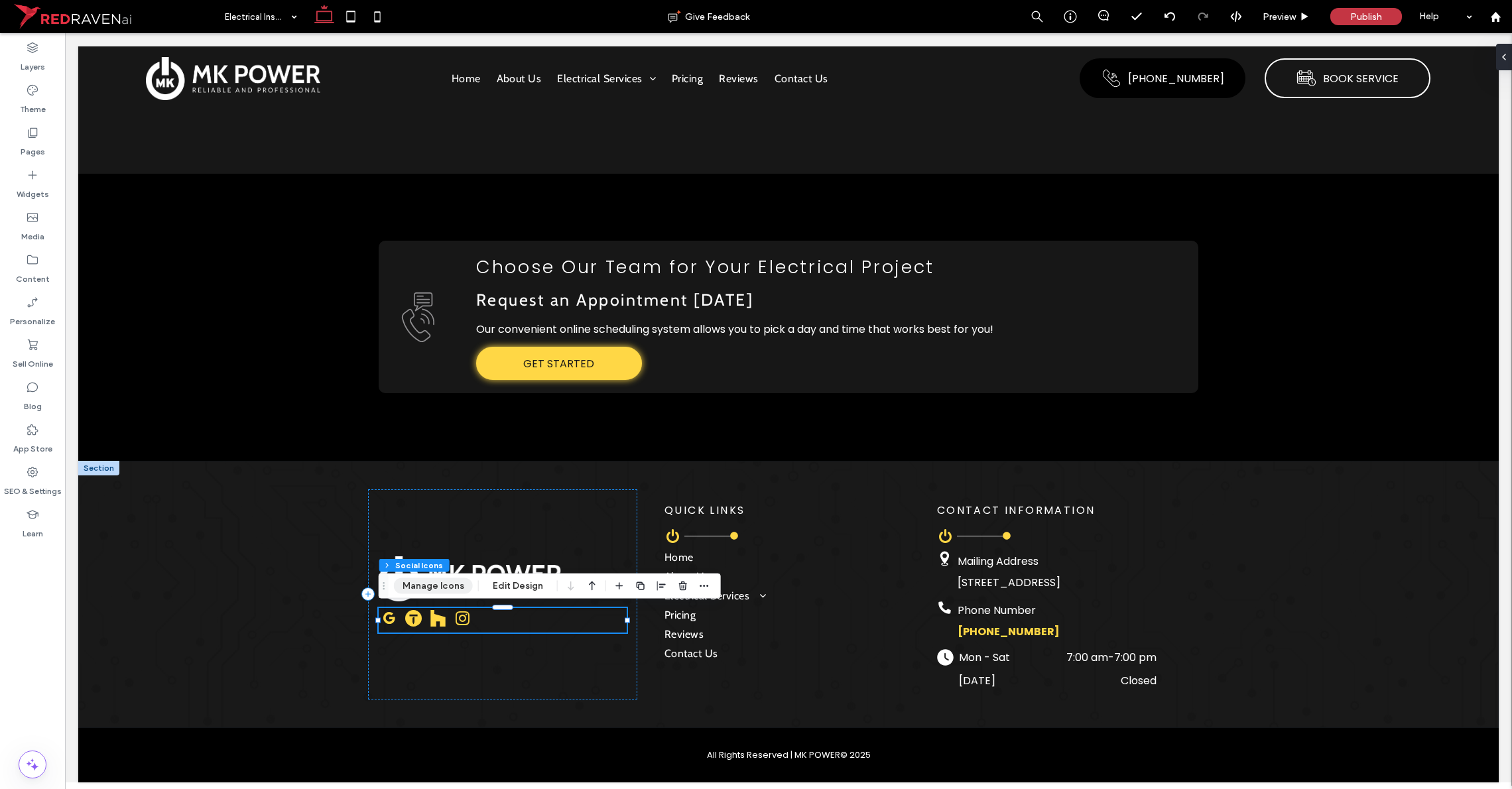
click at [435, 587] on button "Manage Icons" at bounding box center [433, 586] width 79 height 16
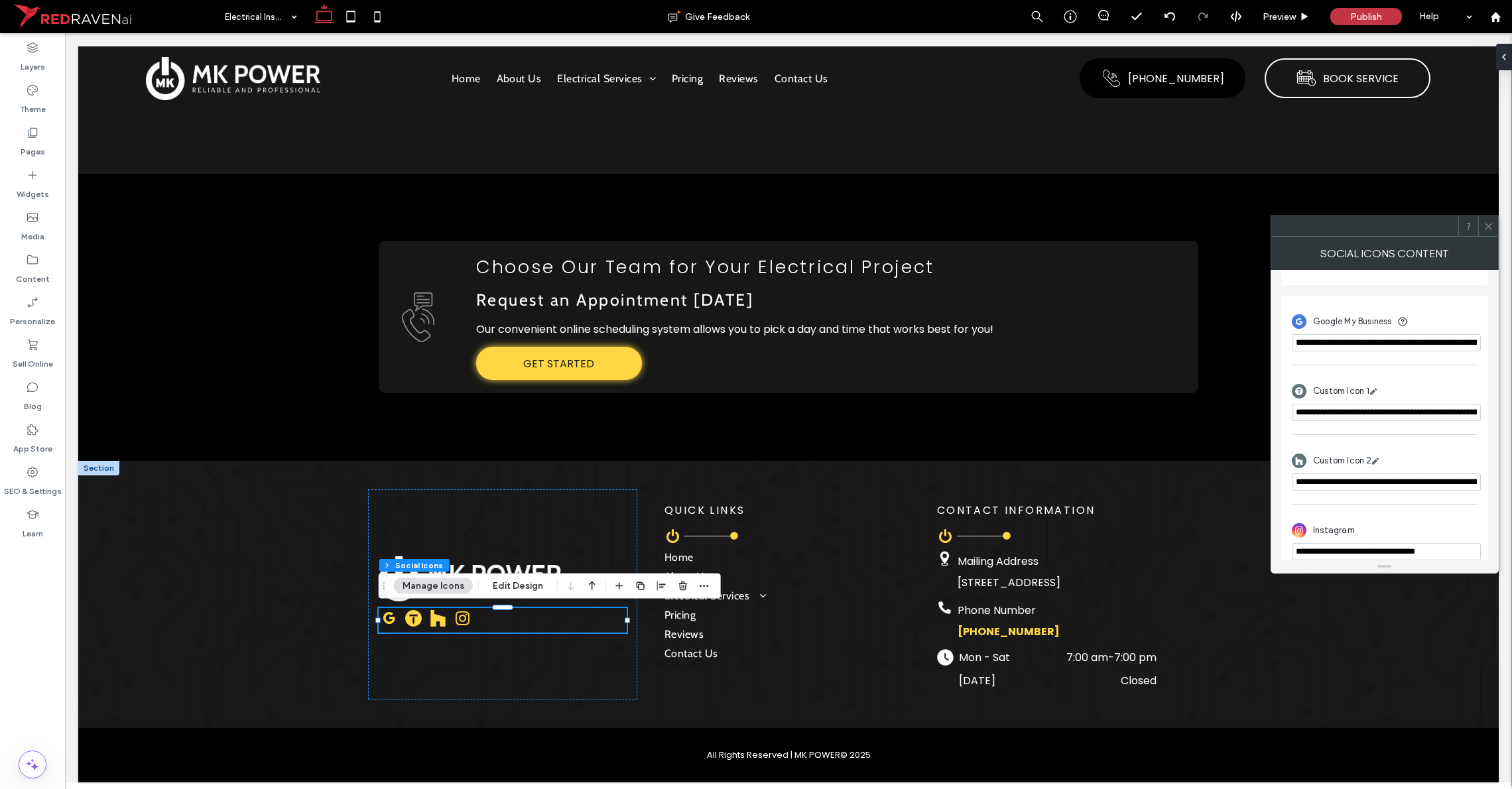
scroll to position [333, 0]
drag, startPoint x: 1399, startPoint y: 485, endPoint x: 1489, endPoint y: 477, distance: 90.4
click at [849, 477] on div "**********" at bounding box center [1384, 415] width 228 height 290
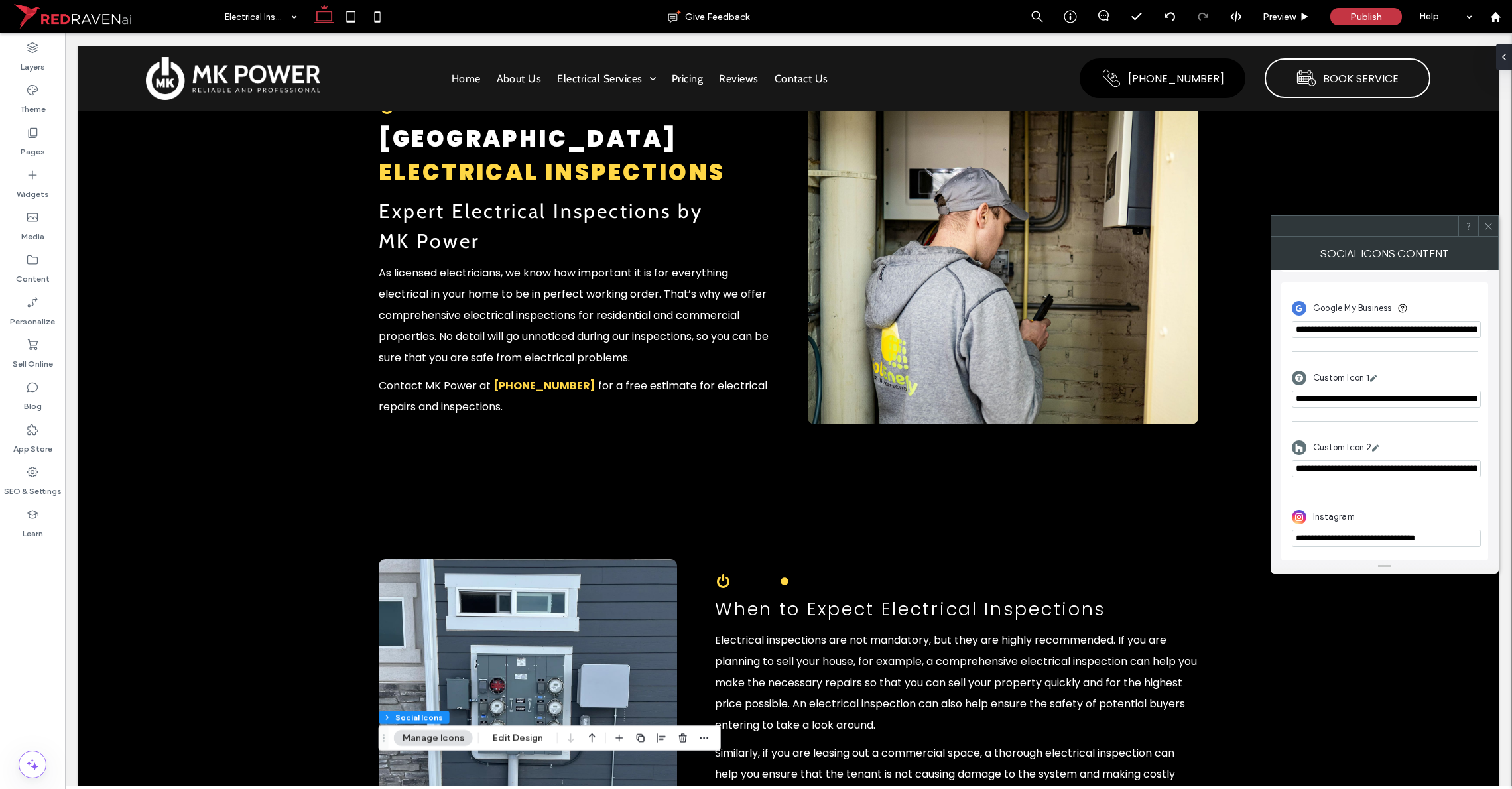
scroll to position [0, 0]
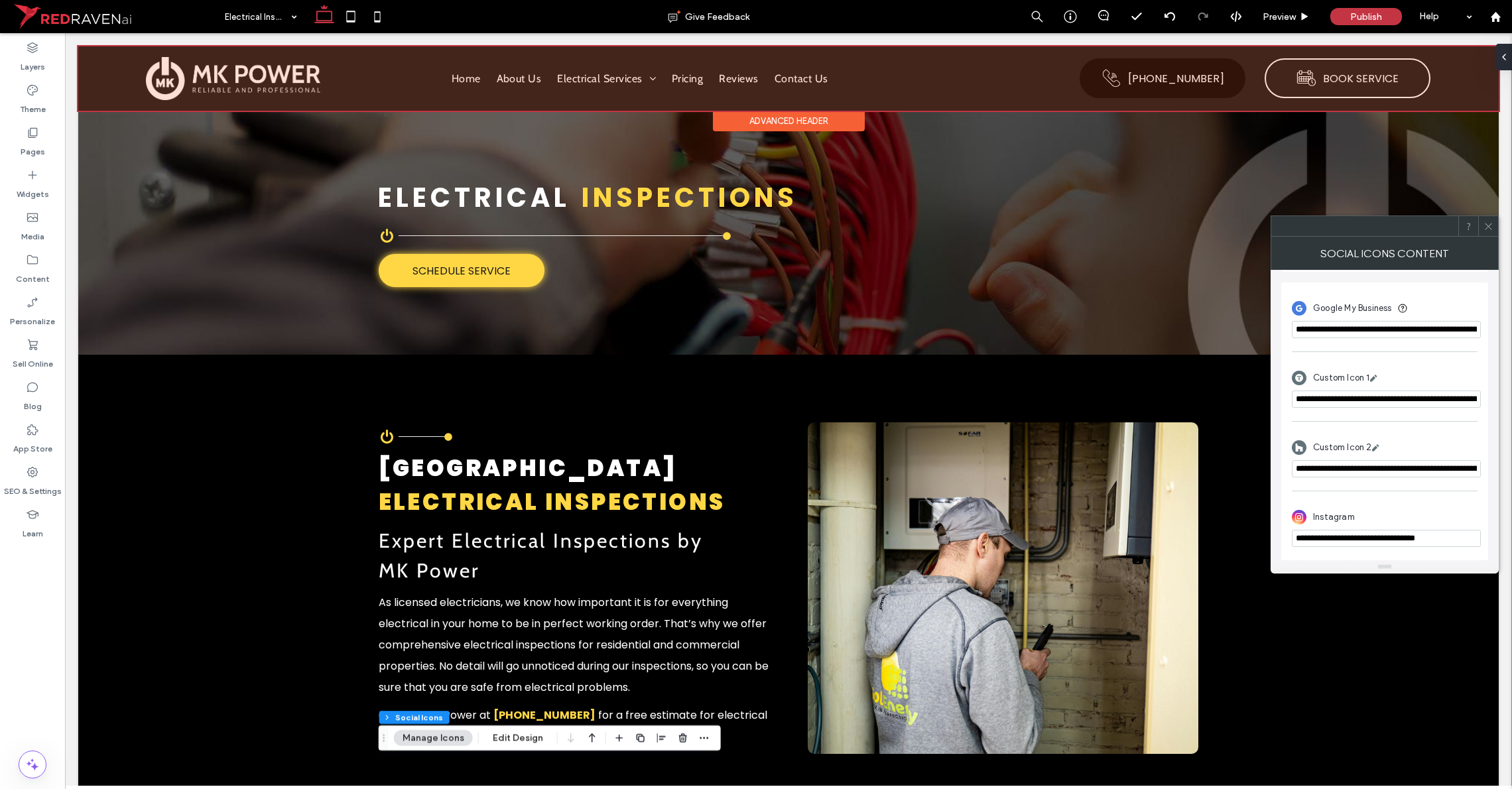
click at [261, 104] on div at bounding box center [789, 78] width 1420 height 64
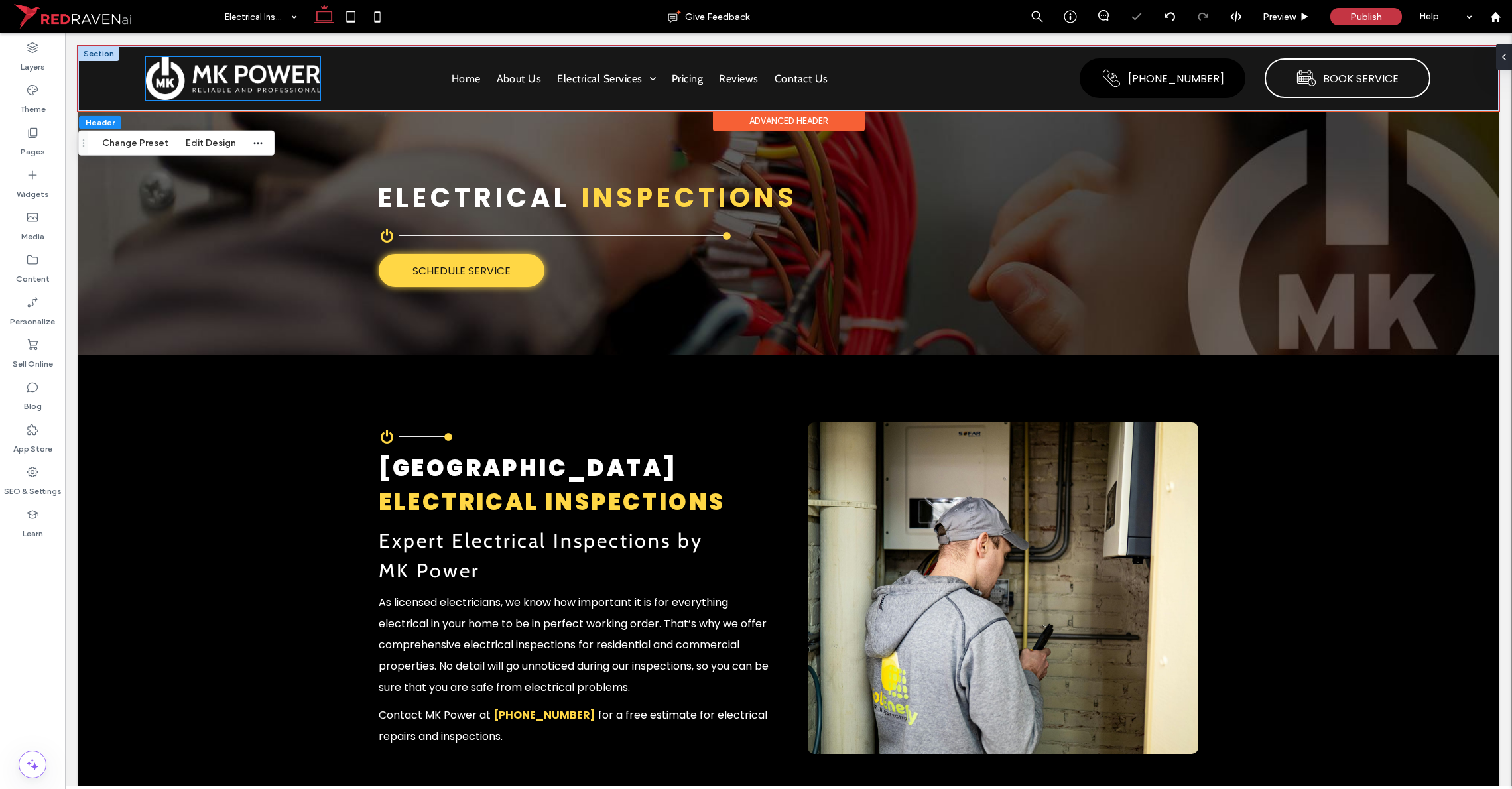
click at [266, 89] on img at bounding box center [233, 78] width 175 height 43
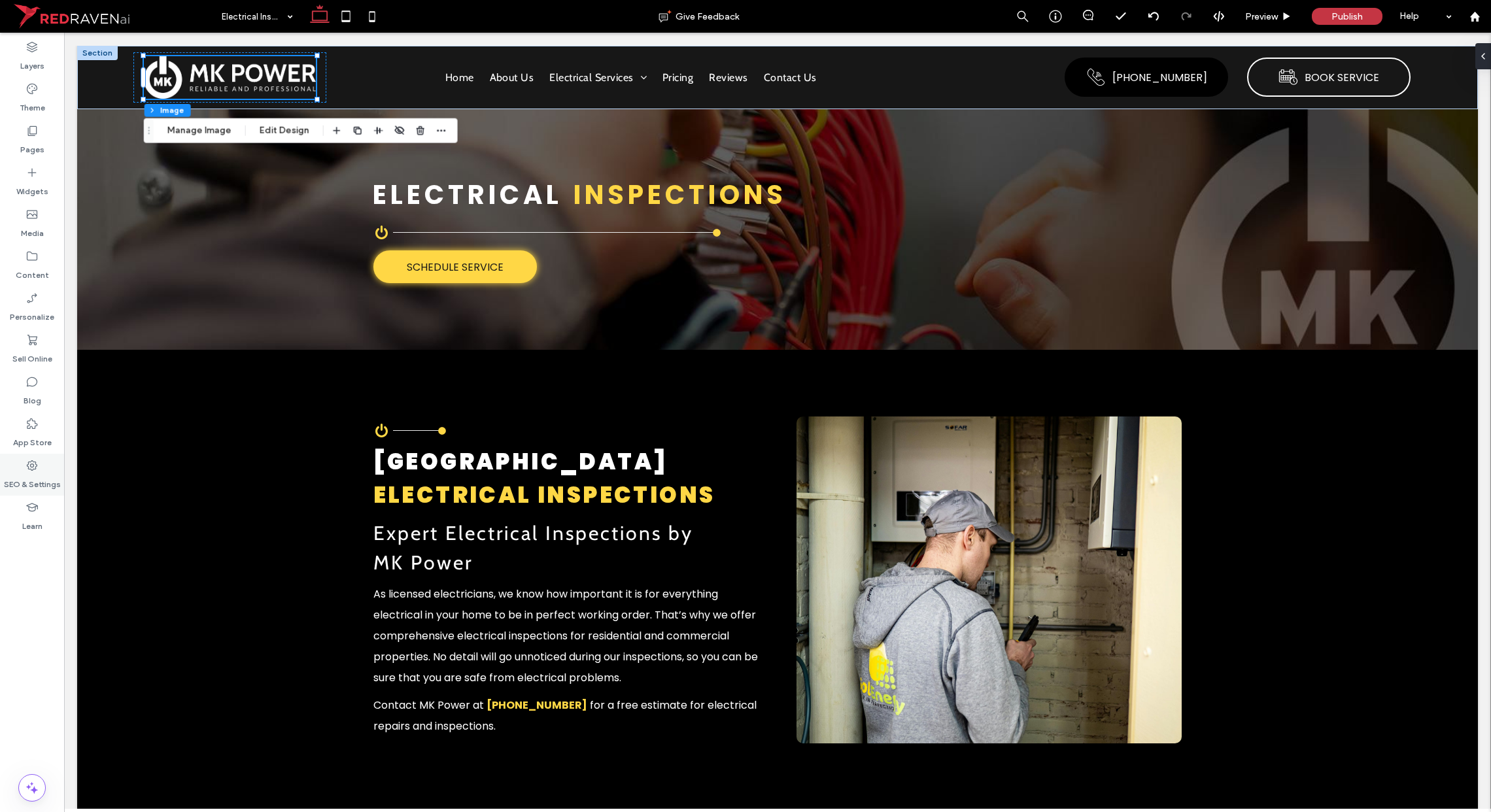
click at [43, 480] on label "SEO & Settings" at bounding box center [32, 481] width 57 height 18
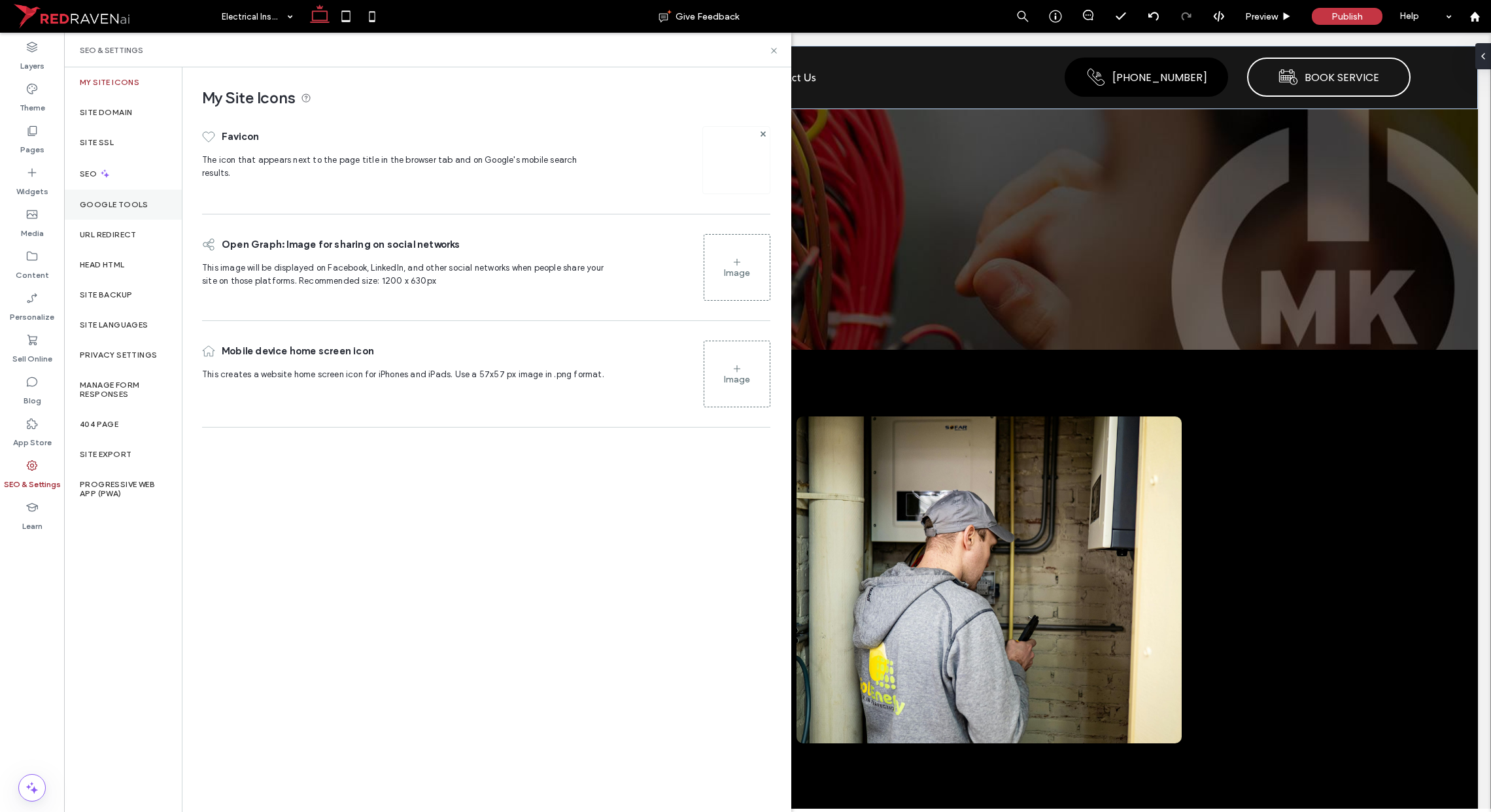
click at [127, 198] on div "Google Tools" at bounding box center [122, 205] width 118 height 30
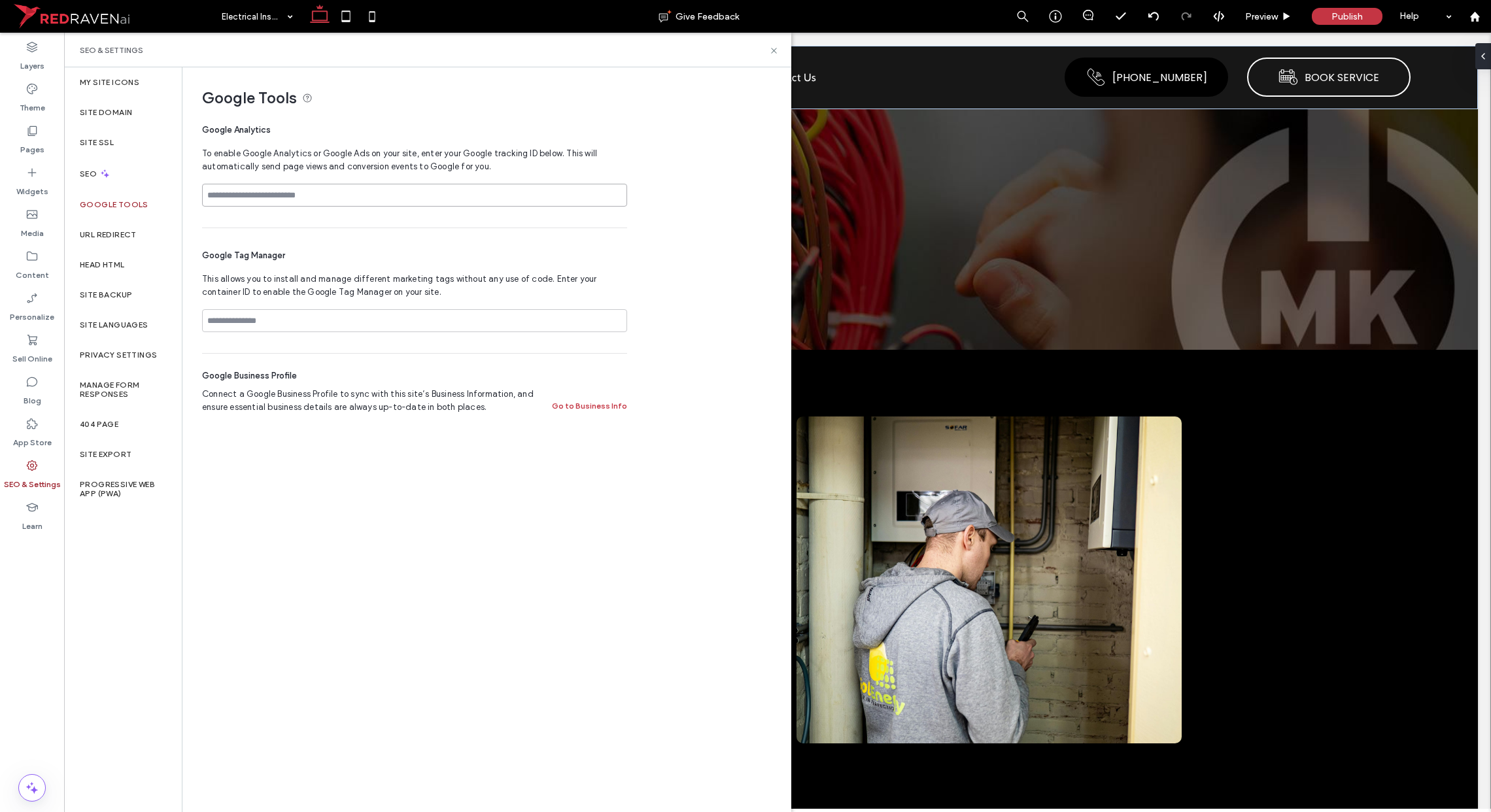
click at [253, 191] on input at bounding box center [414, 196] width 425 height 23
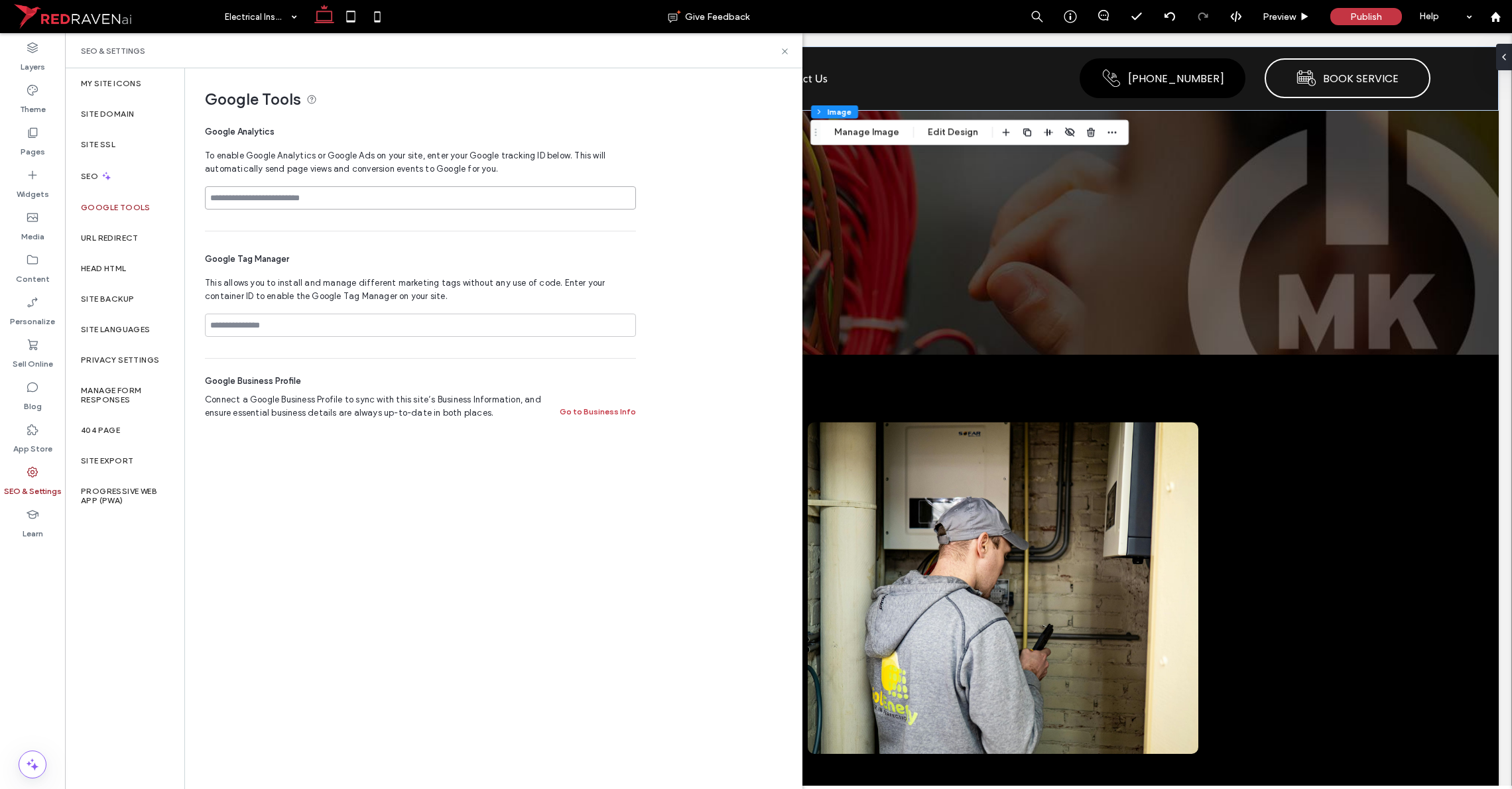
paste input "**********"
type input "**********"
click at [252, 322] on input at bounding box center [420, 325] width 431 height 23
click at [612, 115] on div "**********" at bounding box center [420, 172] width 431 height 116
click at [117, 115] on label "Site Domain" at bounding box center [108, 113] width 53 height 9
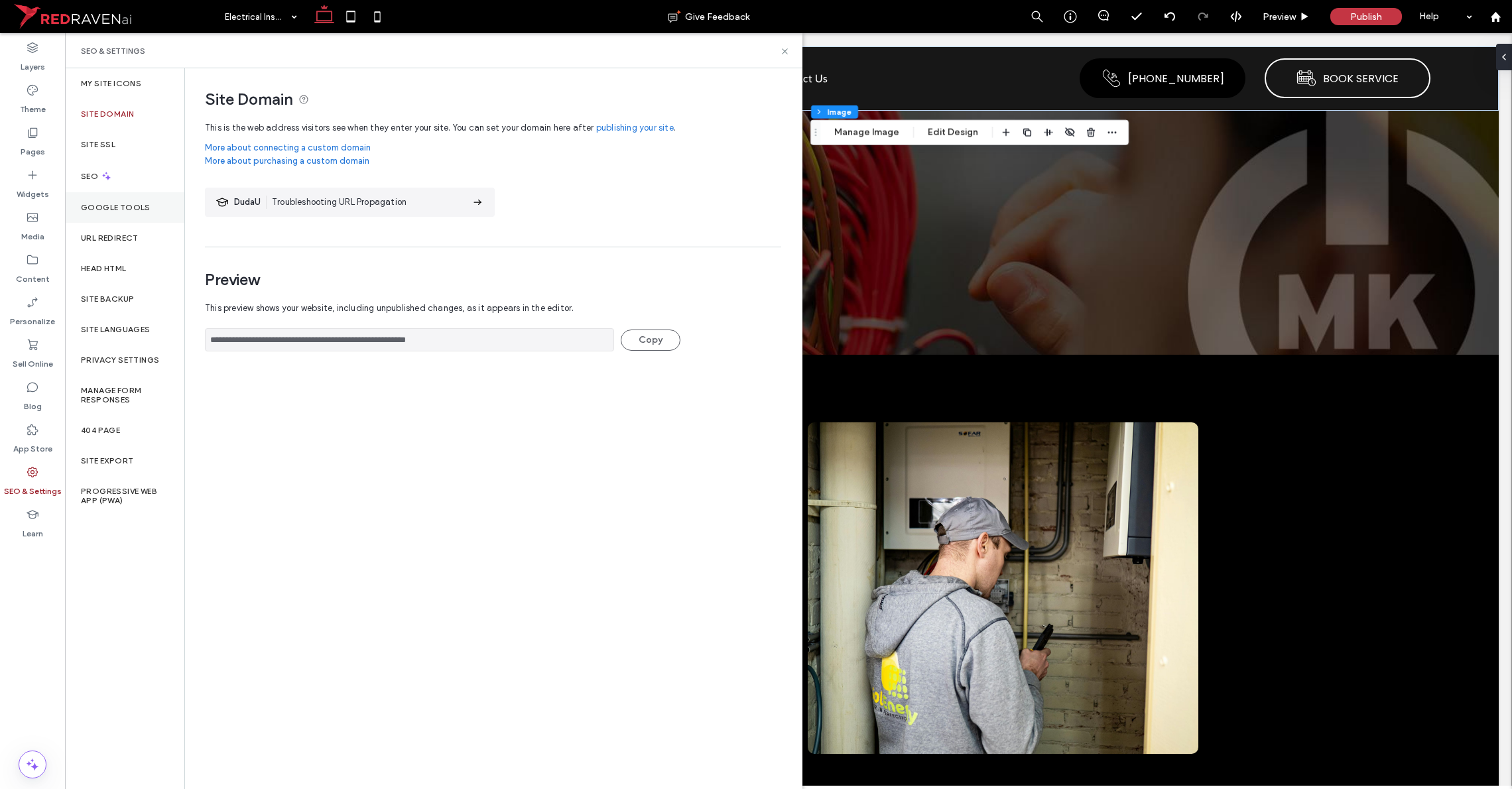
click at [103, 200] on div "Google Tools" at bounding box center [124, 207] width 119 height 31
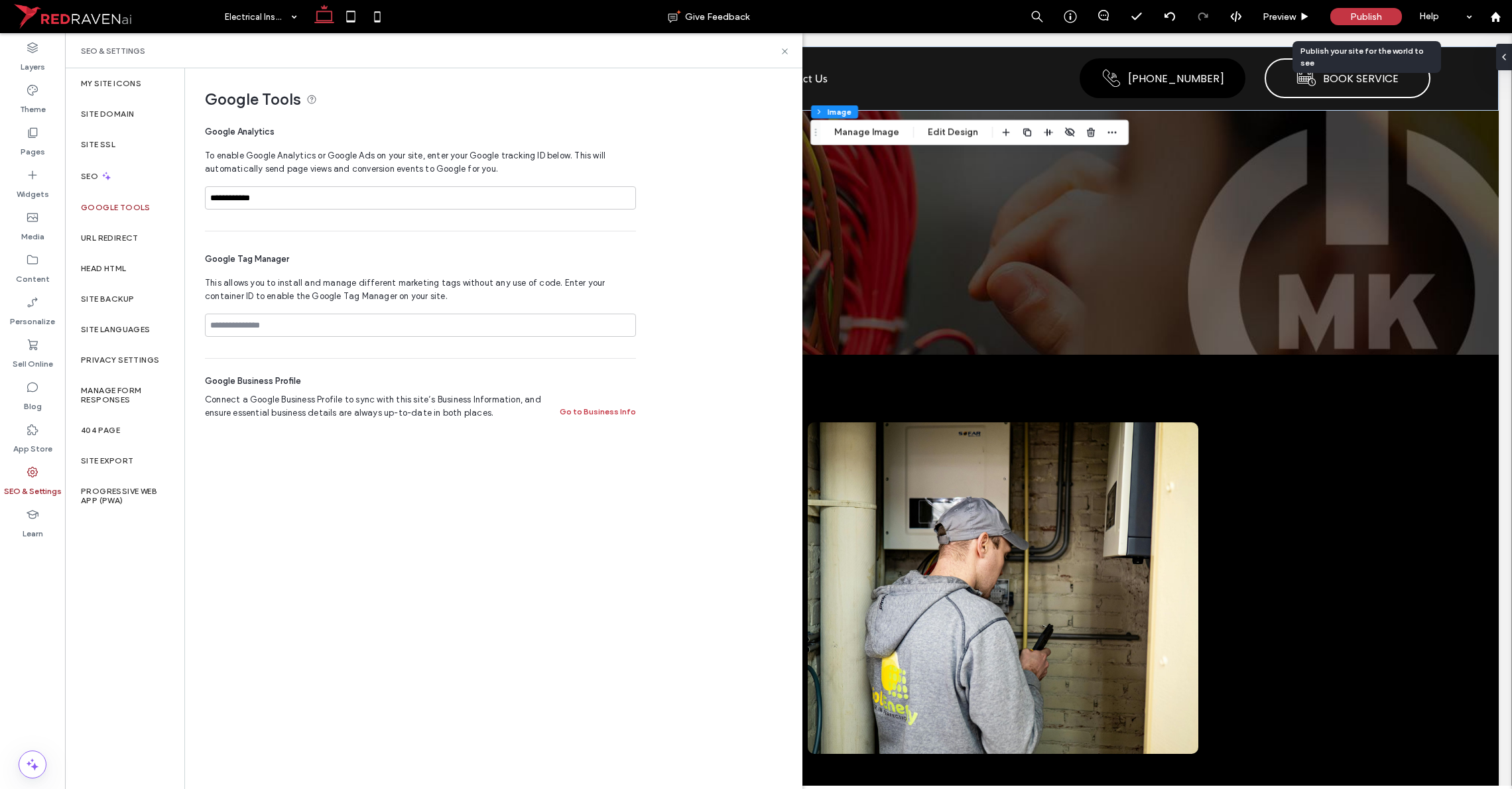
click at [849, 16] on span "Publish" at bounding box center [1366, 17] width 32 height 12
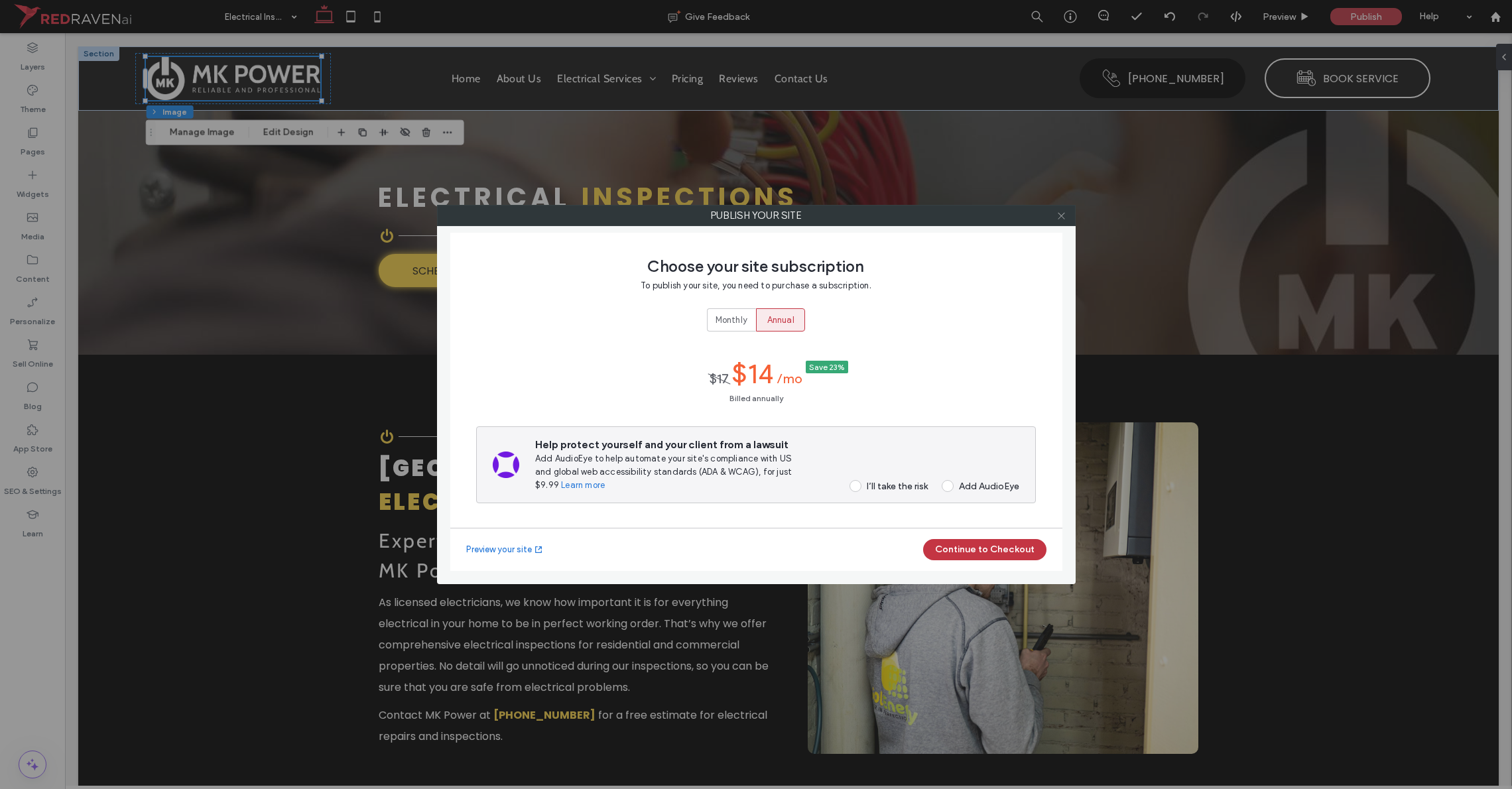
click at [849, 218] on icon at bounding box center [1061, 216] width 10 height 10
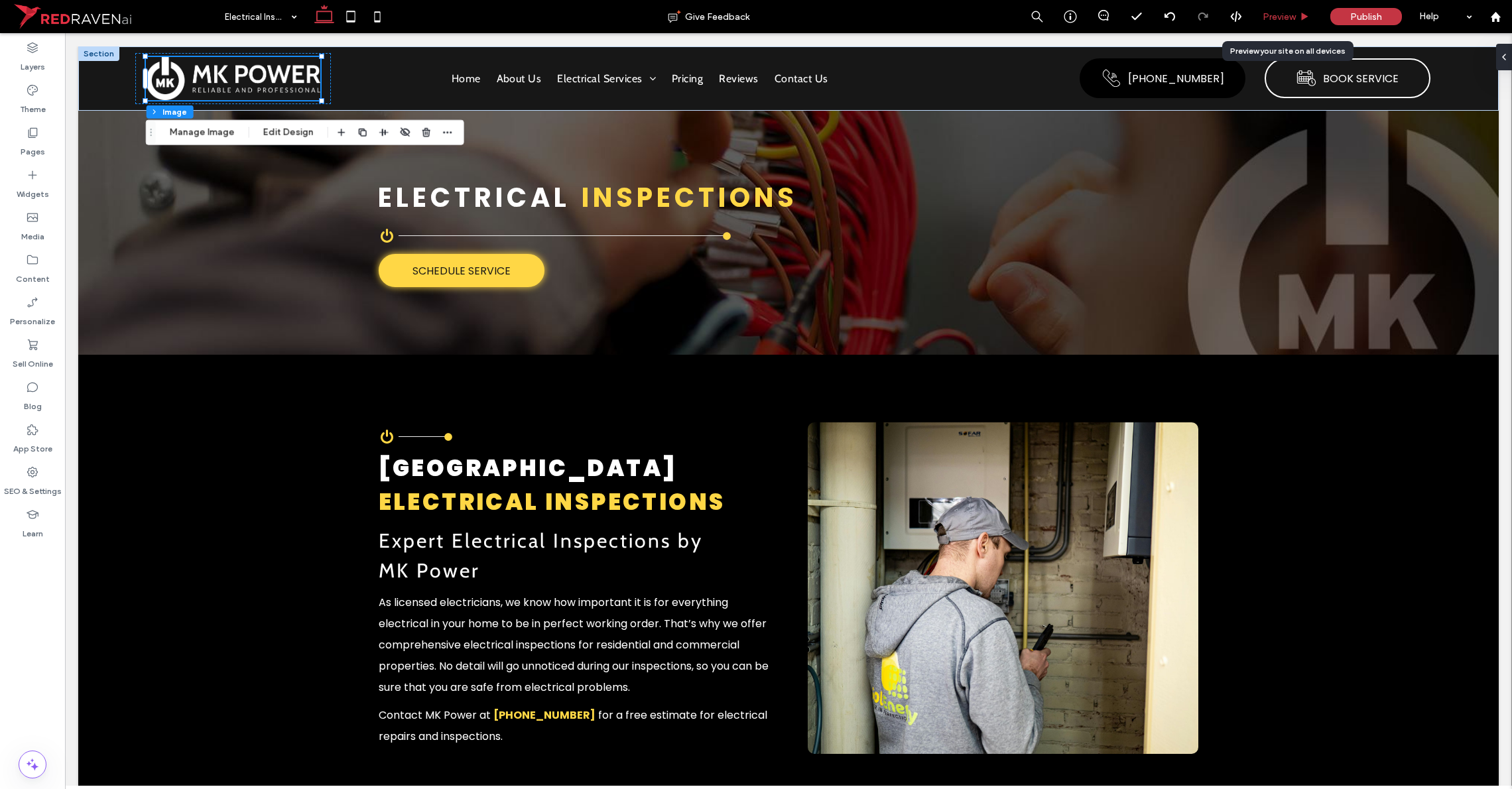
click at [849, 12] on span "Preview" at bounding box center [1279, 17] width 33 height 12
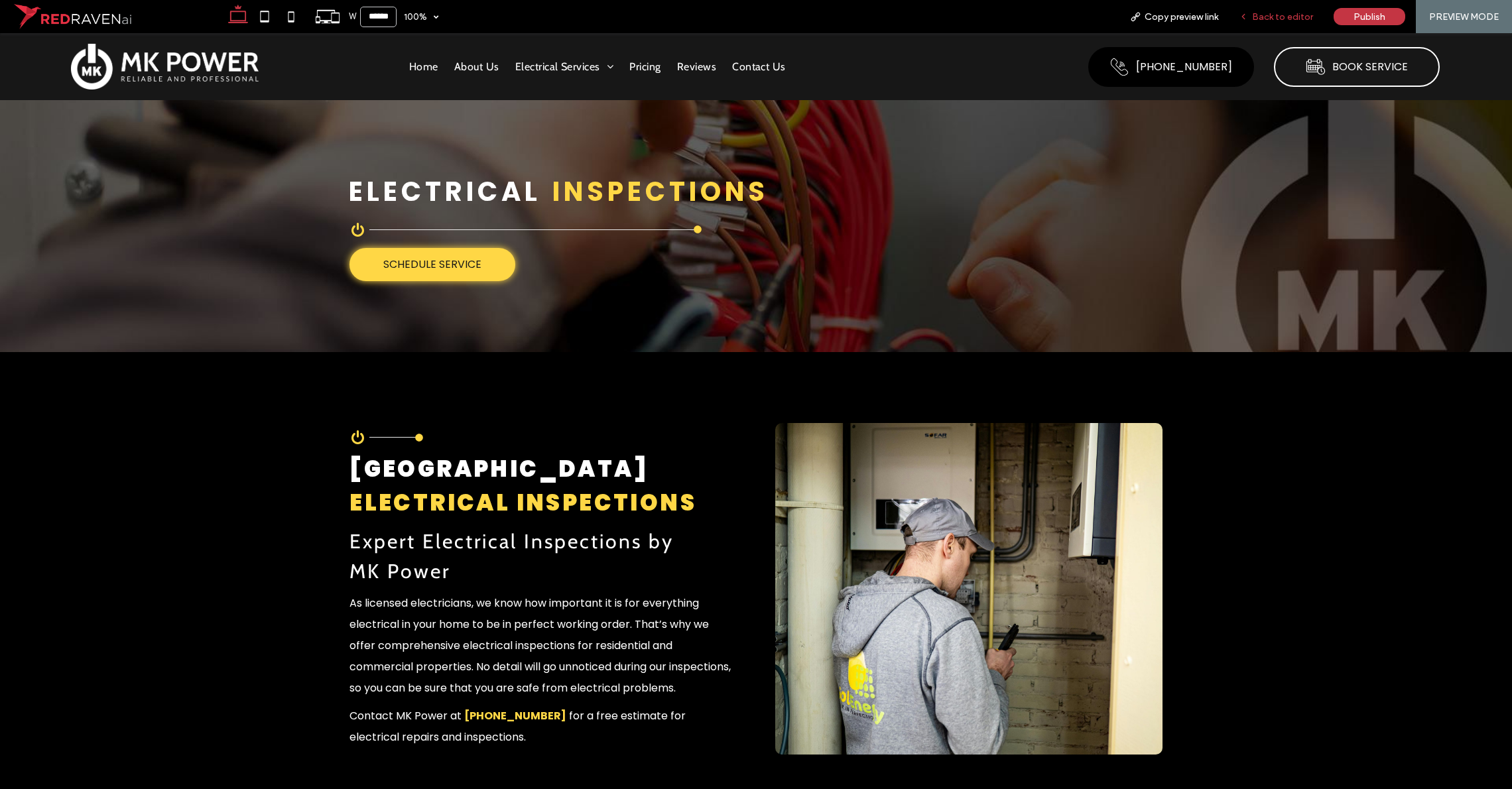
click at [849, 15] on span "Back to editor" at bounding box center [1282, 17] width 61 height 12
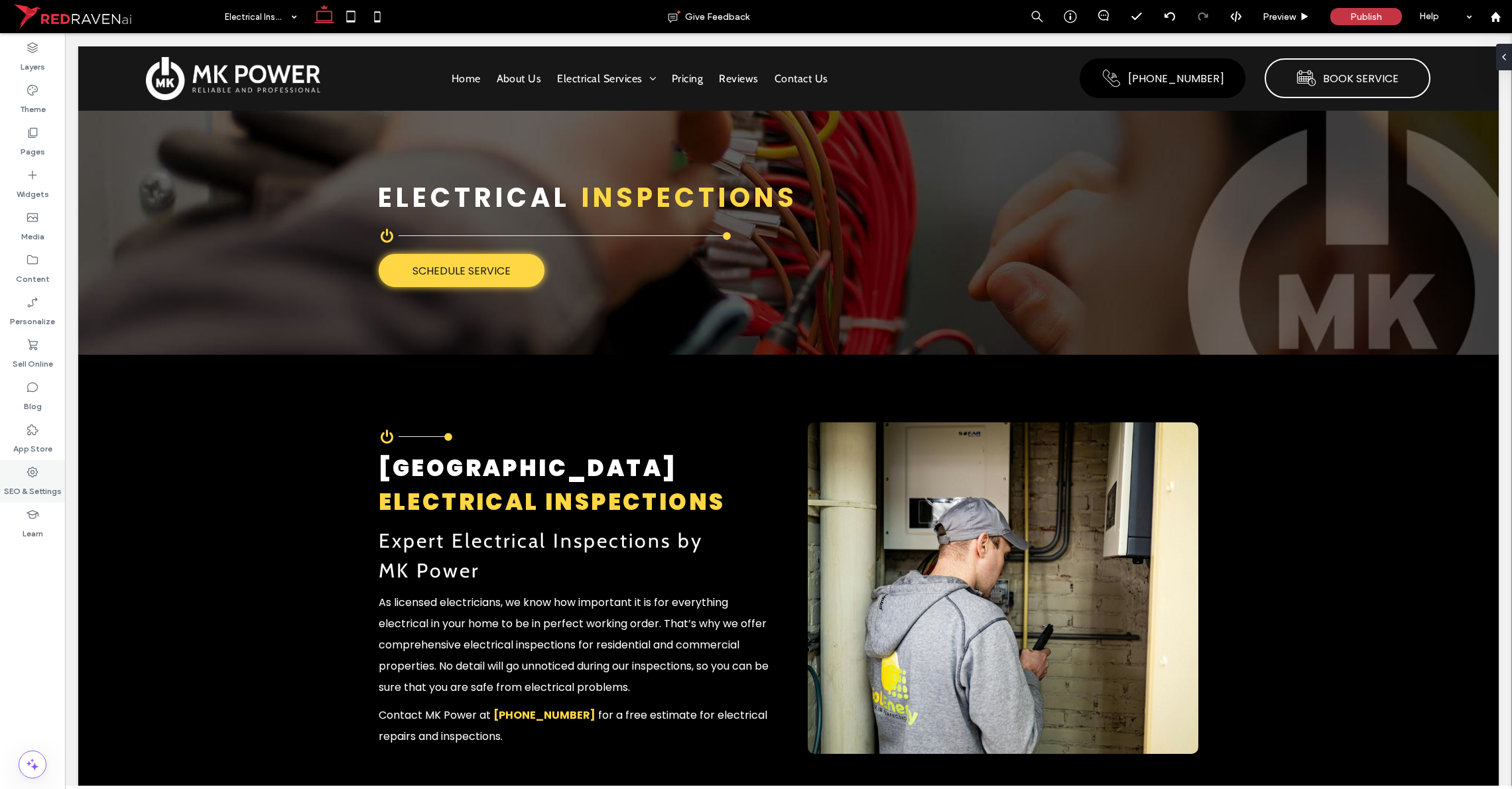
click at [31, 482] on label "SEO & Settings" at bounding box center [33, 487] width 58 height 18
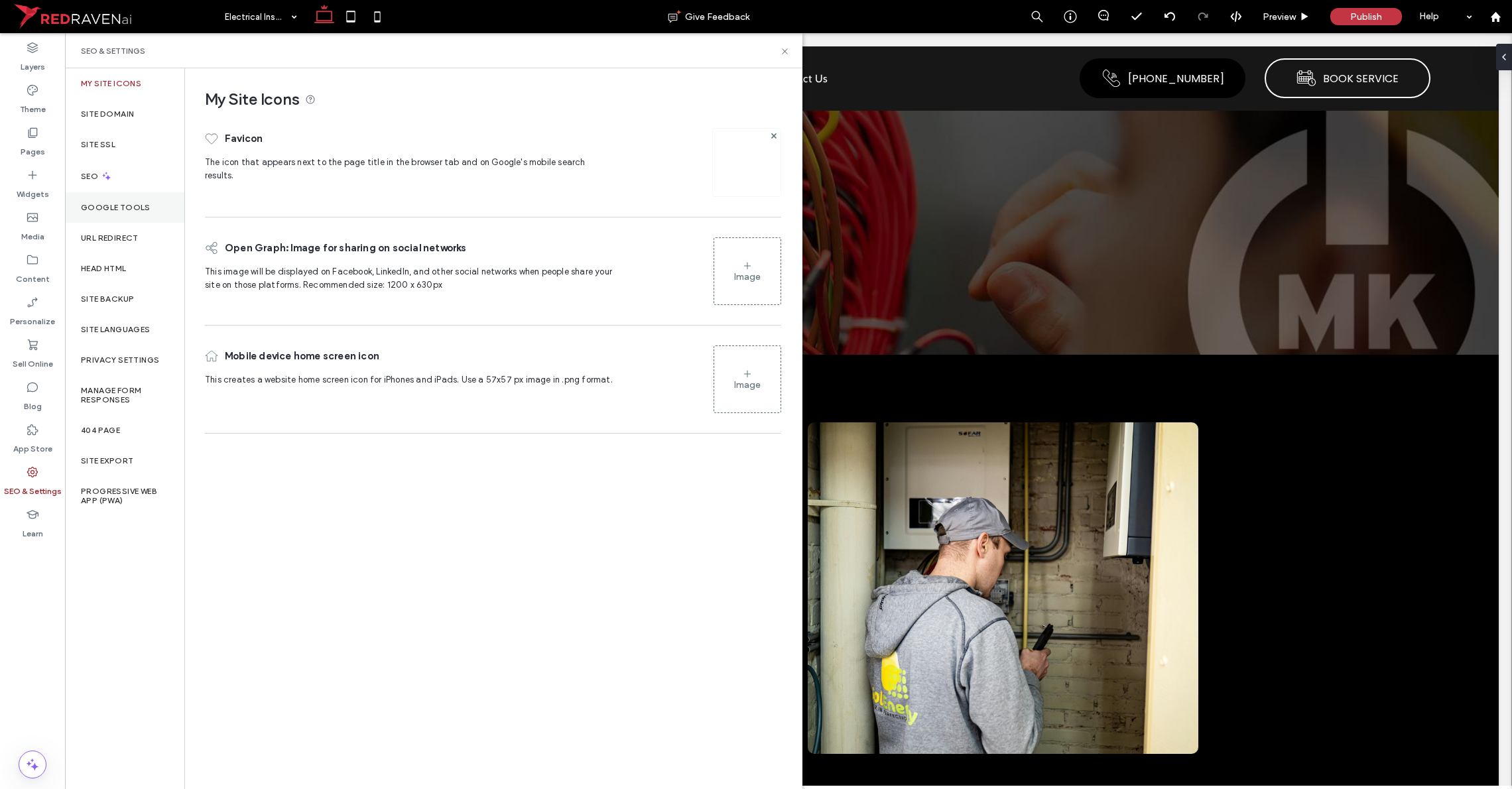
click at [143, 202] on label "Google Tools" at bounding box center [116, 207] width 70 height 9
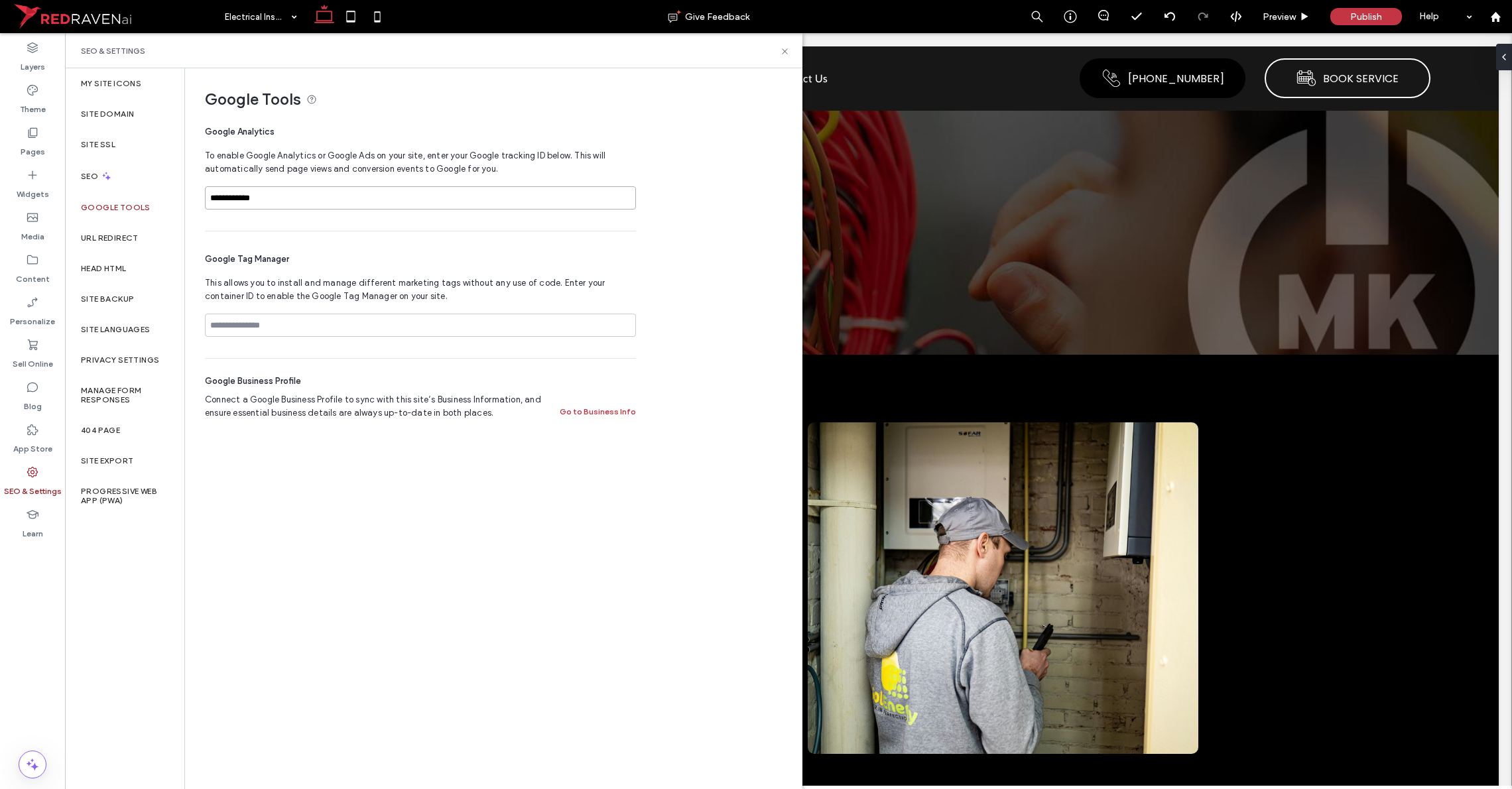
drag, startPoint x: 242, startPoint y: 194, endPoint x: 77, endPoint y: 193, distance: 165.0
click at [77, 193] on div "**********" at bounding box center [433, 428] width 738 height 721
click at [849, 12] on span "Publish" at bounding box center [1366, 17] width 32 height 12
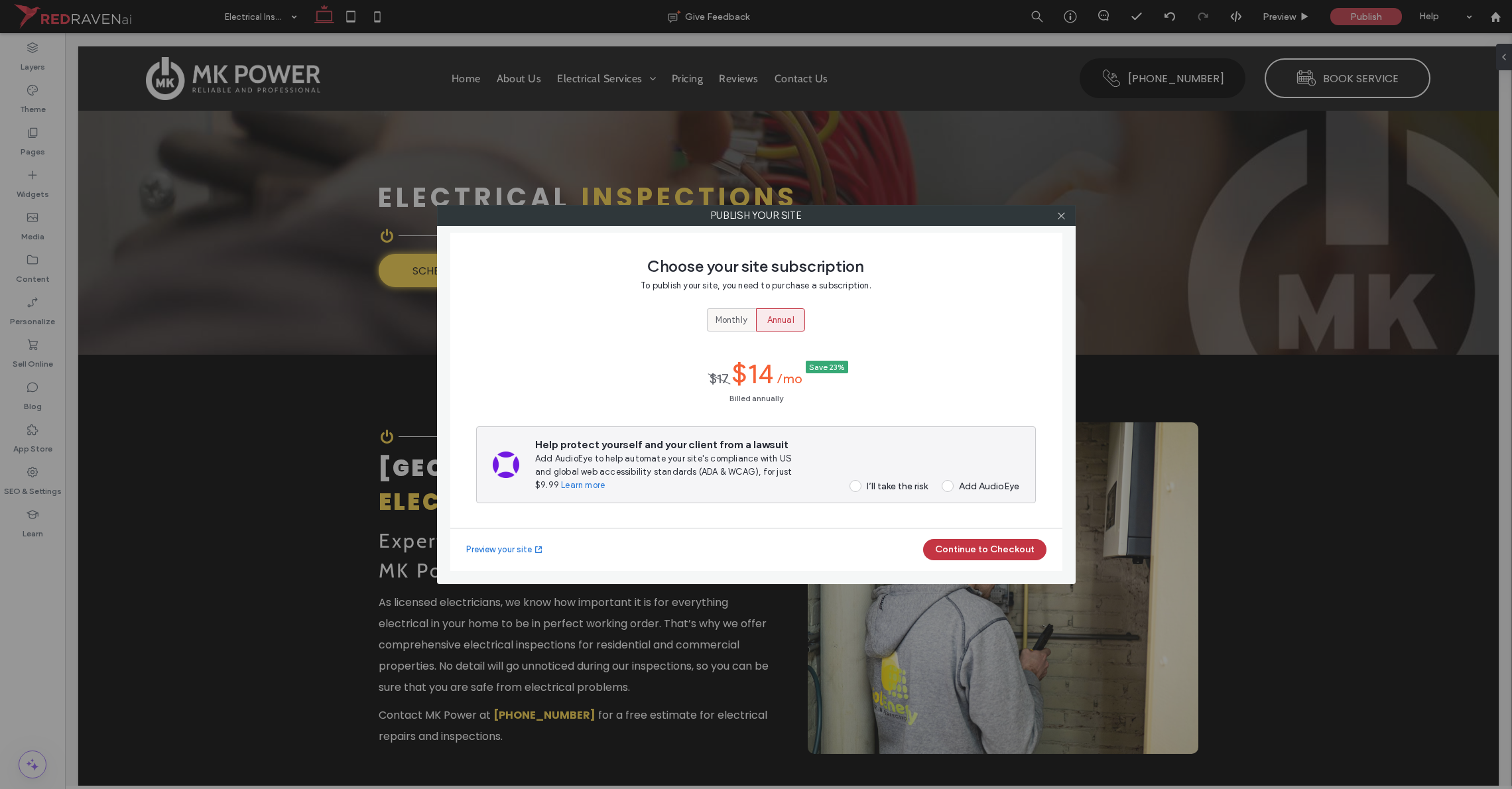
click at [733, 323] on span "Monthly" at bounding box center [731, 320] width 32 height 13
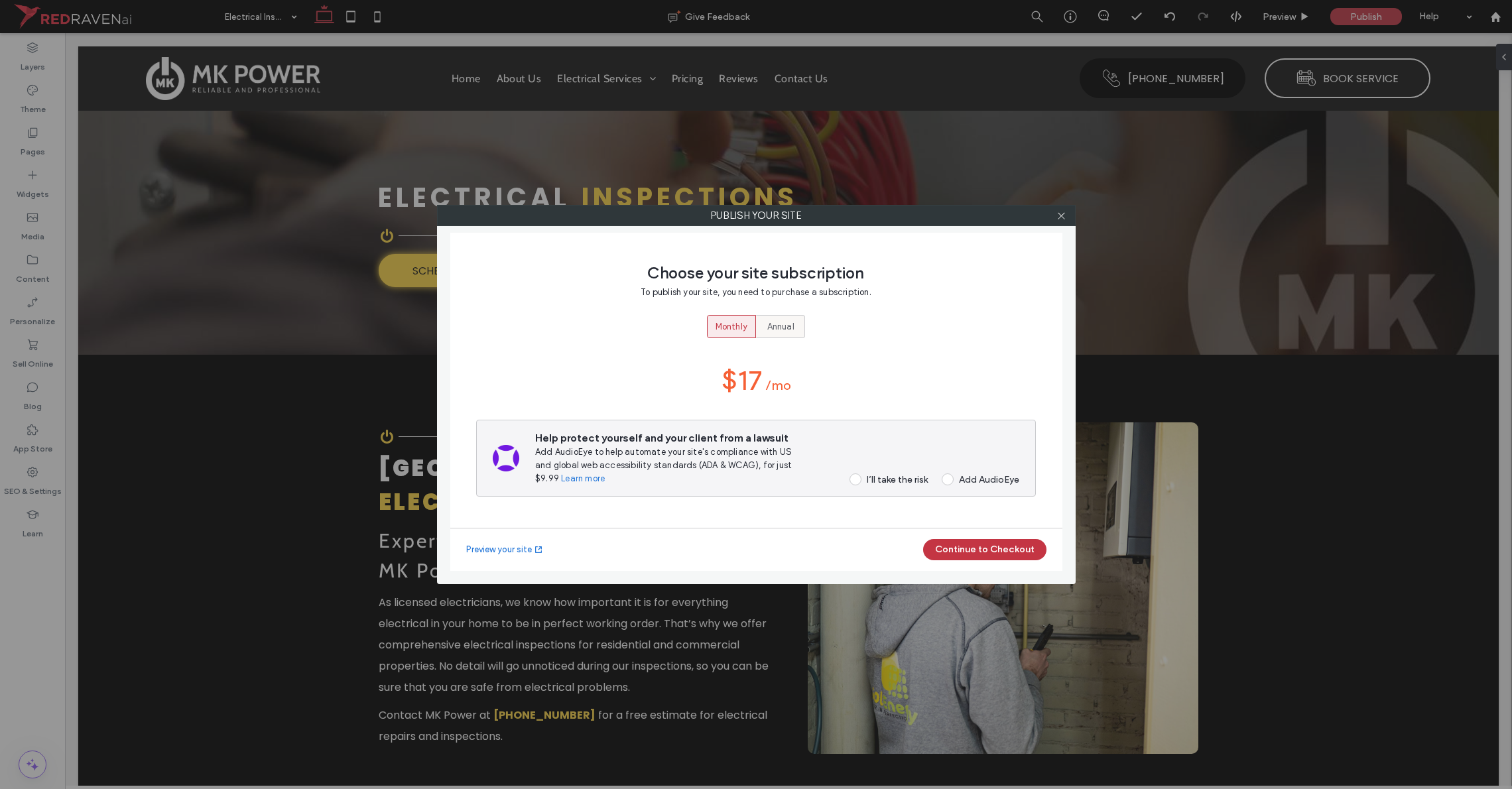
click at [774, 327] on span "Annual" at bounding box center [781, 327] width 28 height 13
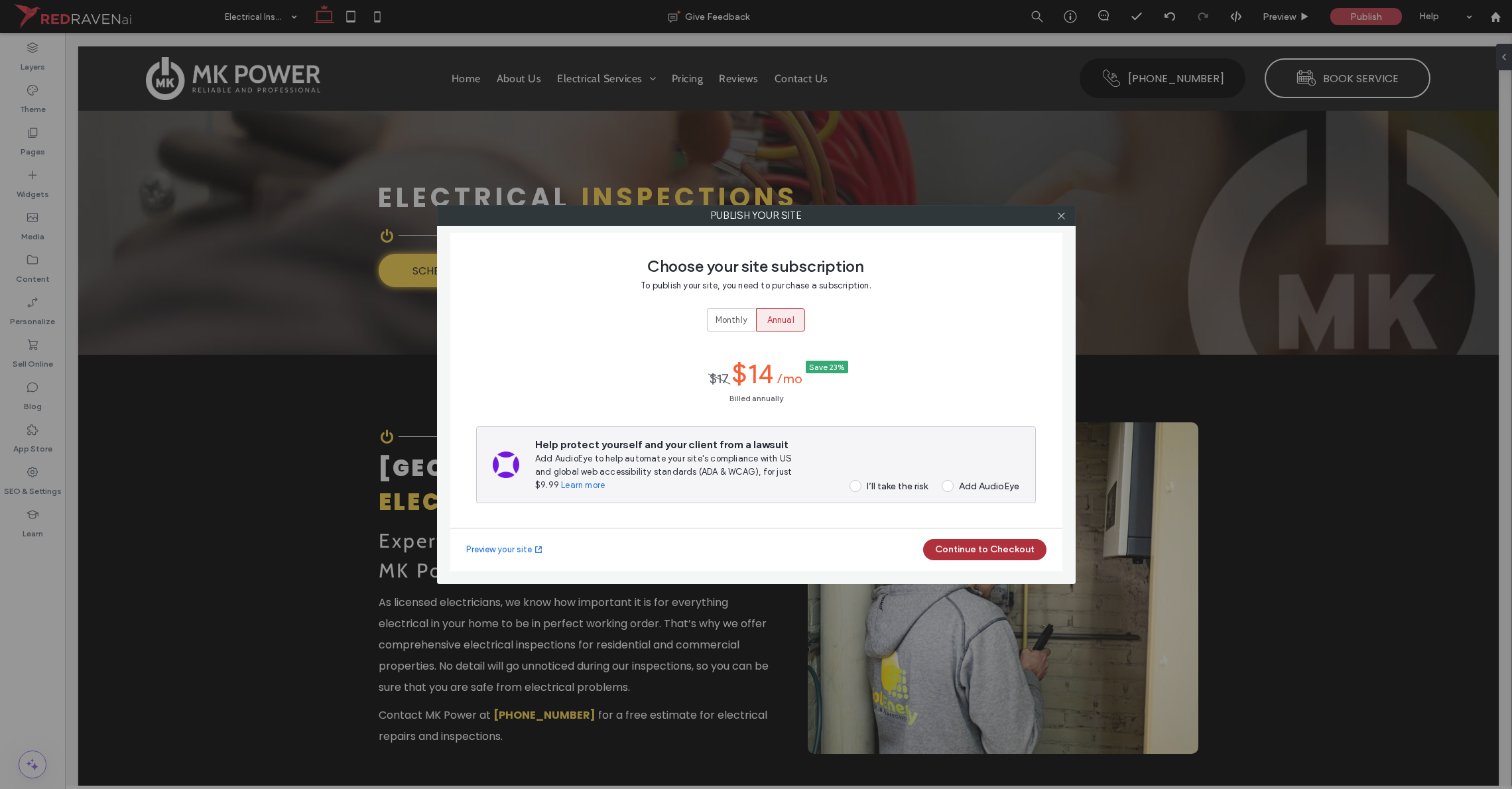
click at [849, 544] on button "Continue to Checkout" at bounding box center [985, 549] width 123 height 21
click at [849, 486] on span at bounding box center [855, 486] width 12 height 12
click at [849, 547] on button "Continue to Checkout" at bounding box center [985, 549] width 123 height 21
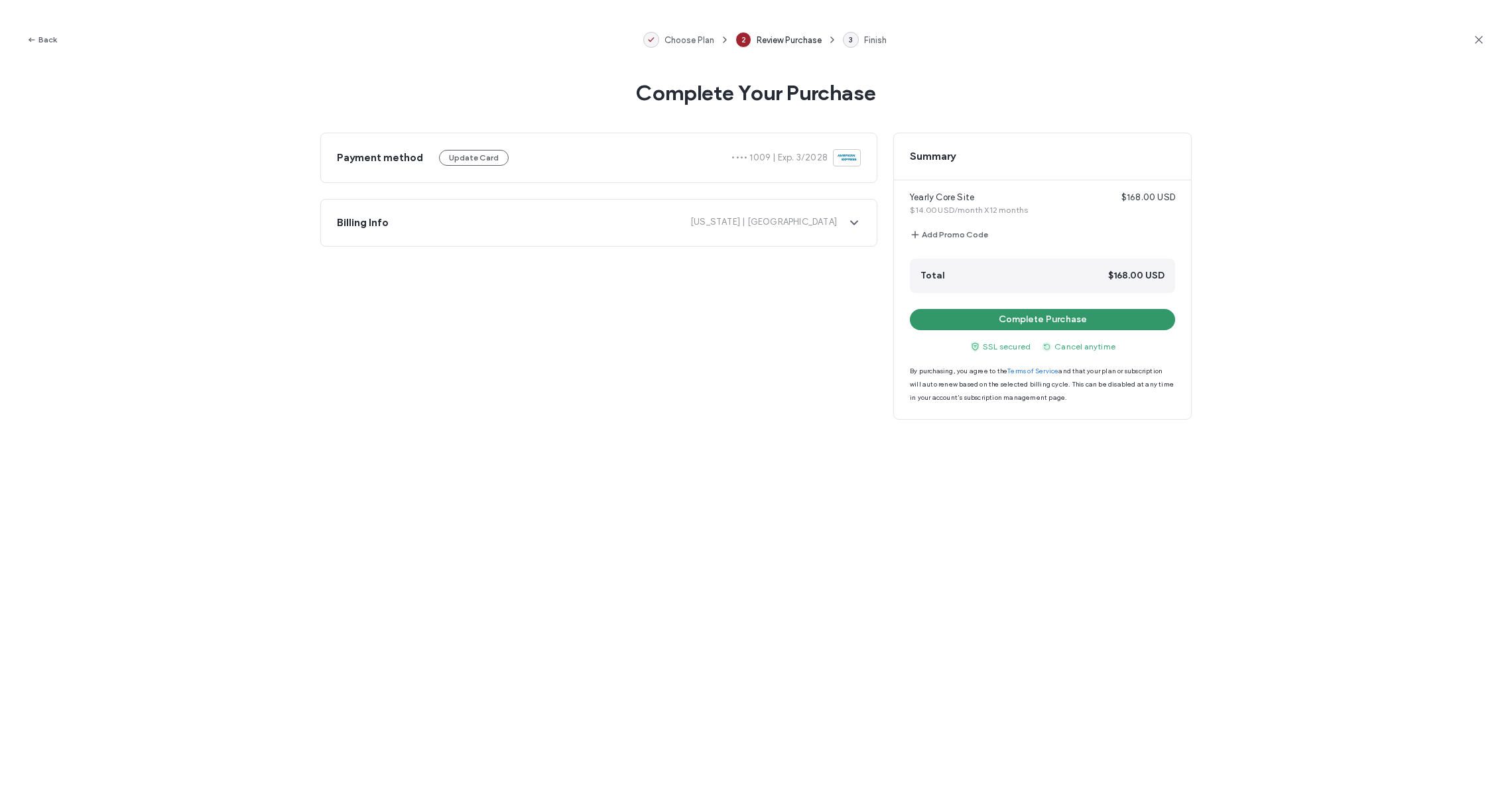
click at [849, 324] on button "Complete Purchase" at bounding box center [1043, 319] width 265 height 21
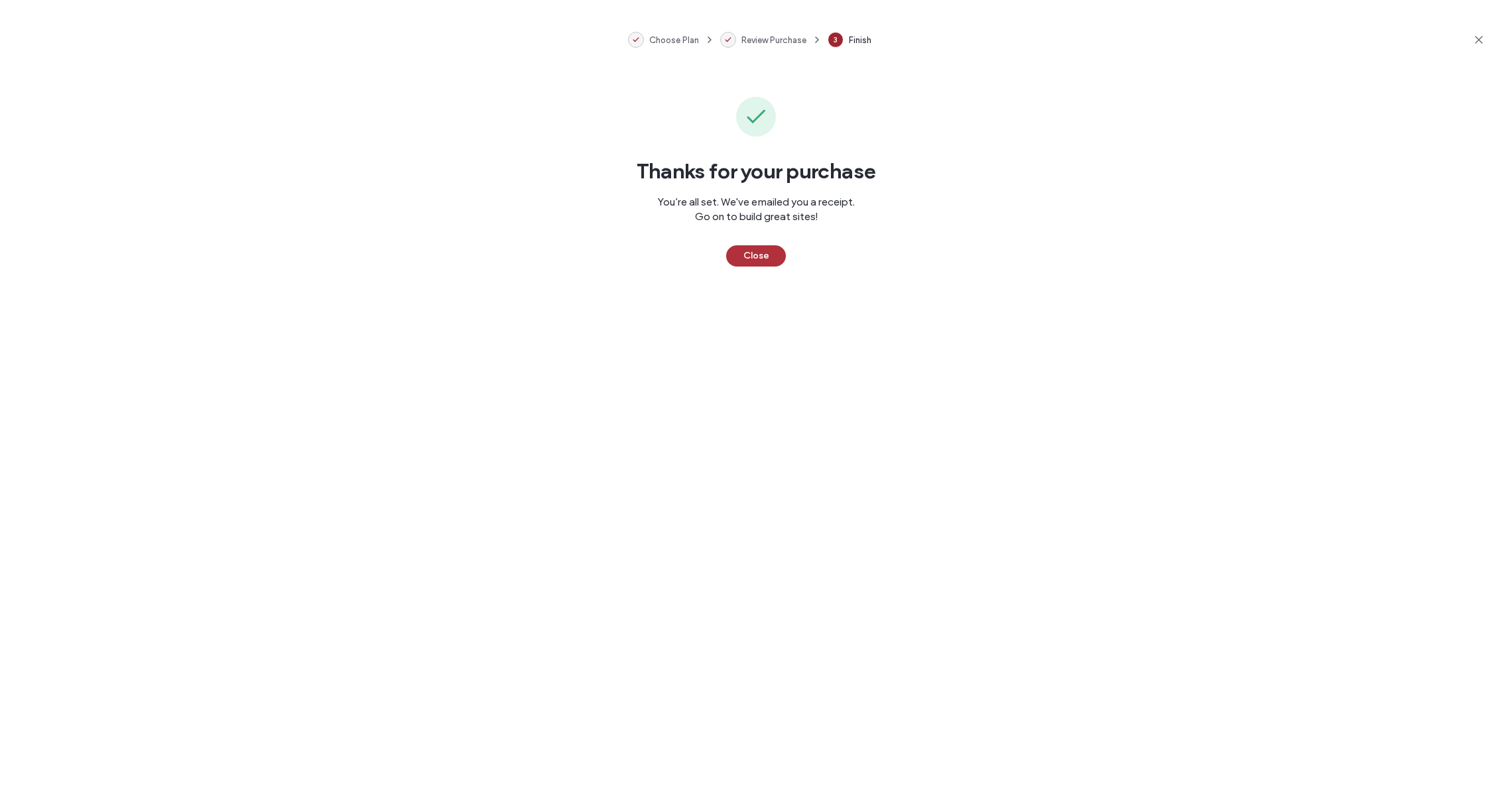
click at [757, 264] on button "Close" at bounding box center [756, 255] width 60 height 21
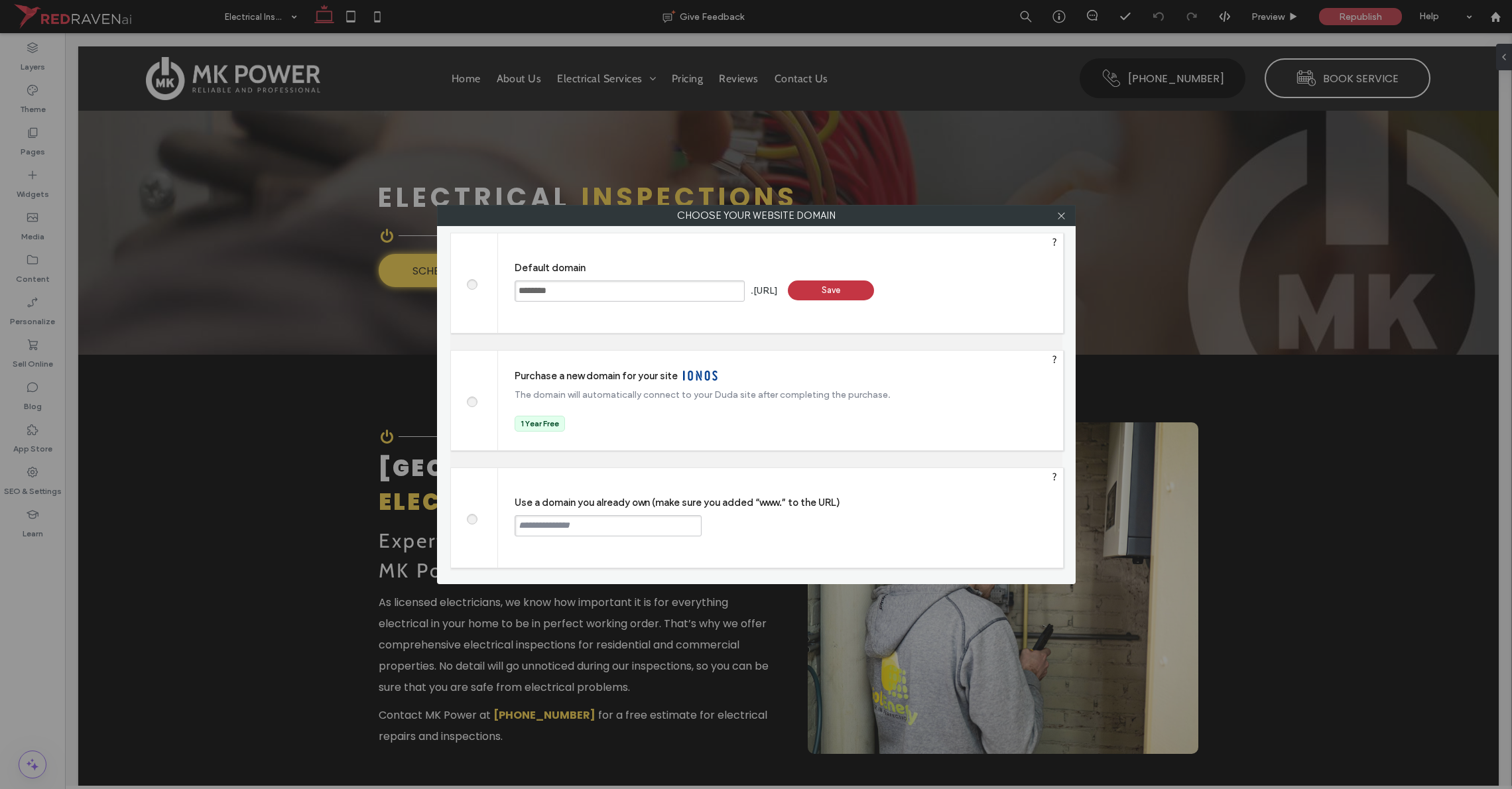
click at [538, 291] on input "********" at bounding box center [629, 291] width 230 height 21
type input "*******"
click at [849, 288] on div "Save" at bounding box center [830, 291] width 86 height 20
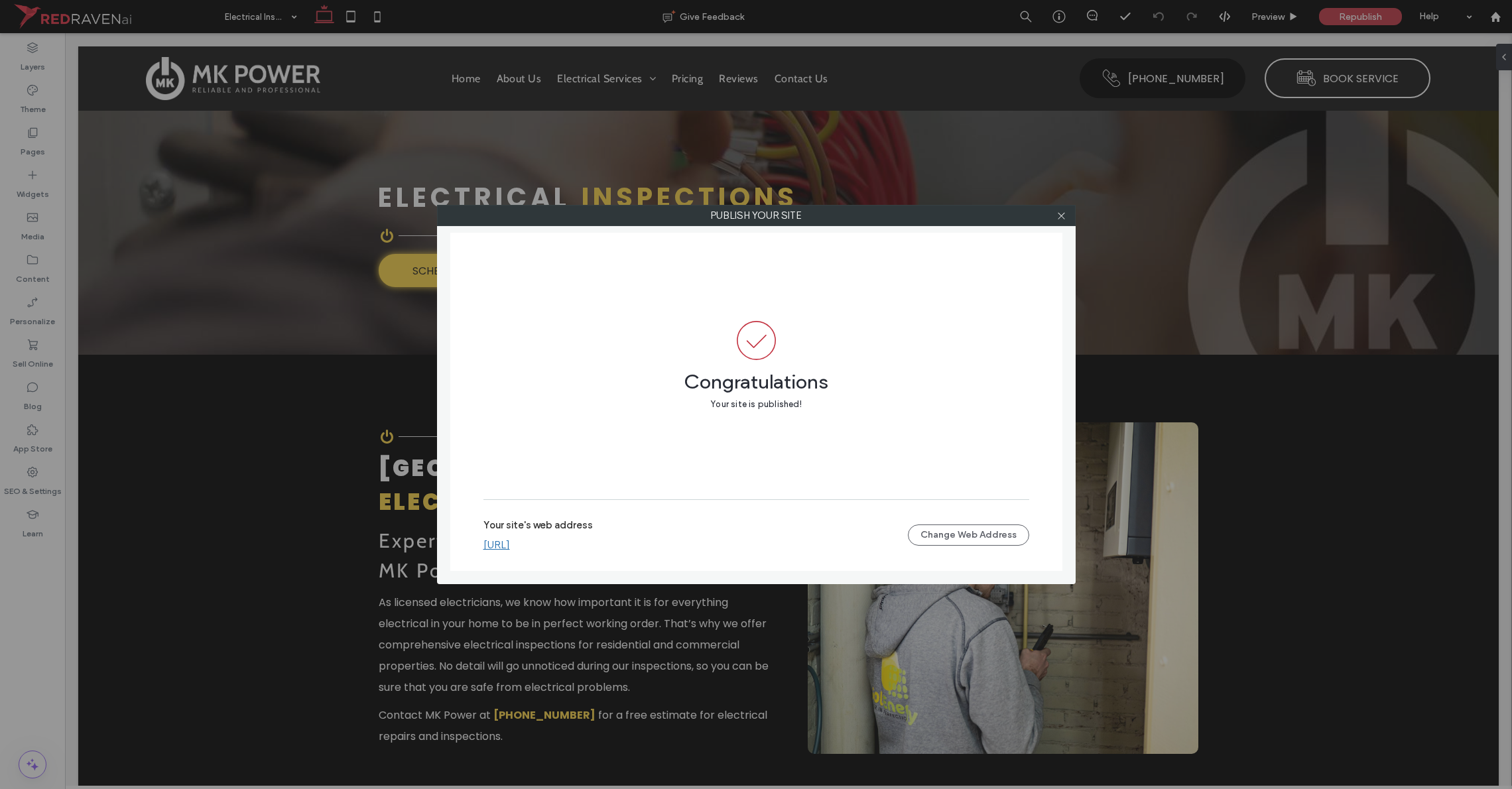
click at [510, 547] on link "[URL]" at bounding box center [497, 545] width 27 height 12
